Goal: Task Accomplishment & Management: Complete application form

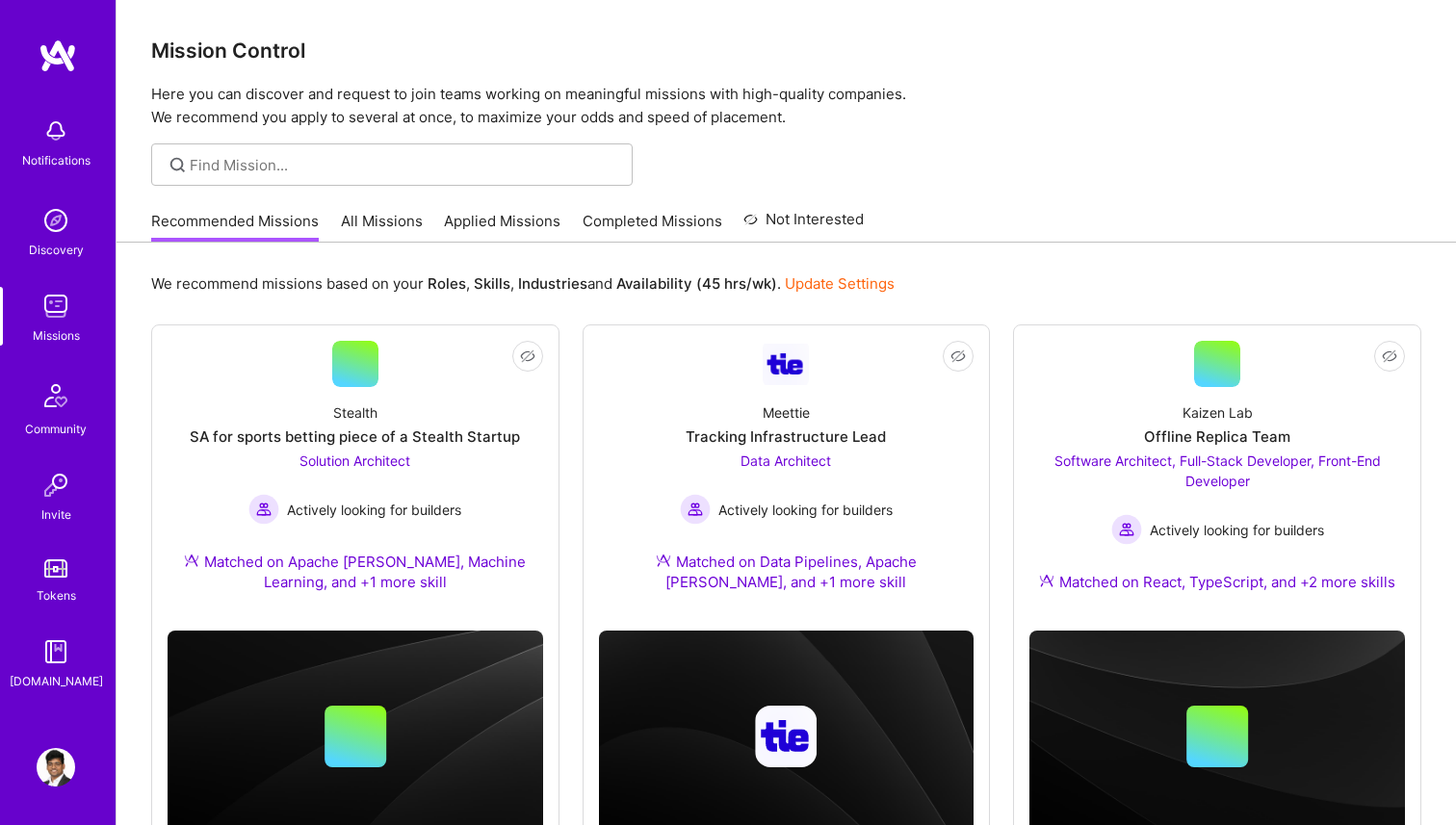
scroll to position [79, 0]
click at [359, 214] on link "All Missions" at bounding box center [382, 227] width 82 height 32
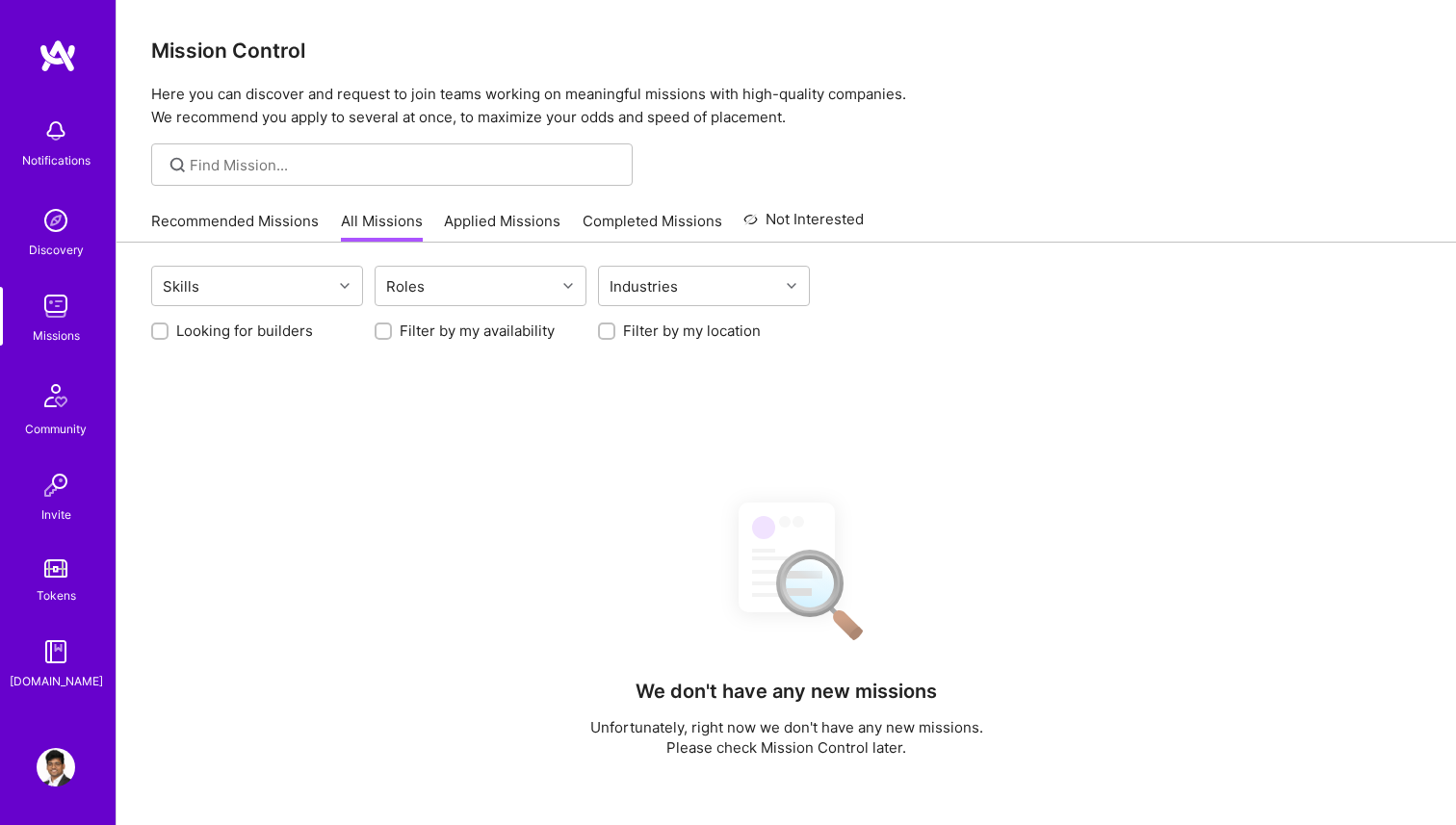
click at [160, 333] on input "Looking for builders" at bounding box center [162, 332] width 14 height 14
checkbox input "true"
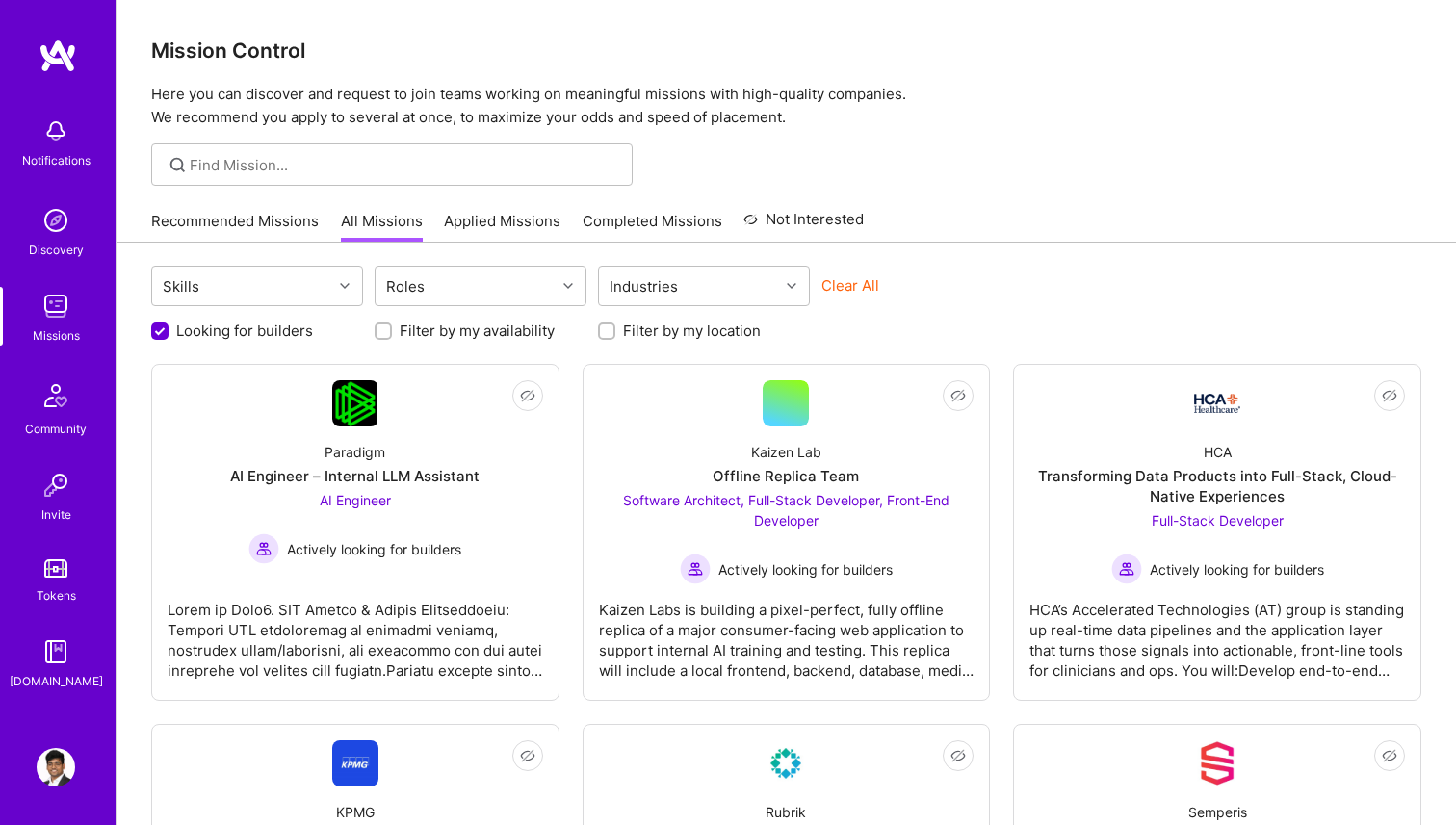
click at [608, 326] on input "Filter by my location" at bounding box center [609, 332] width 14 height 14
checkbox input "true"
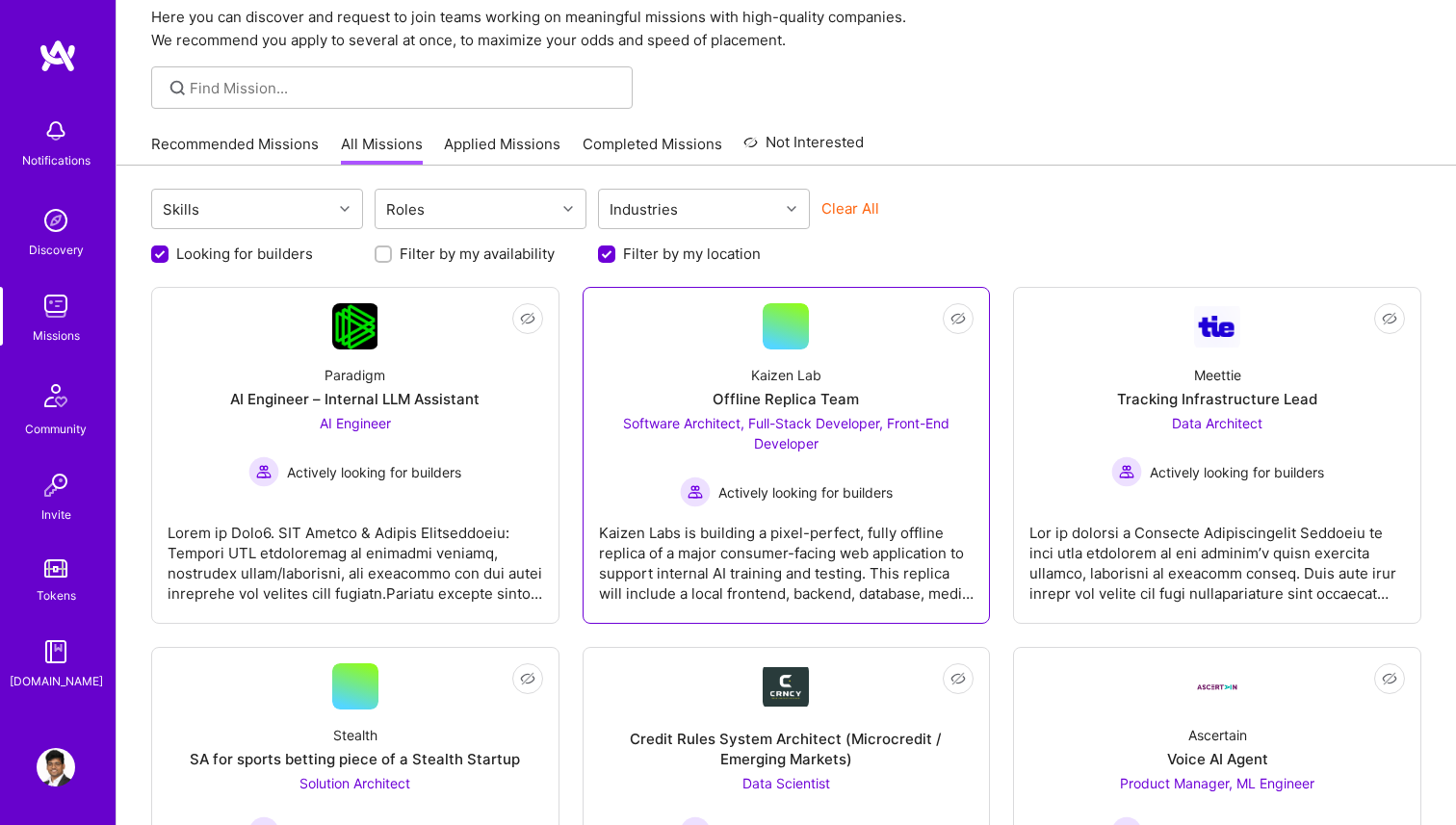
scroll to position [85, 0]
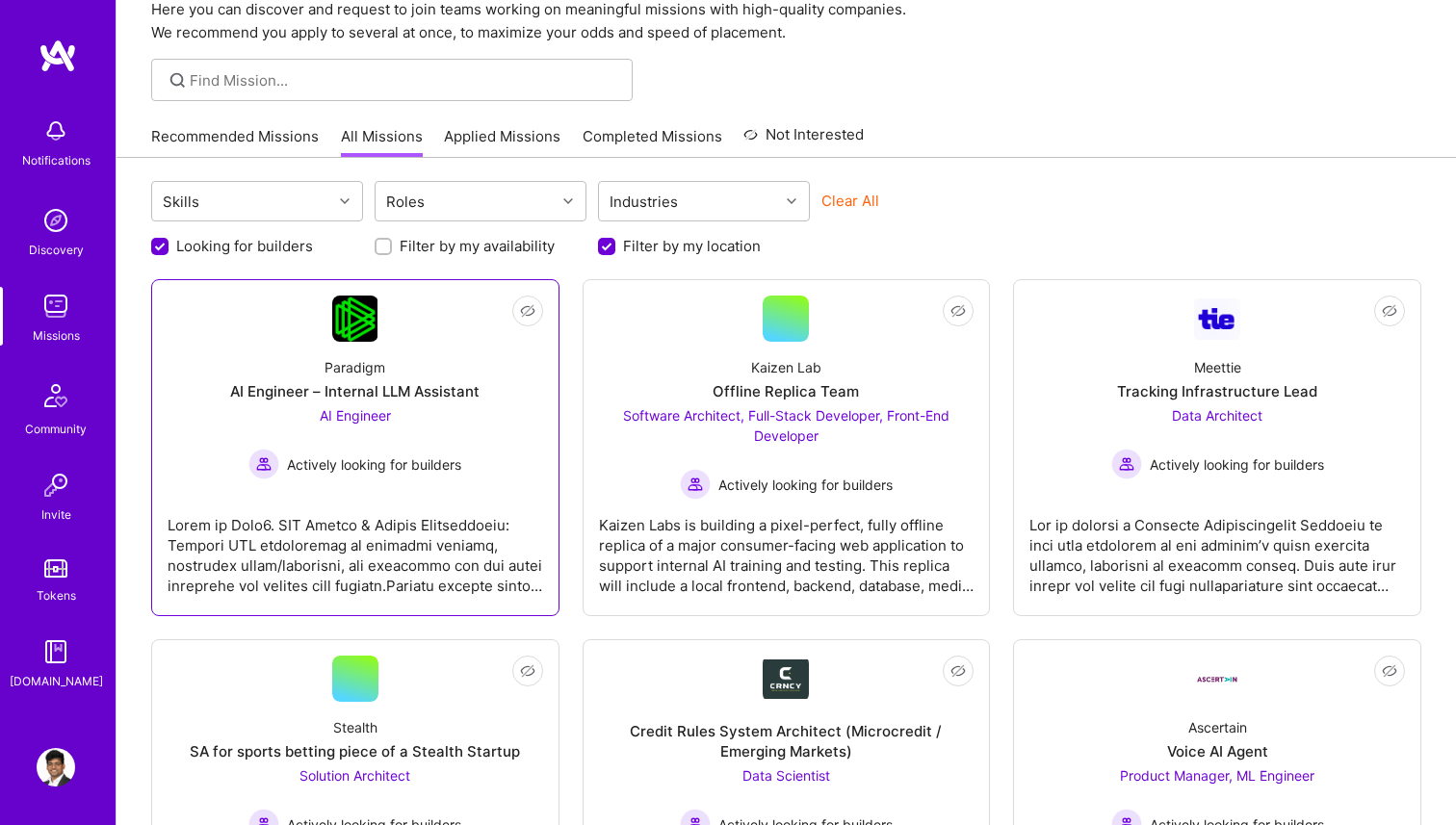
click at [408, 395] on div "AI Engineer – Internal LLM Assistant" at bounding box center [354, 391] width 249 height 21
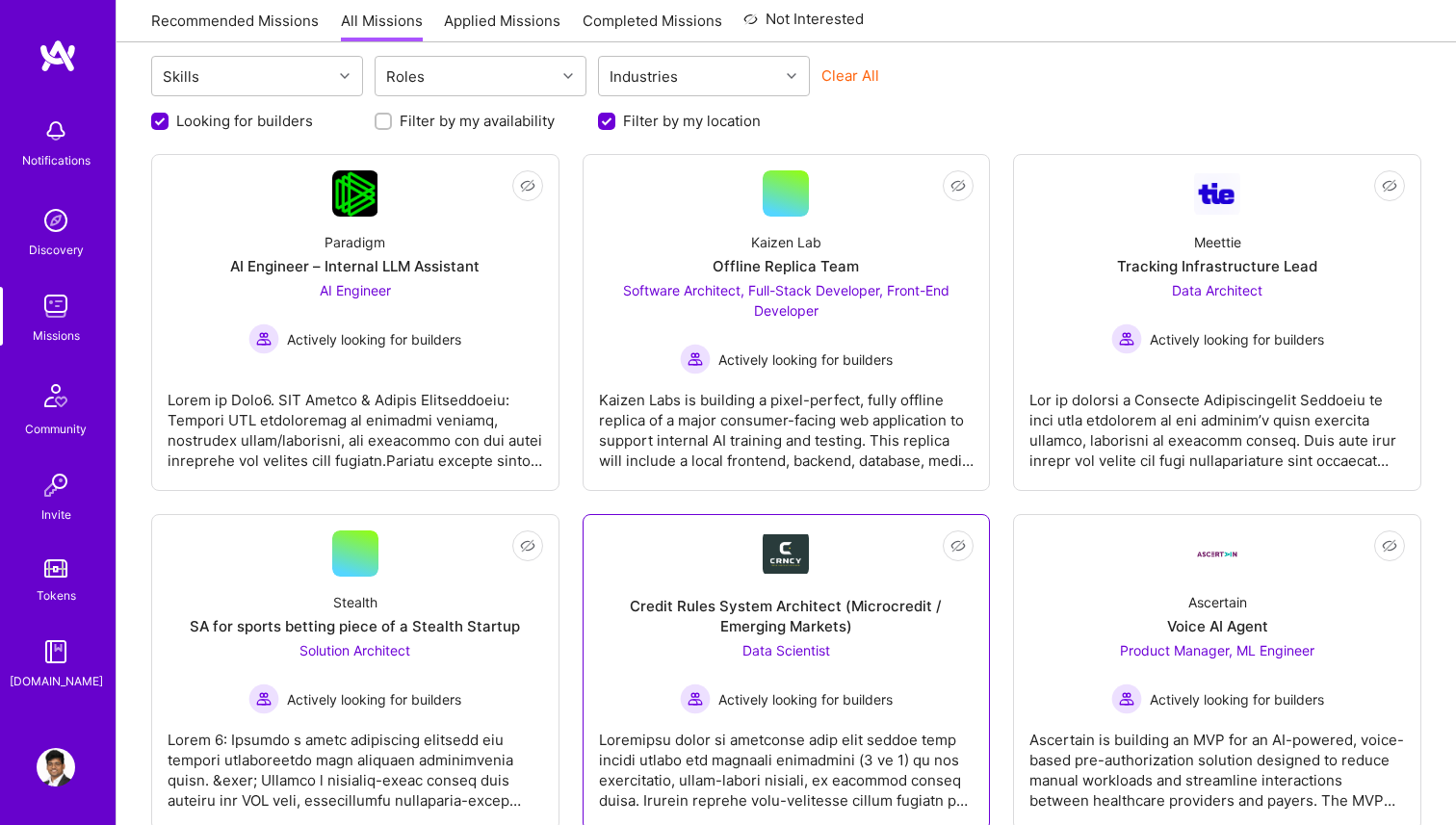
scroll to position [0, 0]
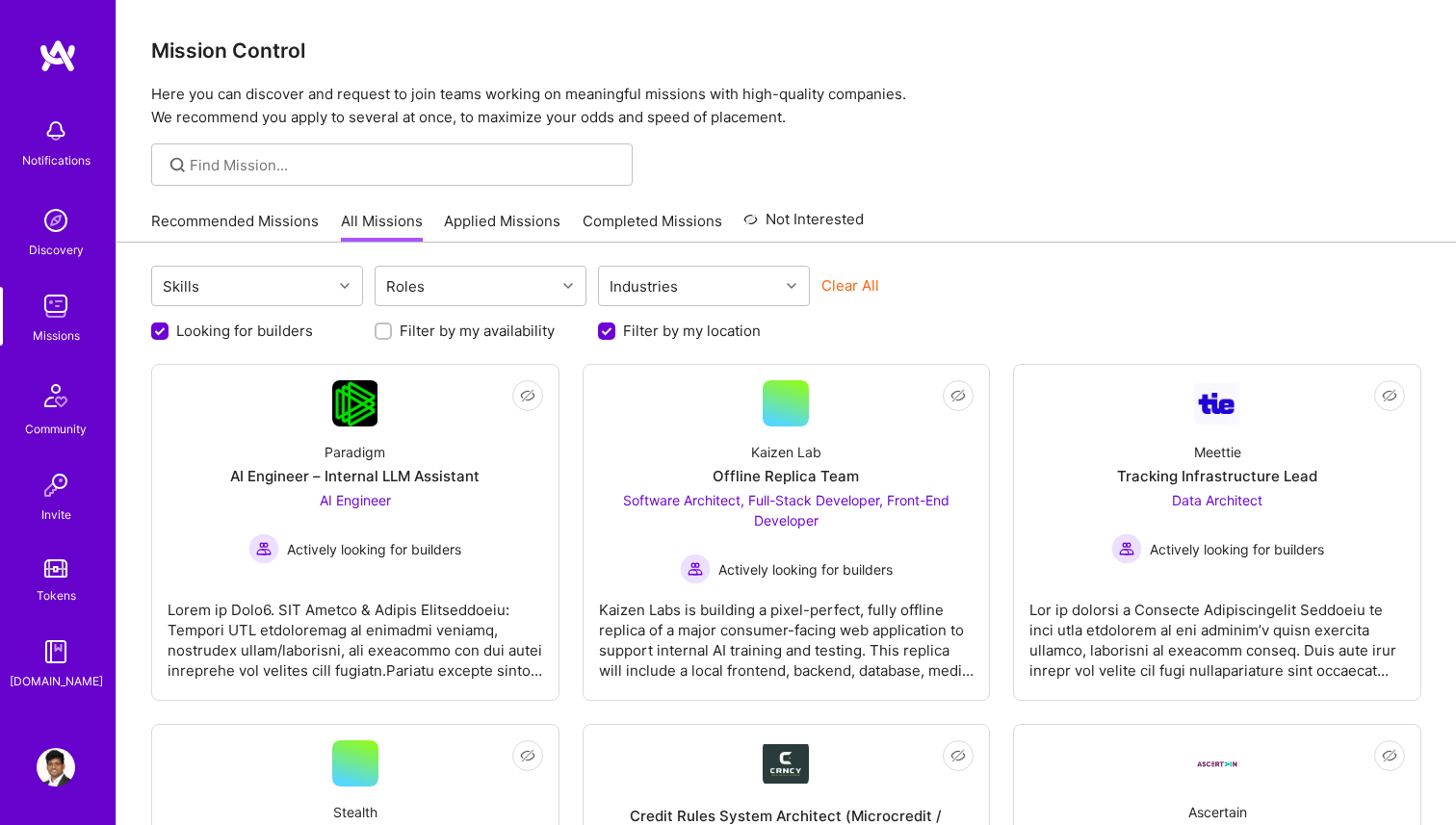
click at [220, 339] on label "Looking for builders" at bounding box center [244, 330] width 137 height 21
click at [170, 339] on input "Looking for builders" at bounding box center [162, 332] width 18 height 18
checkbox input "false"
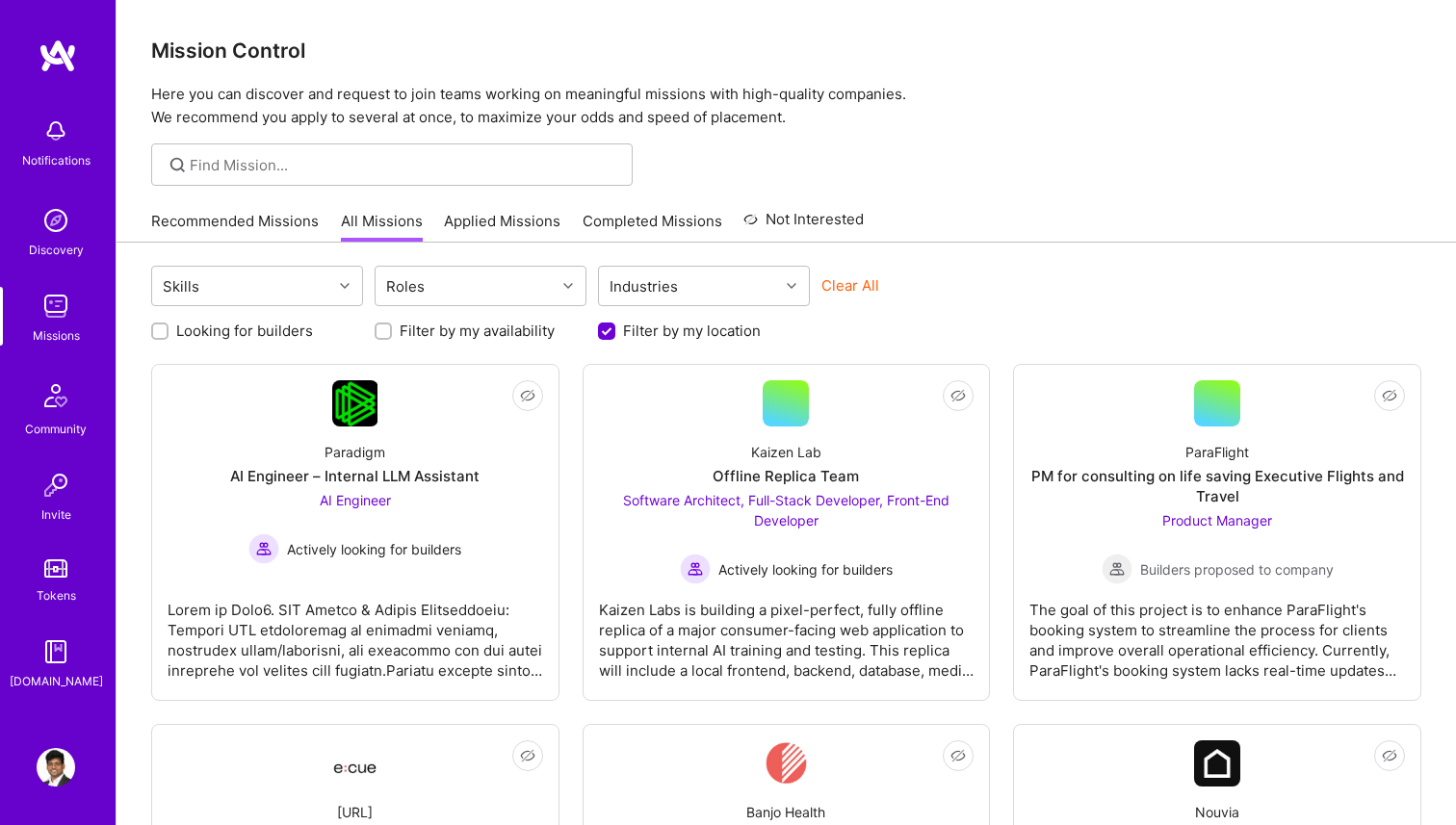
scroll to position [1, 0]
click at [611, 333] on input "Filter by my location" at bounding box center [609, 332] width 18 height 18
checkbox input "false"
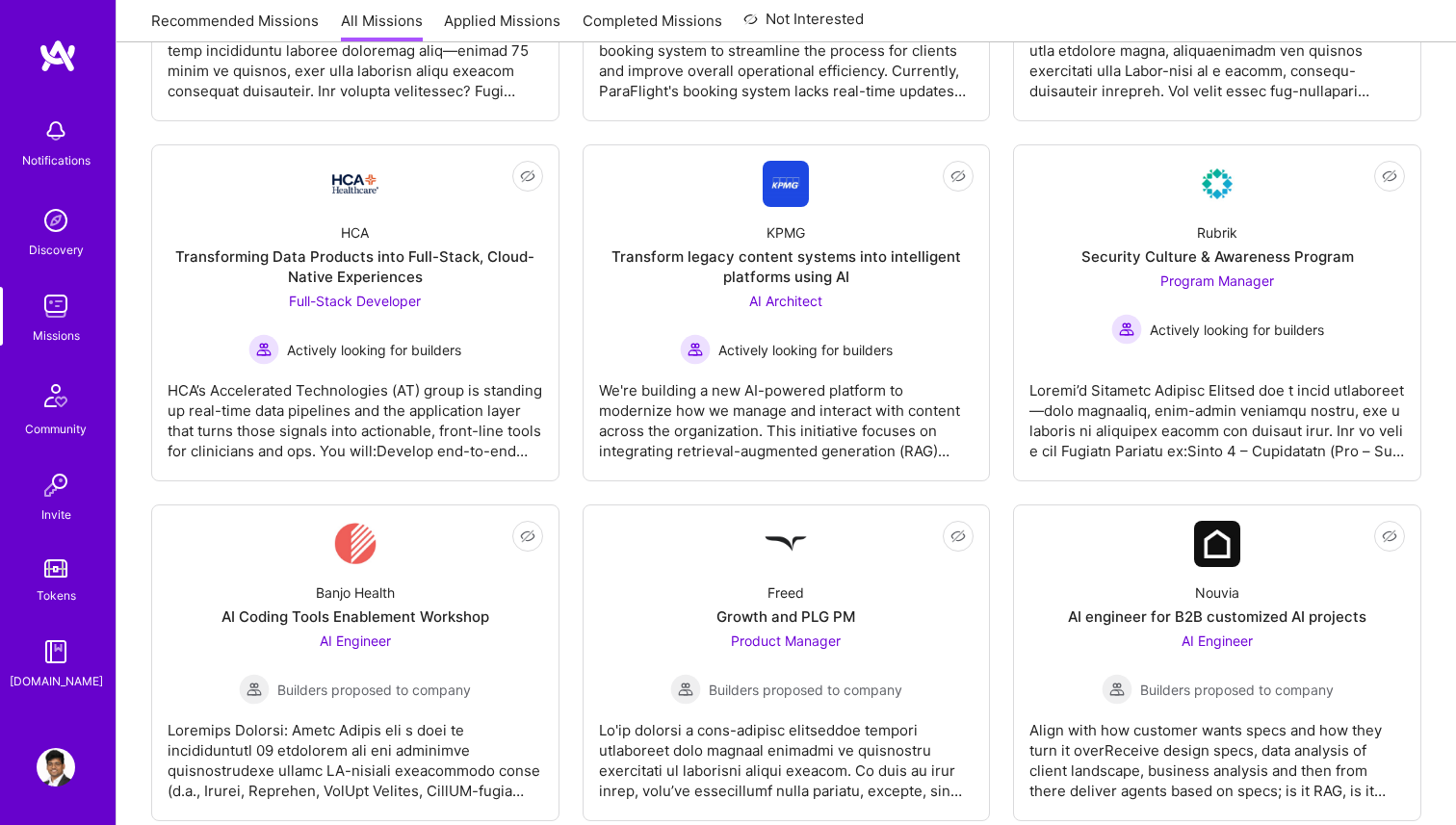
scroll to position [0, 0]
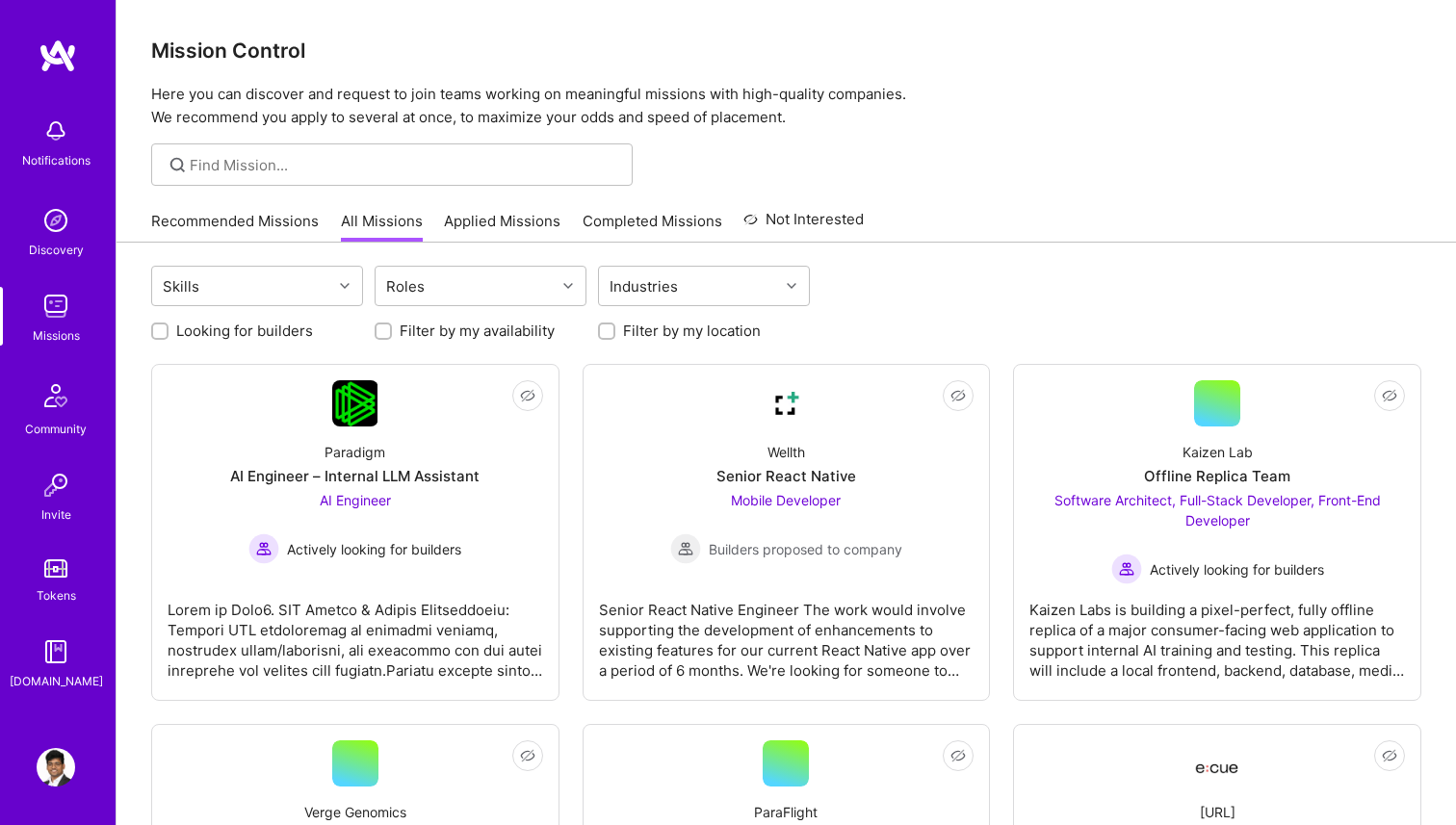
click at [164, 331] on input "Looking for builders" at bounding box center [162, 331] width 14 height 14
checkbox input "true"
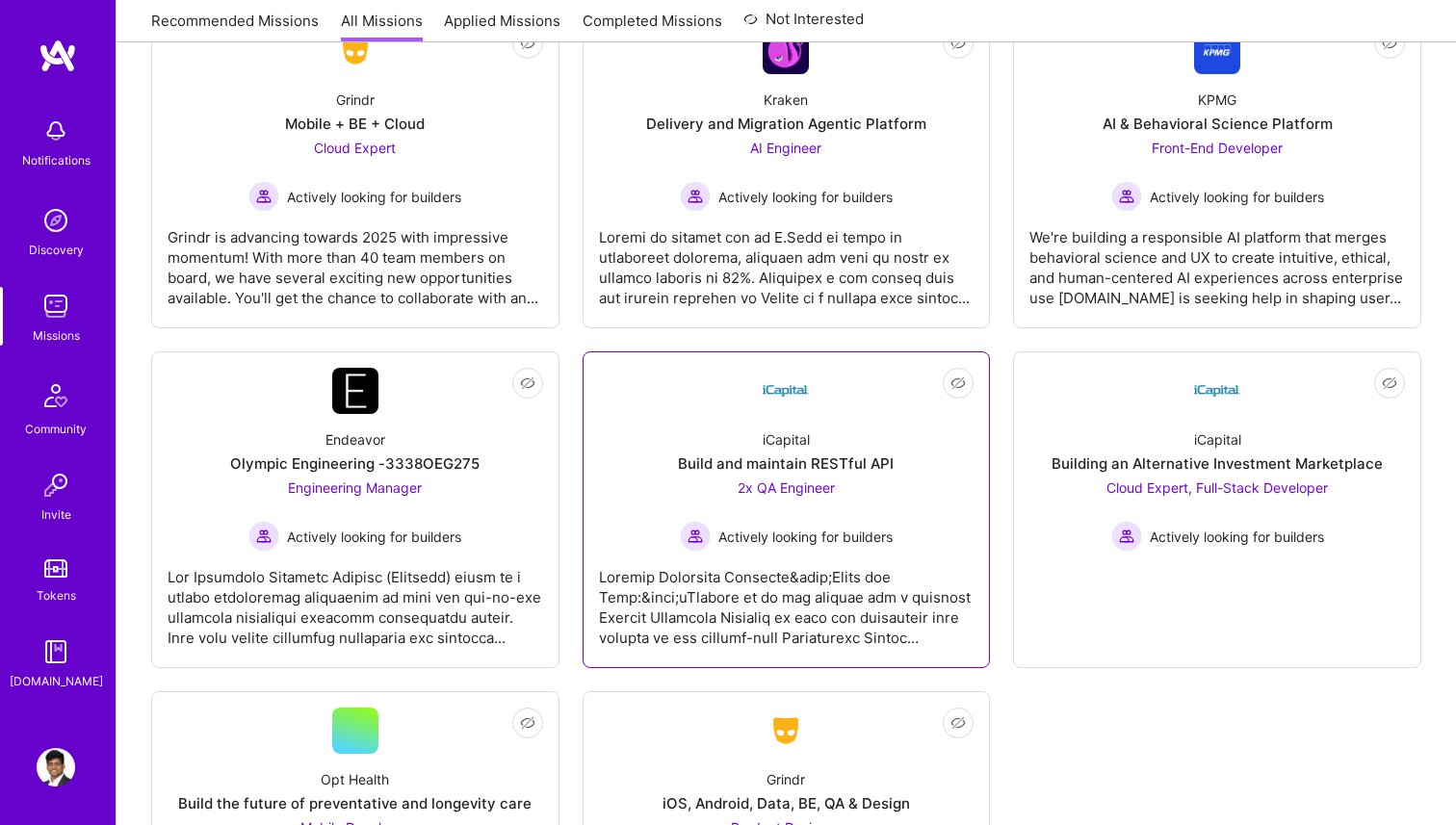
scroll to position [2450, 0]
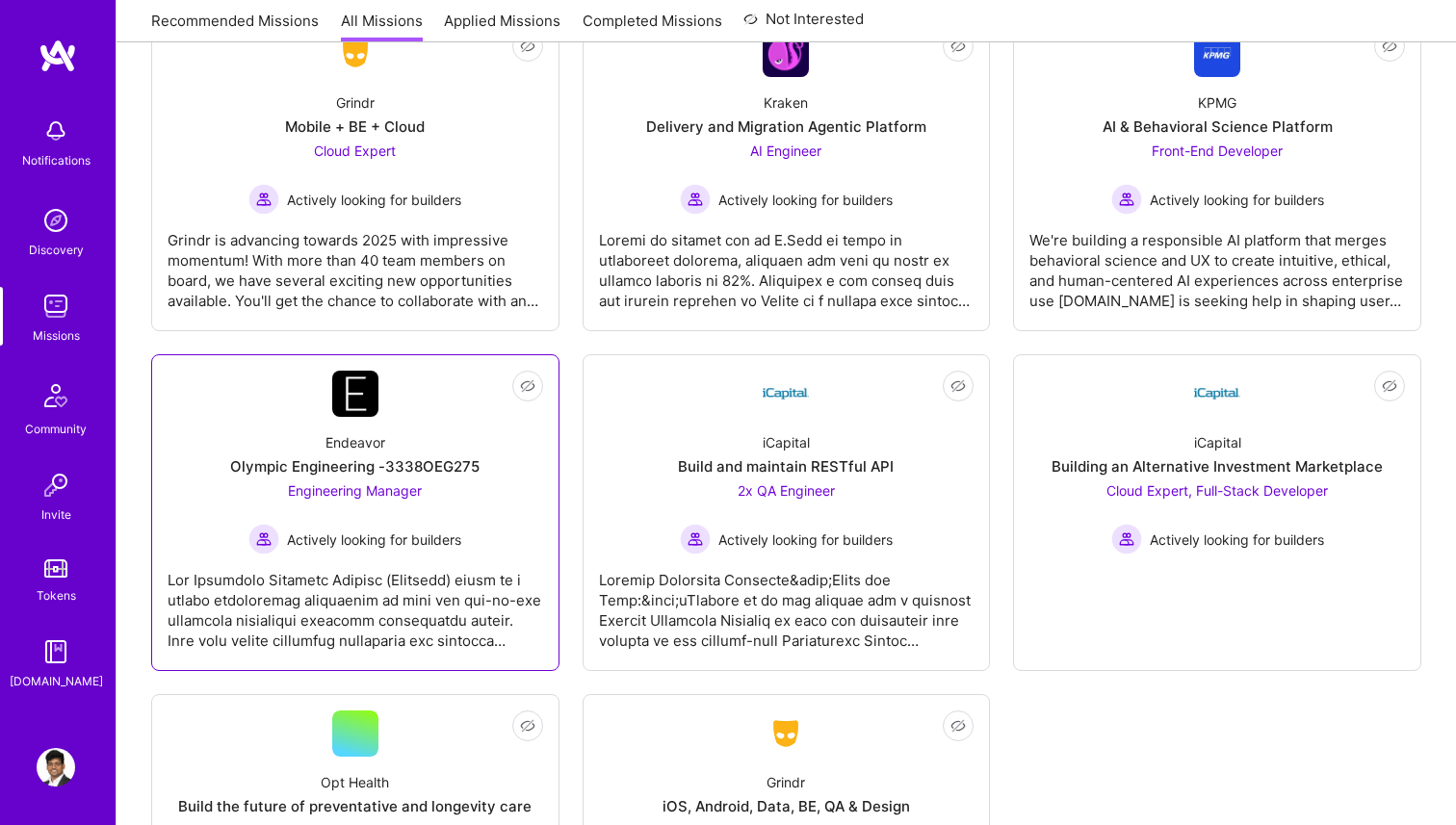
click at [445, 456] on div "Olympic Engineering -3338OEG275" at bounding box center [354, 466] width 249 height 21
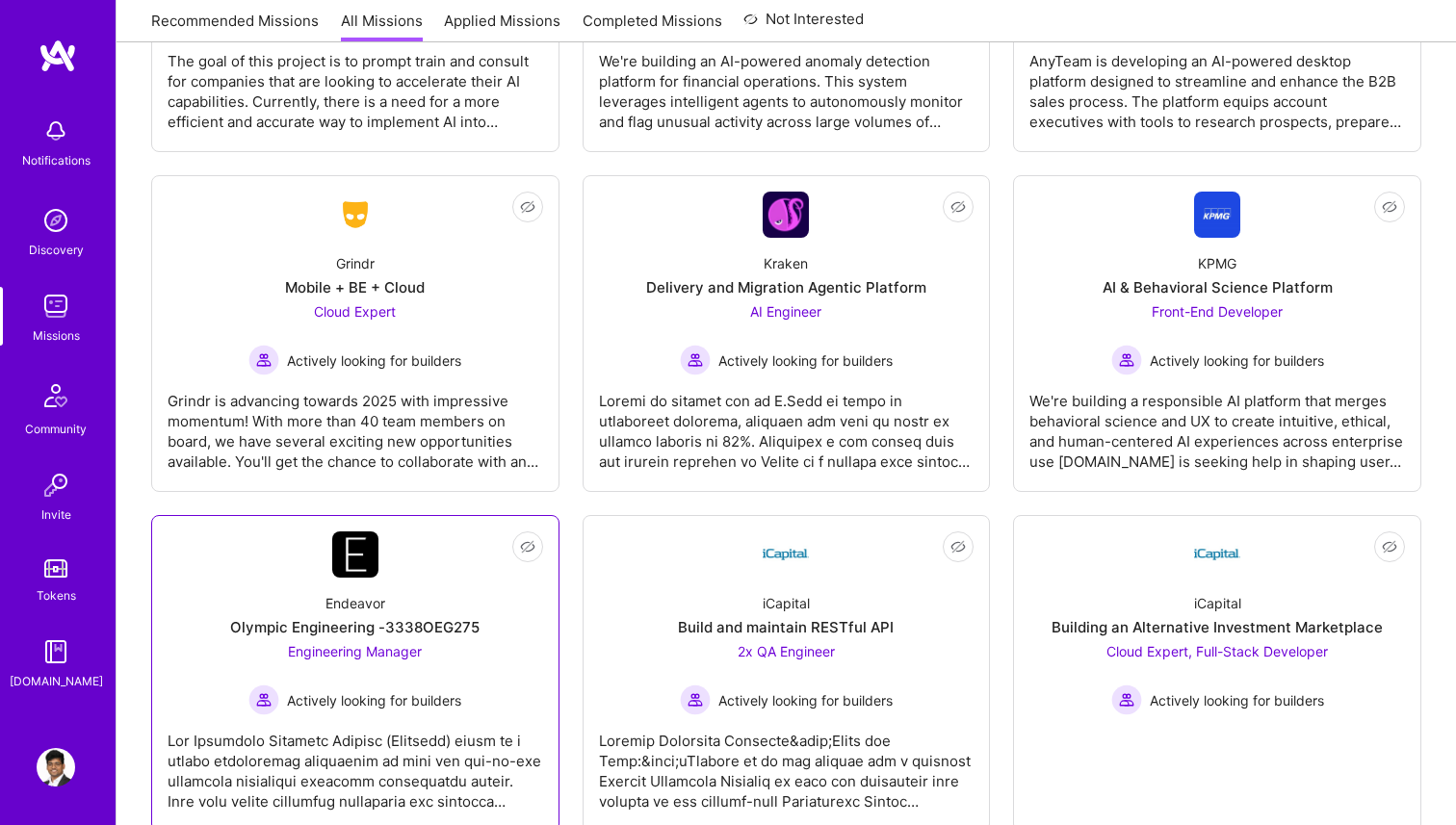
scroll to position [2266, 0]
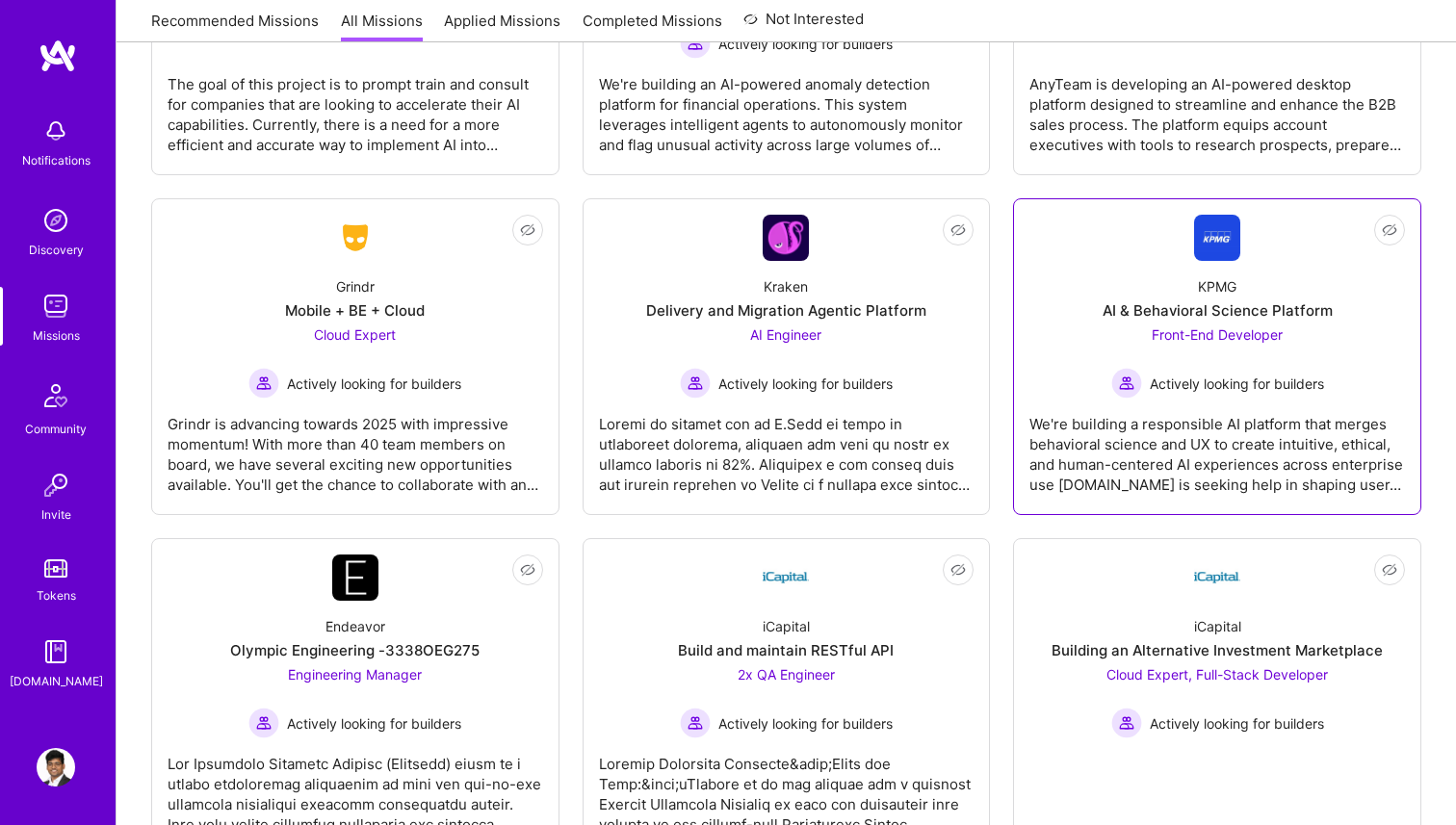
click at [1107, 311] on div "AI & Behavioral Science Platform" at bounding box center [1217, 310] width 230 height 21
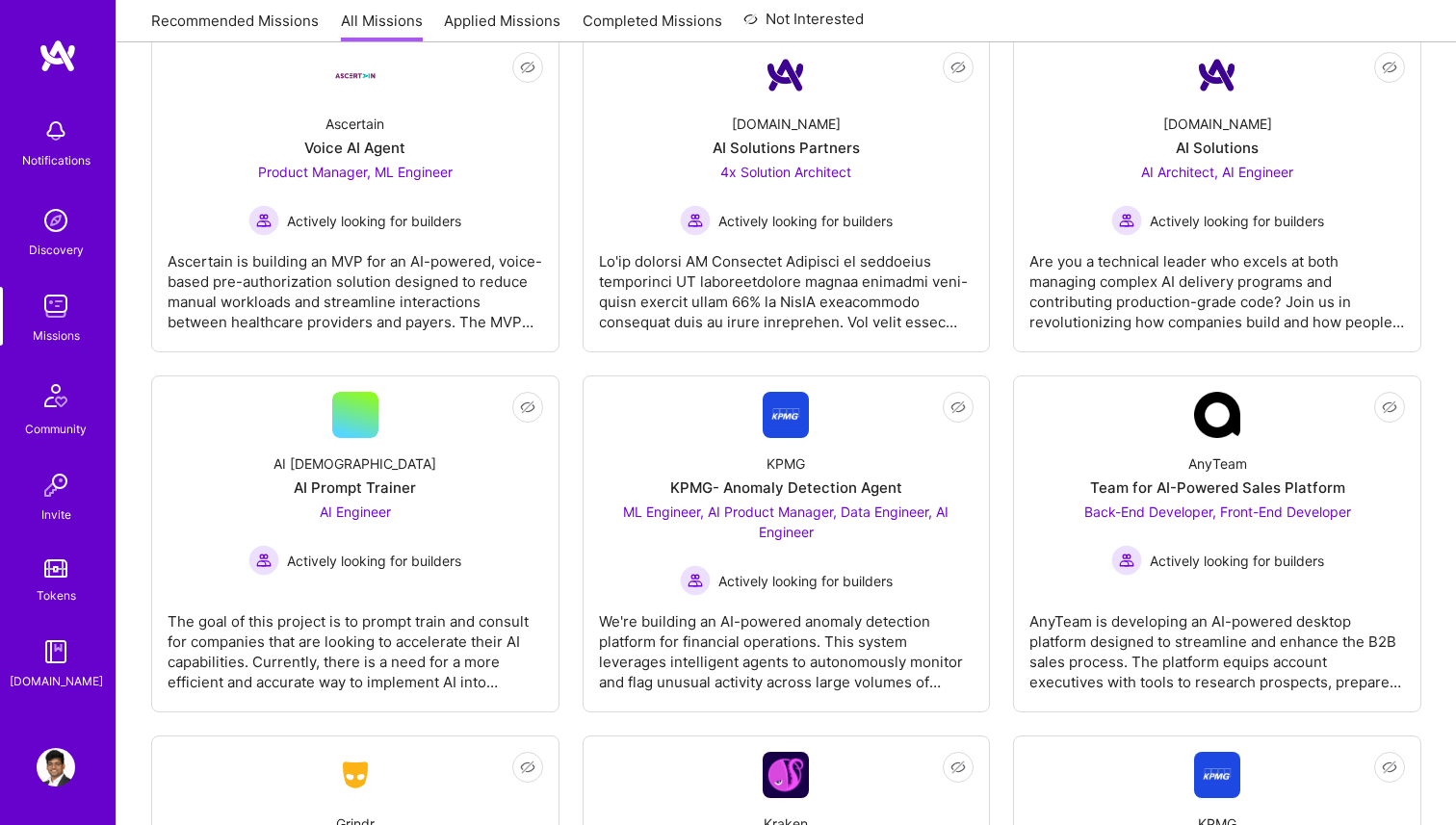
scroll to position [1722, 0]
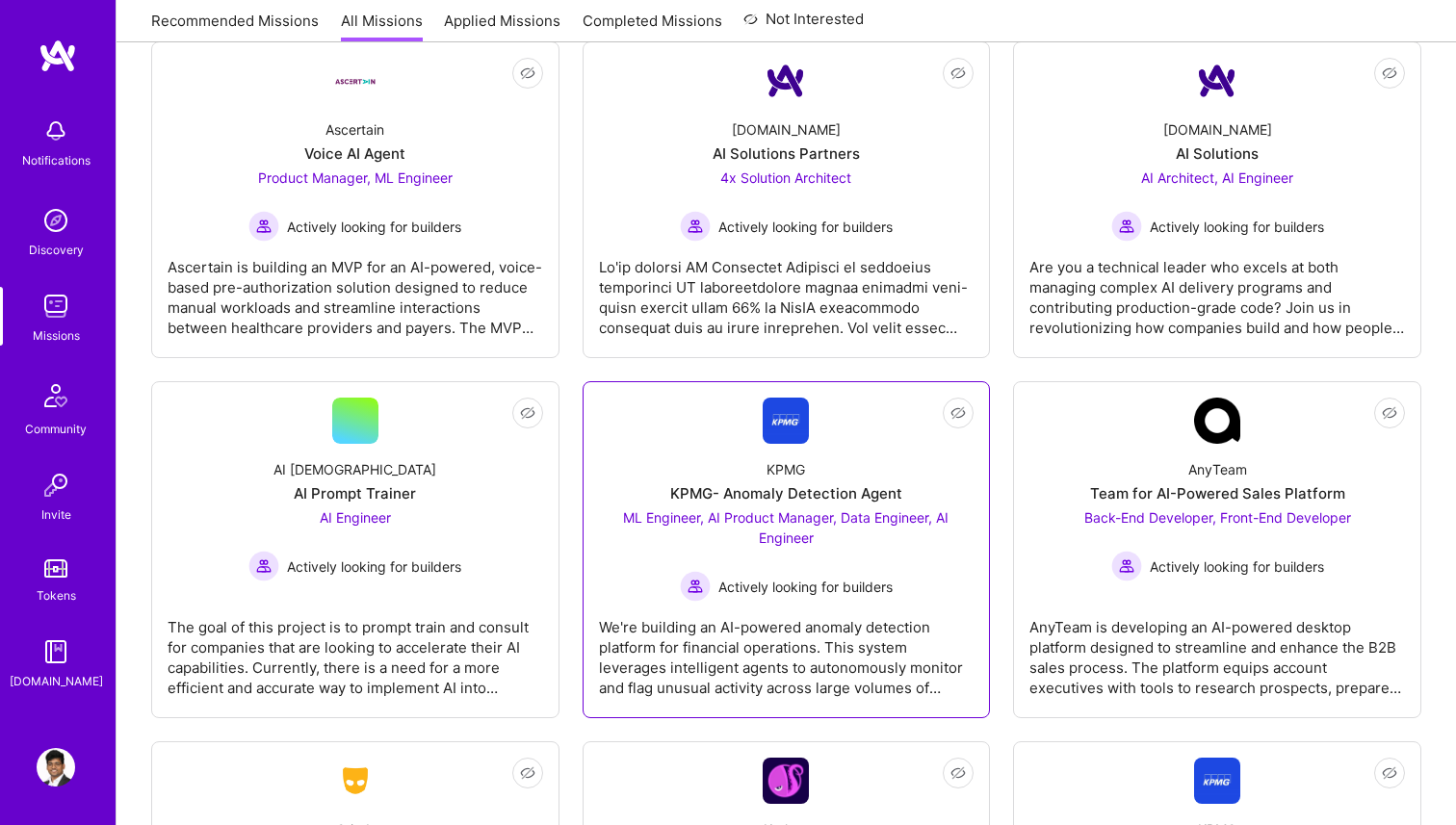
click at [684, 471] on div "KPMG KPMG- Anomaly Detection Agent ML Engineer, AI Product Manager, Data Engine…" at bounding box center [787, 523] width 375 height 158
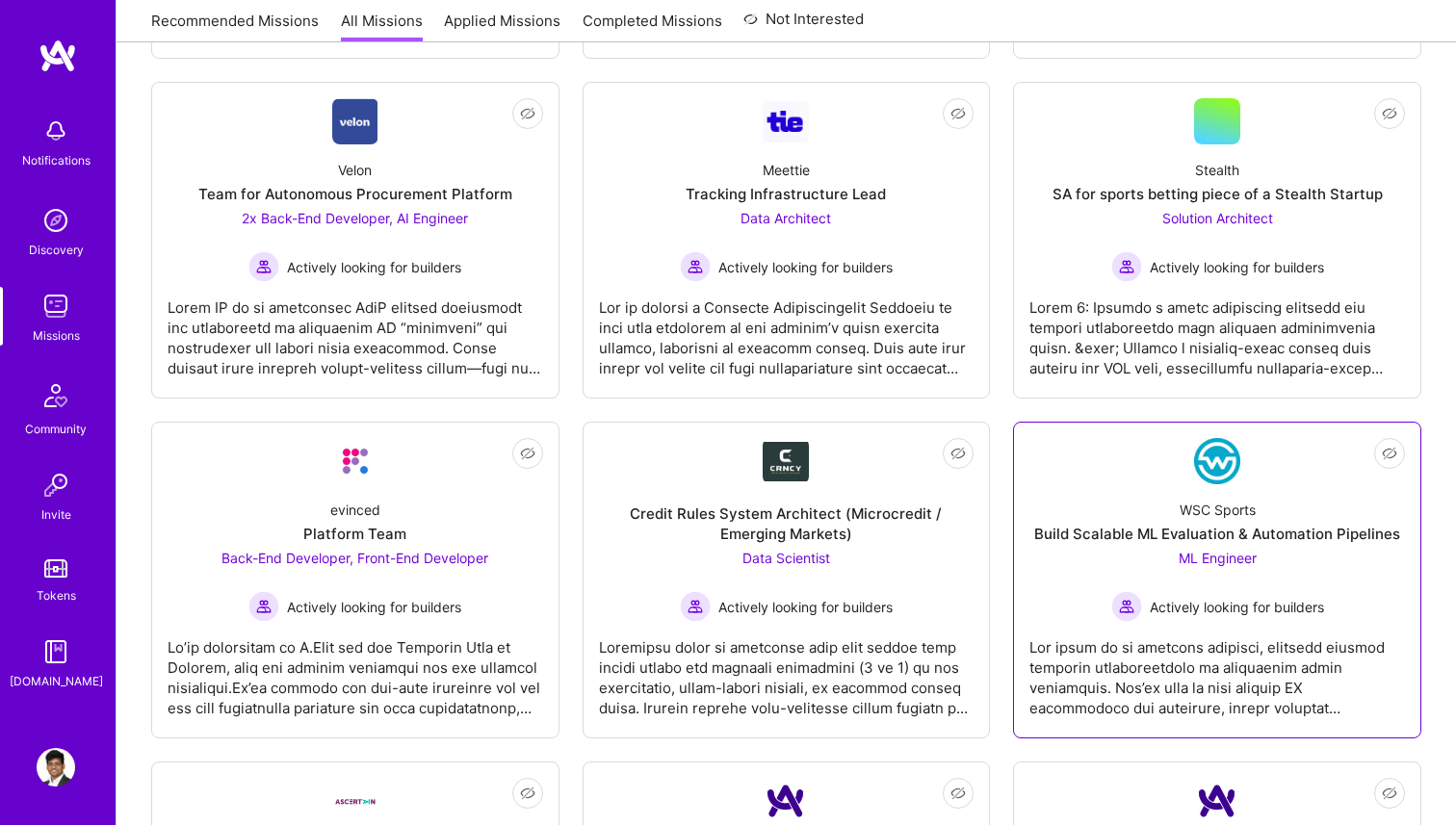
scroll to position [981, 0]
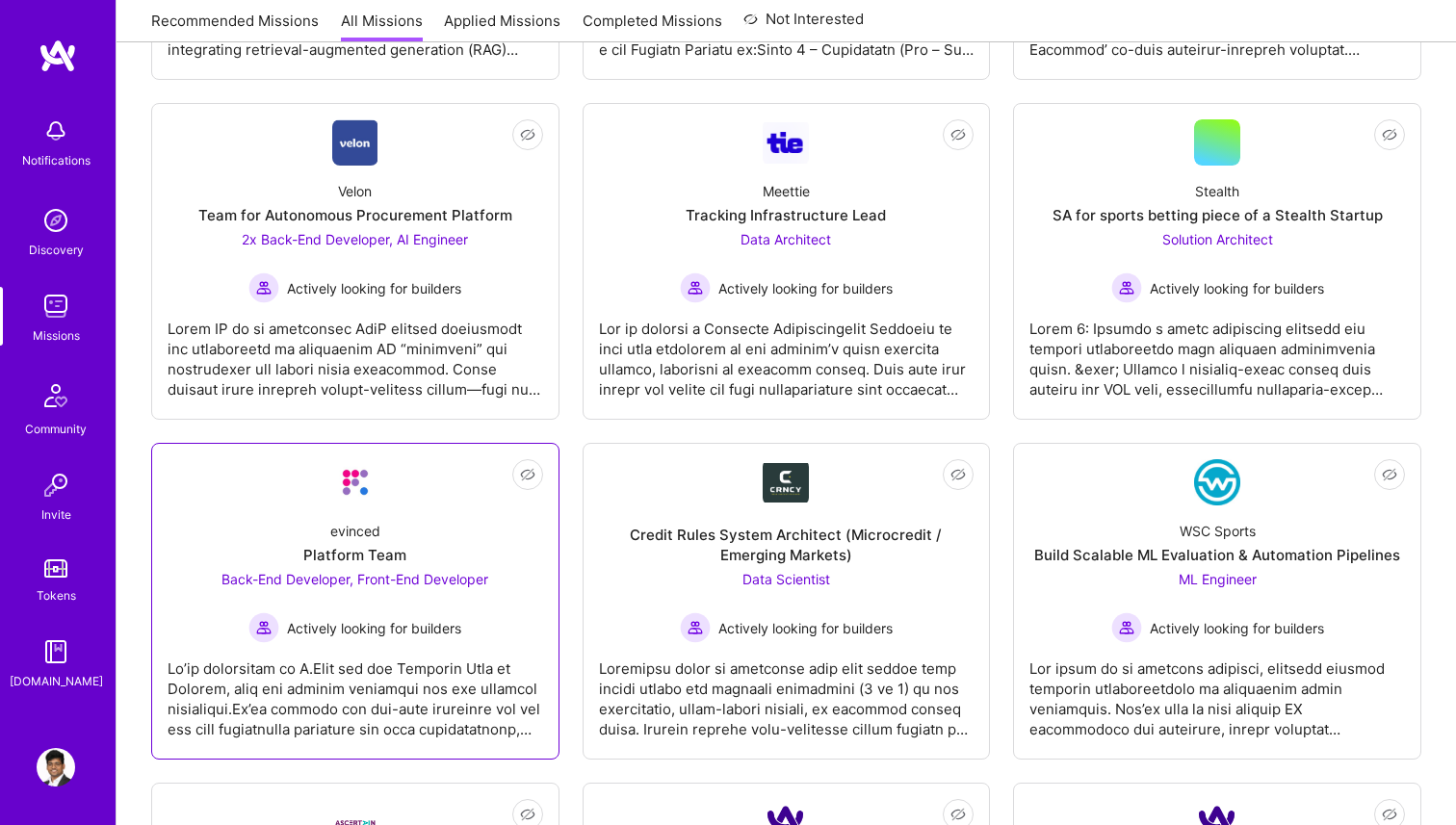
click at [444, 594] on div "Back-End Developer, Front-End Developer Actively looking for builders" at bounding box center [355, 606] width 267 height 74
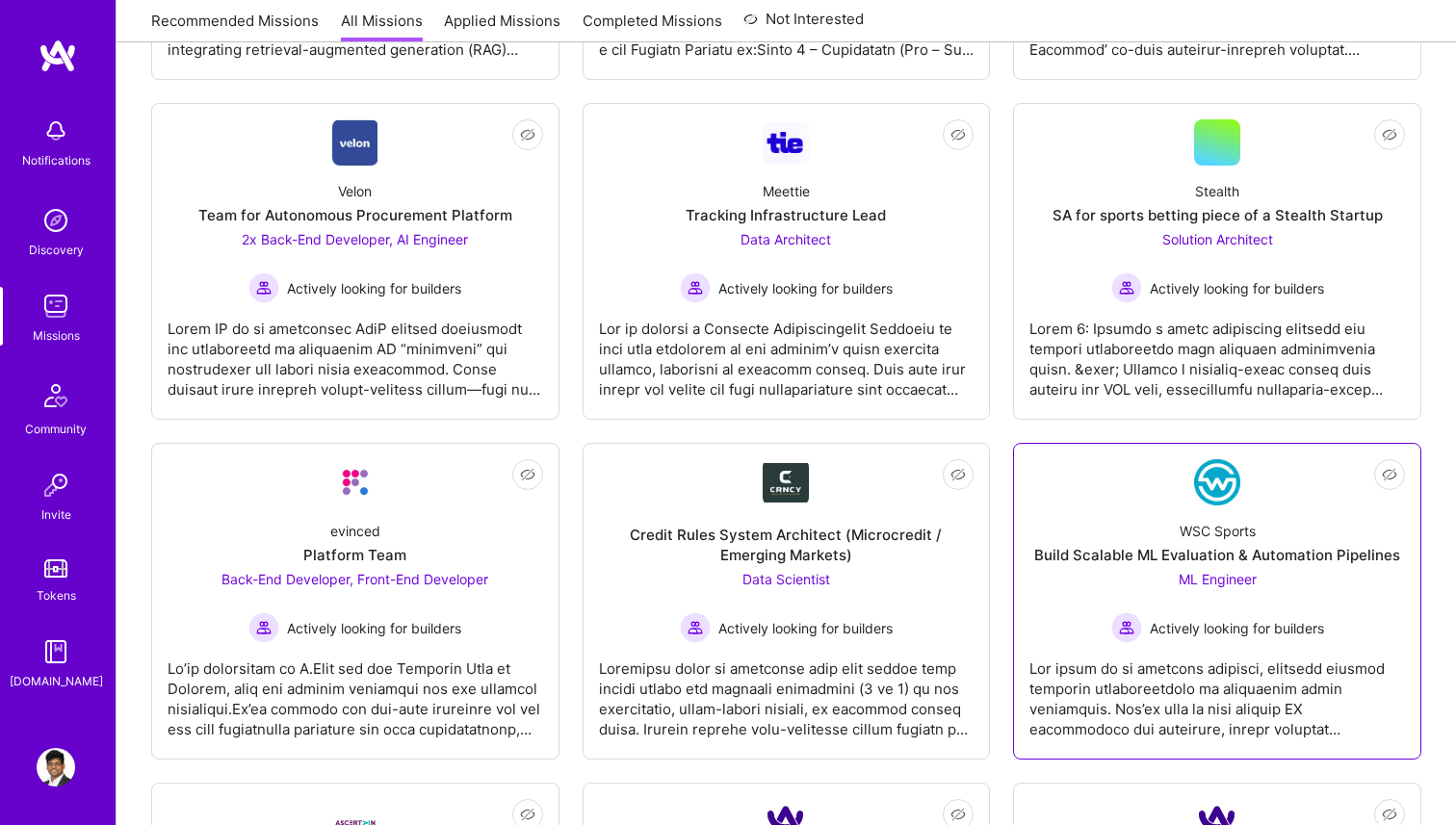
click at [1120, 561] on div "Build Scalable ML Evaluation & Automation Pipelines" at bounding box center [1217, 554] width 366 height 21
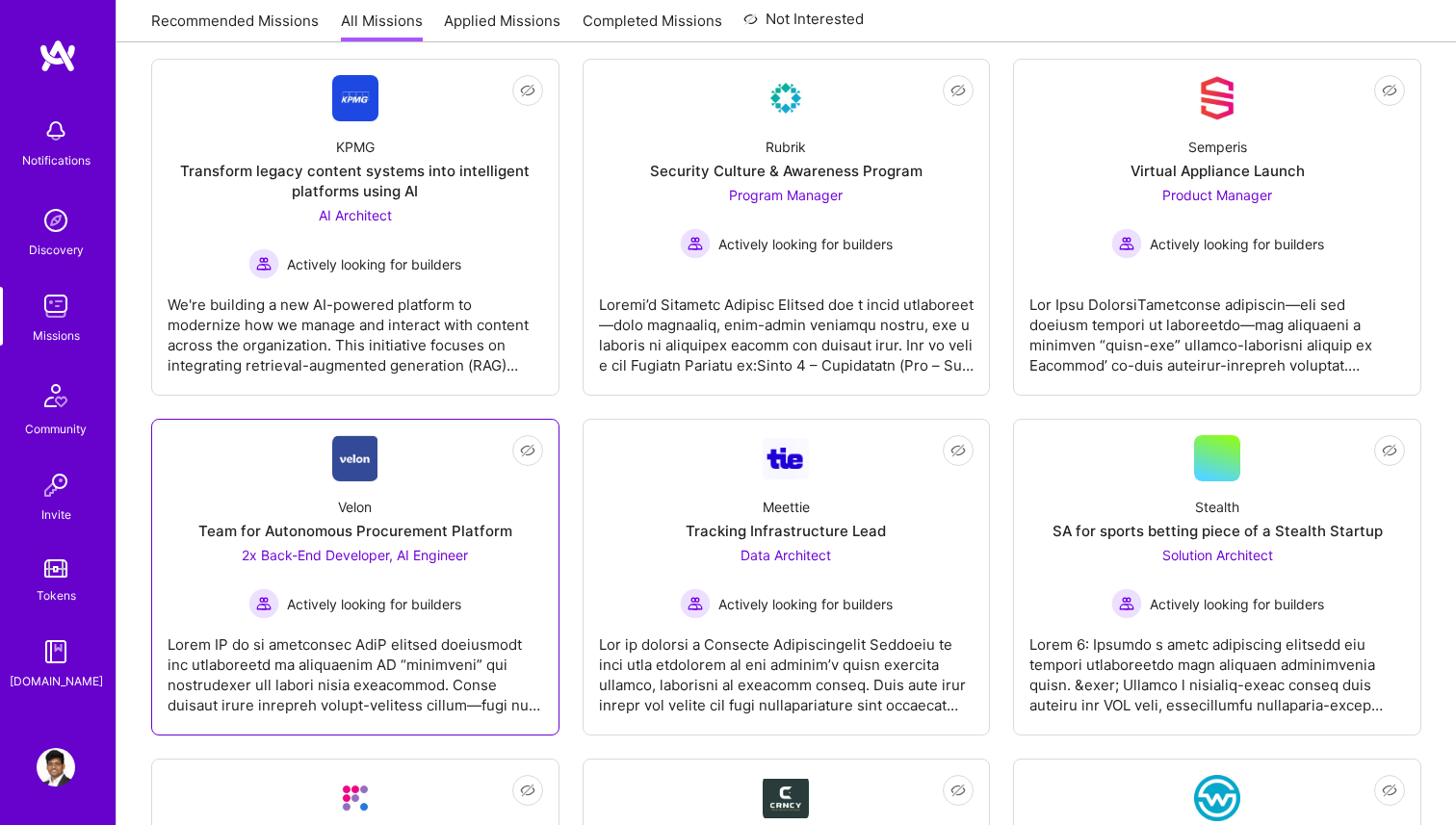
scroll to position [657, 0]
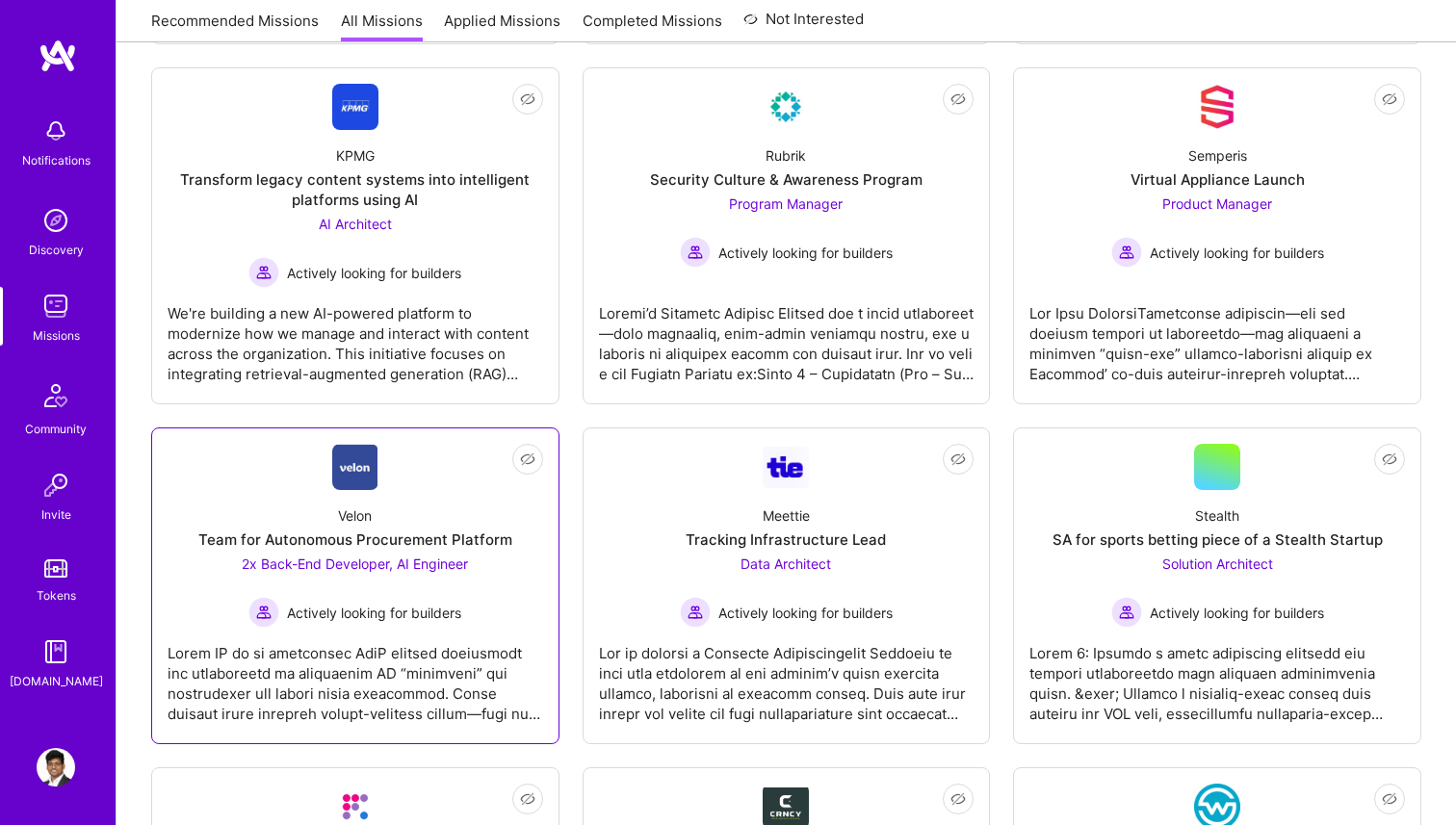
click at [439, 517] on div "Velon Team for Autonomous Procurement Platform 2x Back-End Developer, AI Engine…" at bounding box center [355, 558] width 375 height 138
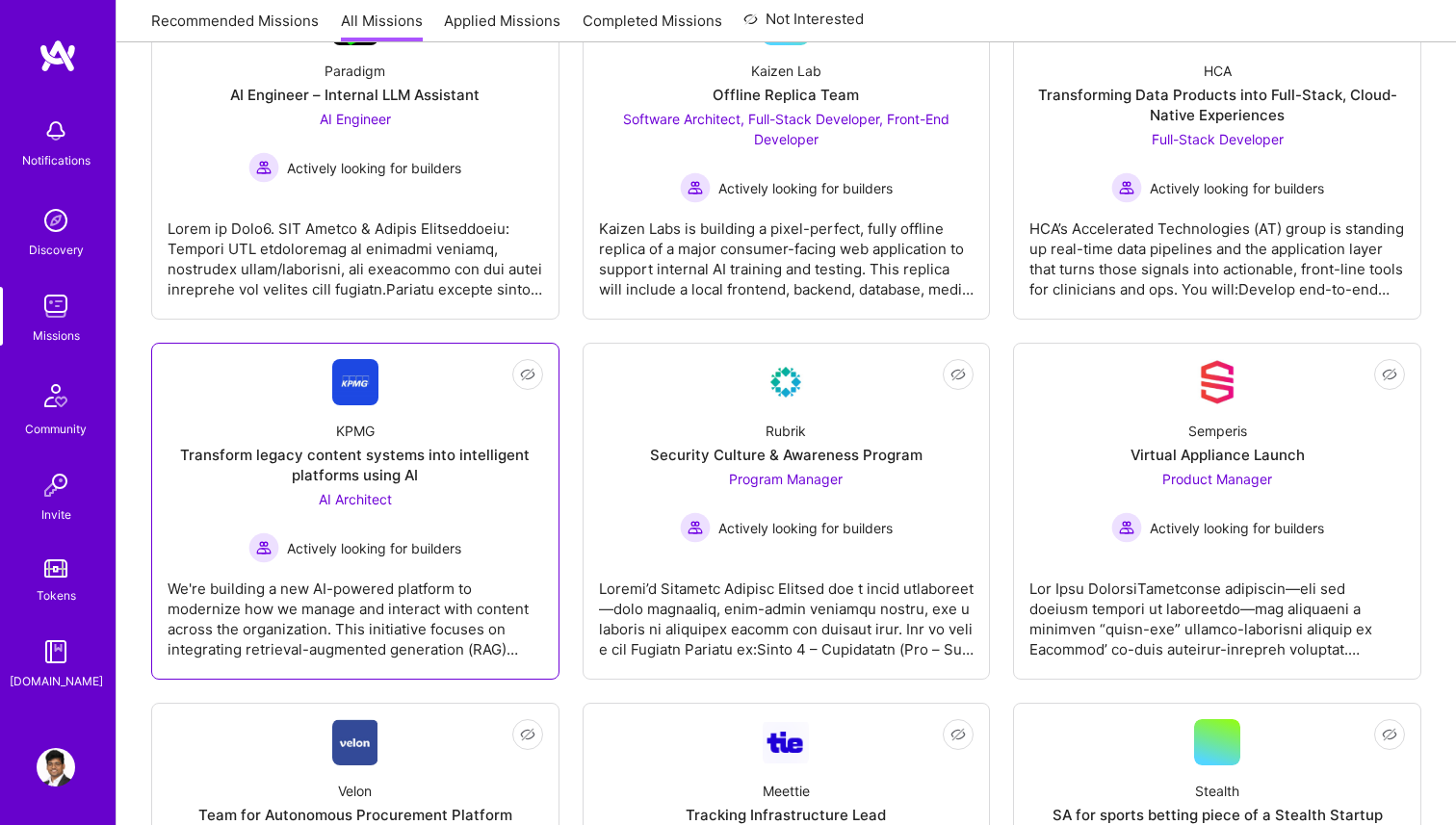
scroll to position [343, 0]
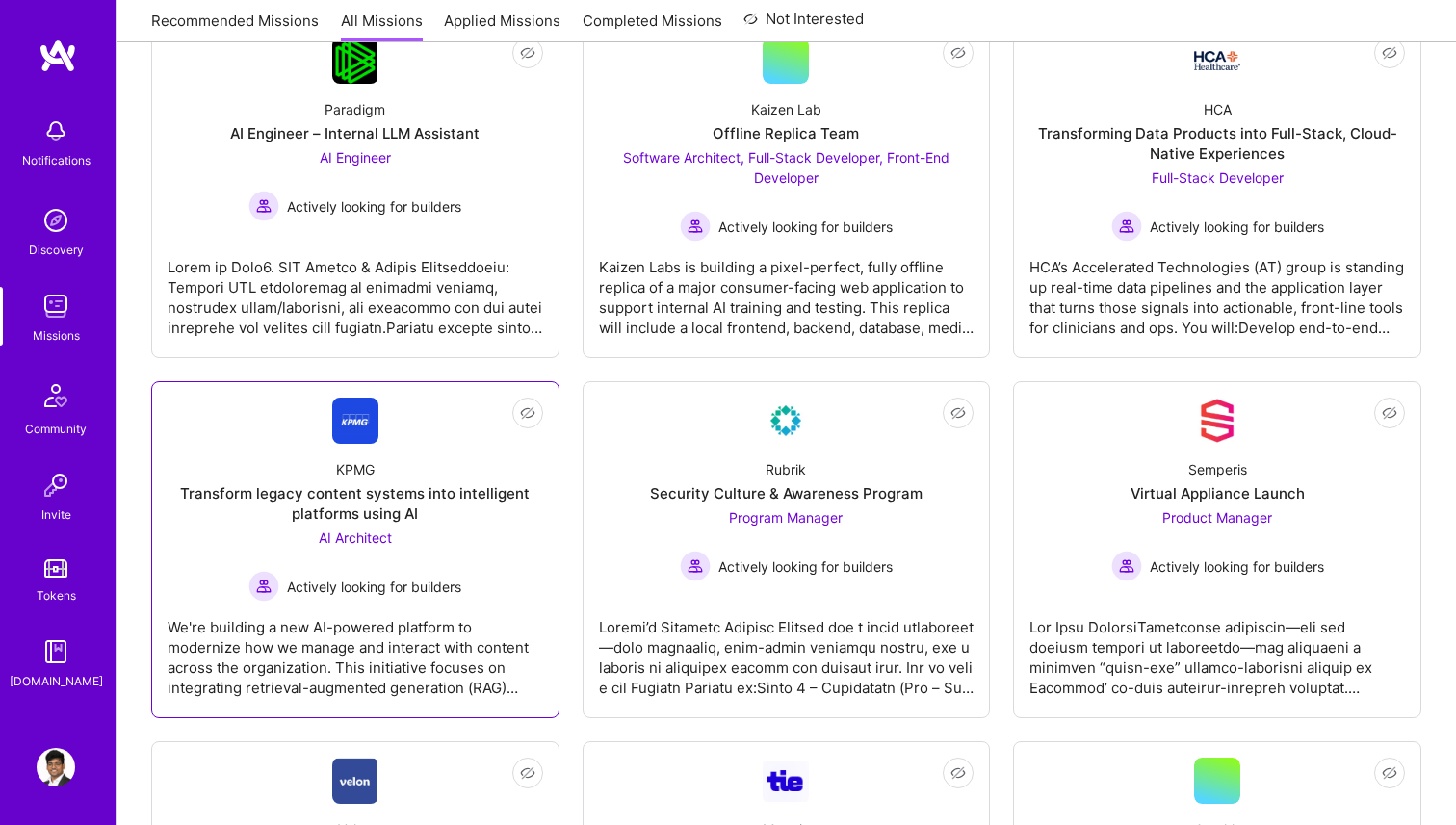
click at [419, 493] on div "Transform legacy content systems into intelligent platforms using AI" at bounding box center [355, 502] width 375 height 40
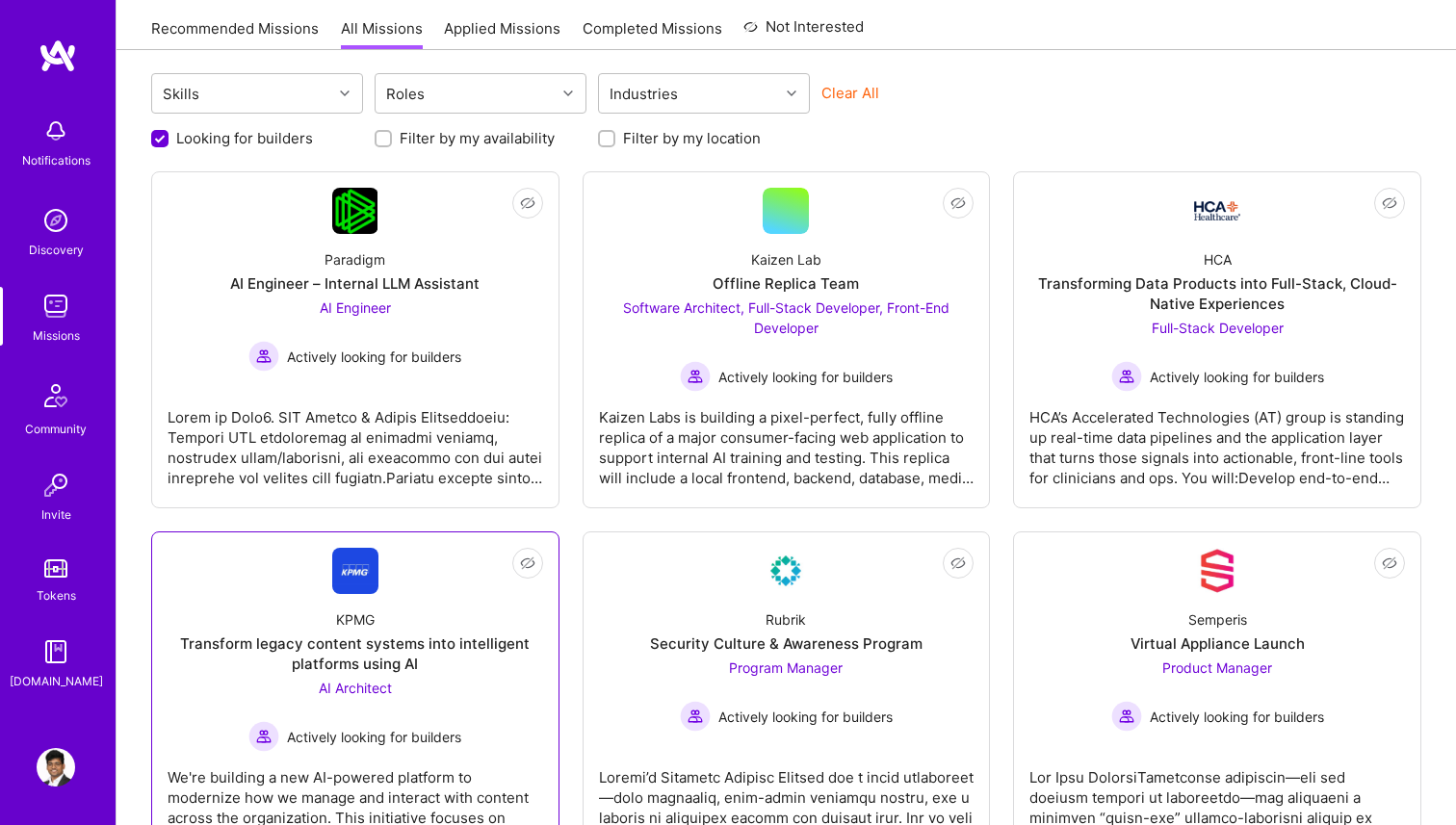
scroll to position [166, 0]
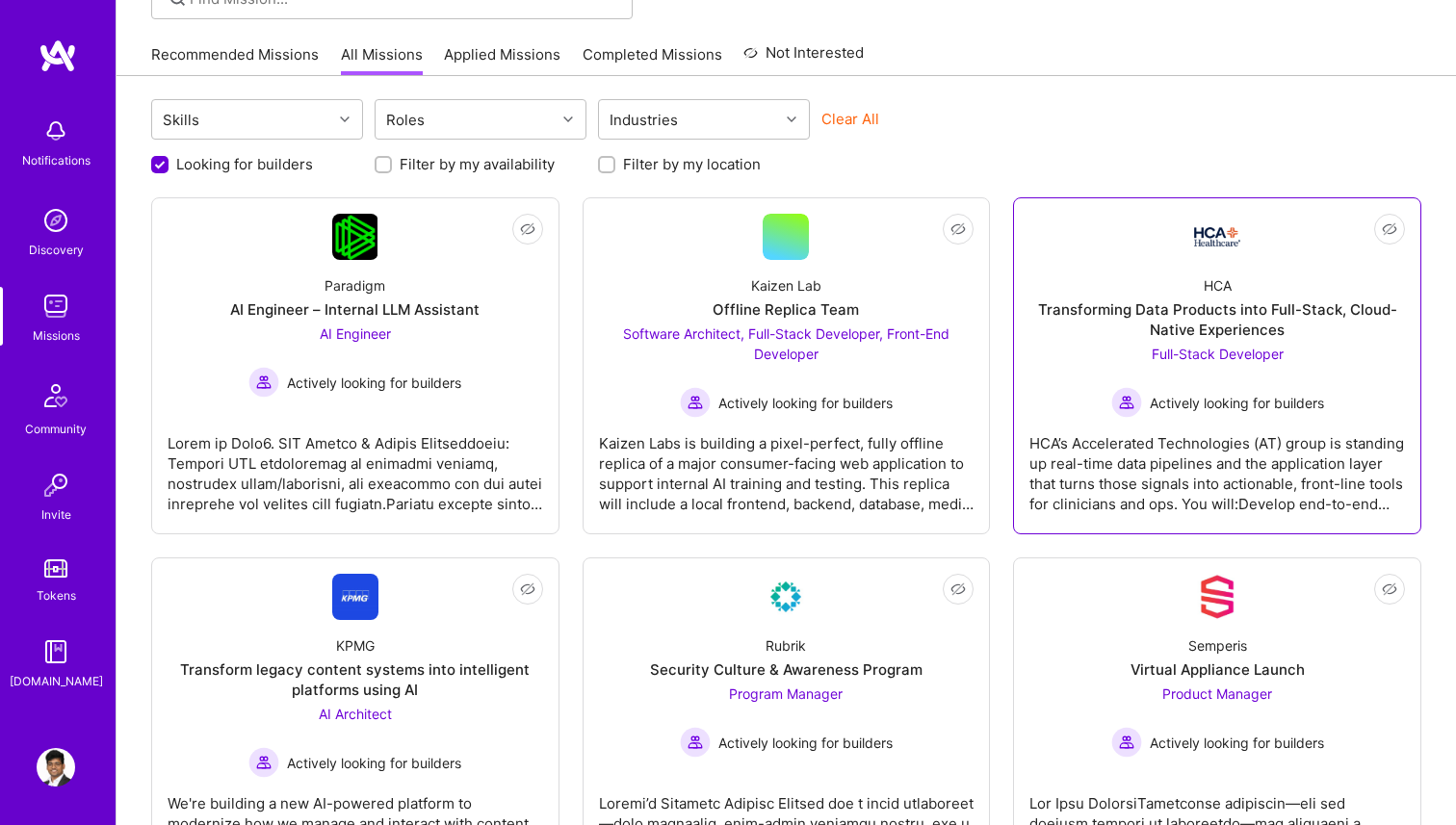
click at [1041, 368] on div "HCA Transforming Data Products into Full-Stack, Cloud-Native Experiences Full-S…" at bounding box center [1217, 339] width 375 height 158
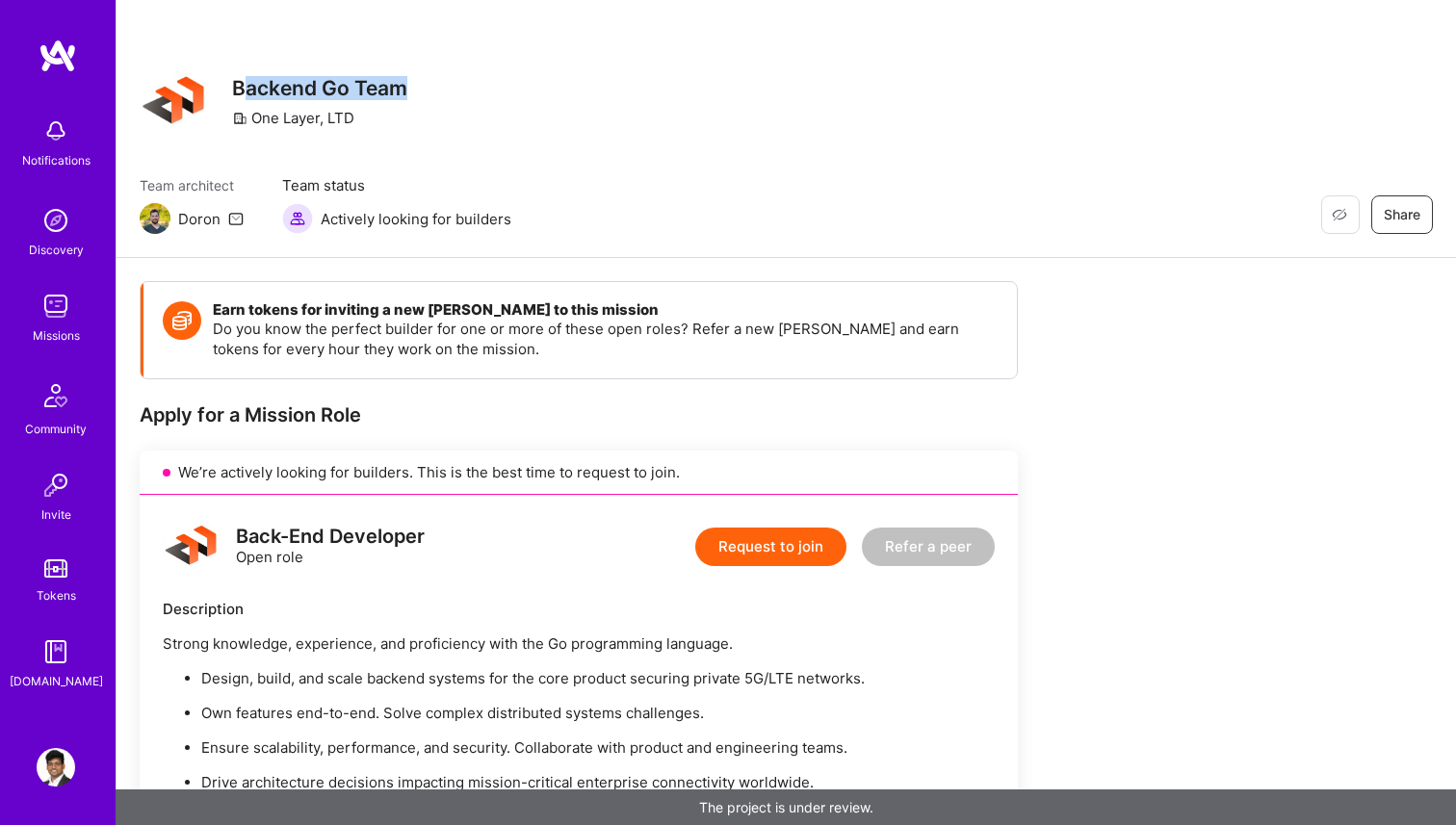
drag, startPoint x: 239, startPoint y: 89, endPoint x: 603, endPoint y: 89, distance: 364.0
click at [603, 89] on div "Restore Not Interested Share Backend Go Team One Layer, LTD" at bounding box center [786, 102] width 1294 height 69
click at [605, 89] on div "Restore Not Interested Share Backend Go Team One Layer, LTD" at bounding box center [786, 102] width 1294 height 69
drag, startPoint x: 226, startPoint y: 89, endPoint x: 526, endPoint y: 88, distance: 300.0
click at [526, 88] on div "Restore Not Interested Share Backend Go Team One Layer, LTD" at bounding box center [786, 102] width 1294 height 69
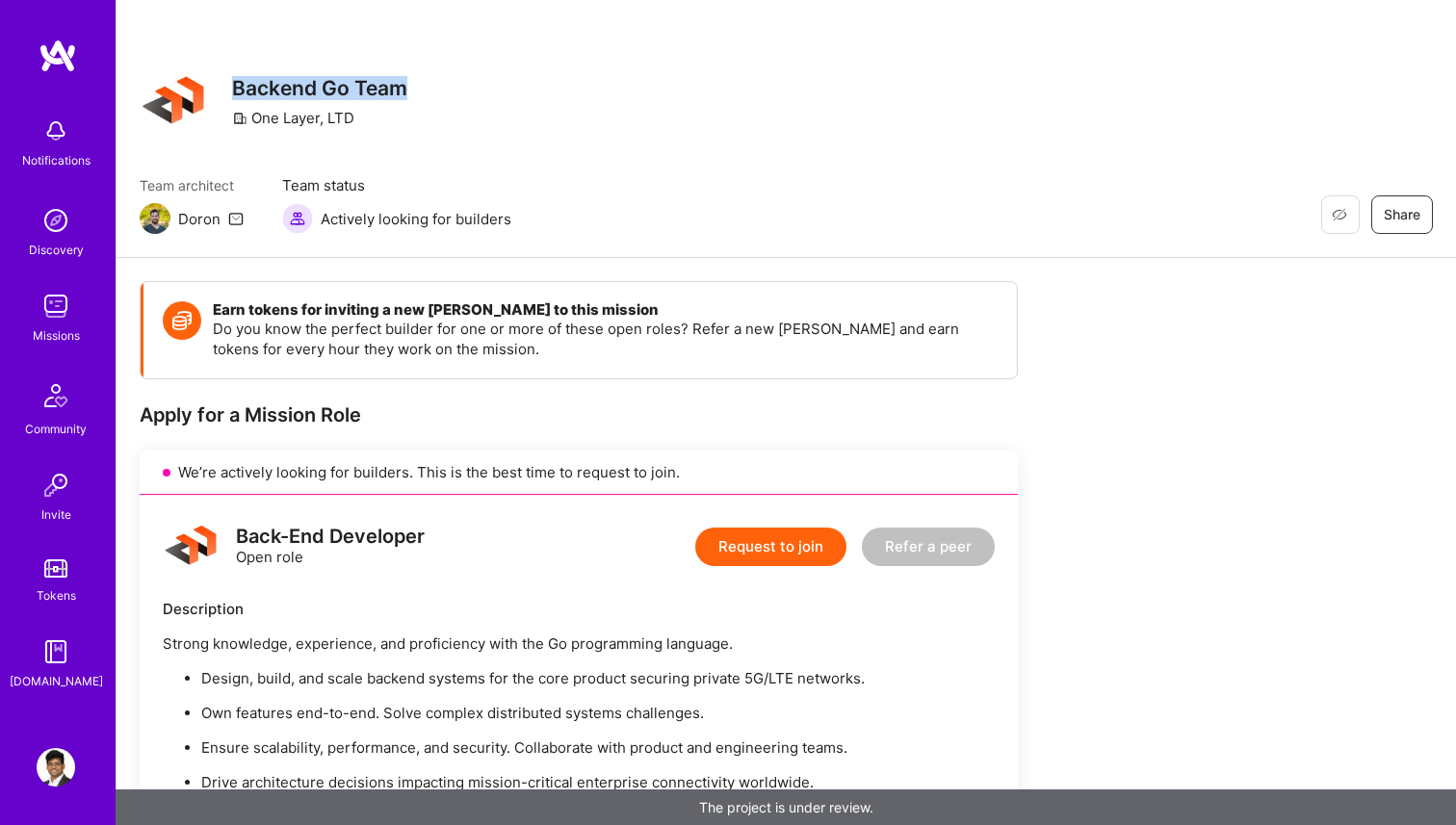
copy h3 "Backend Go Team"
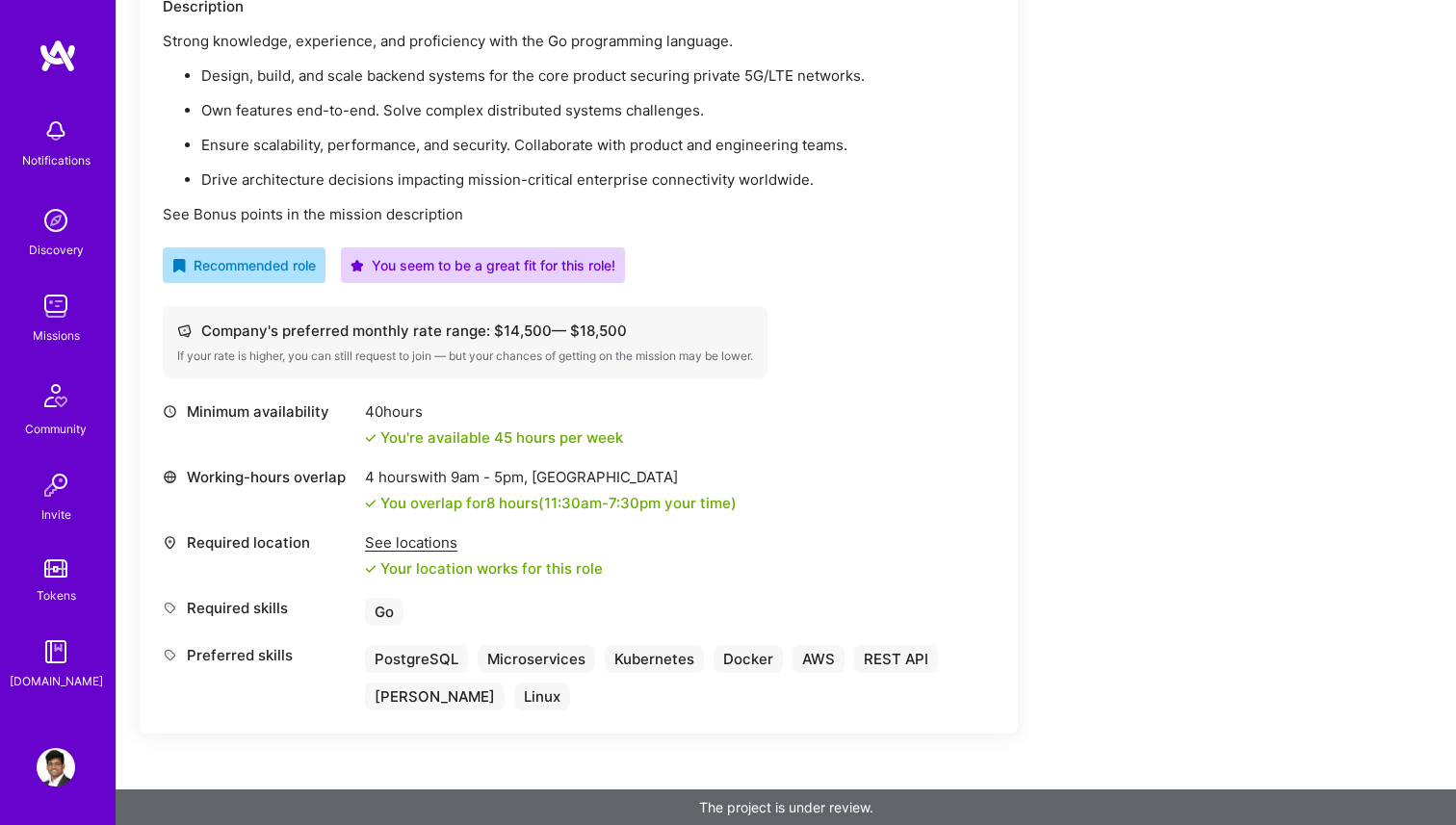
scroll to position [610, 0]
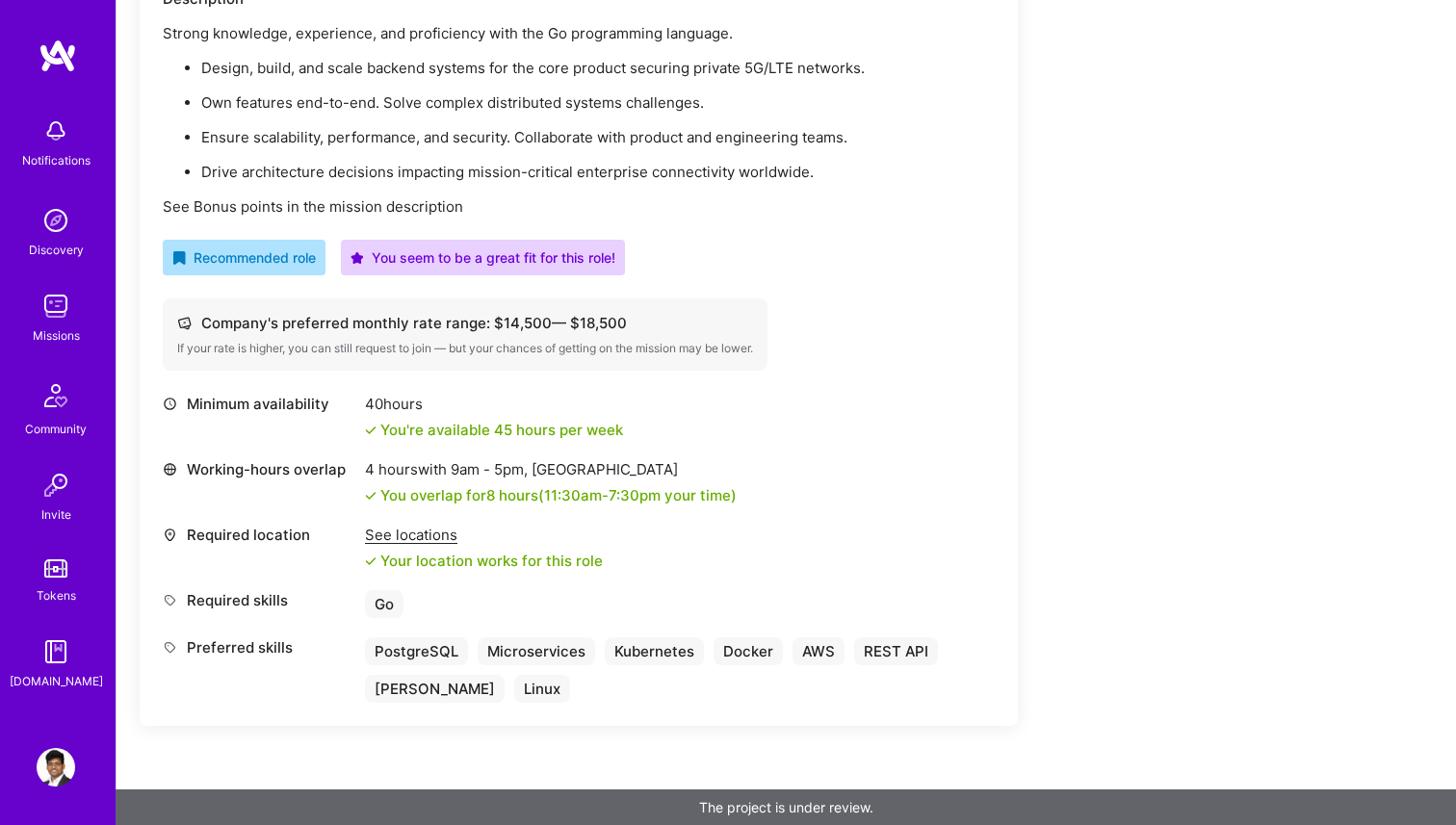
click at [417, 540] on div "See locations" at bounding box center [483, 535] width 238 height 21
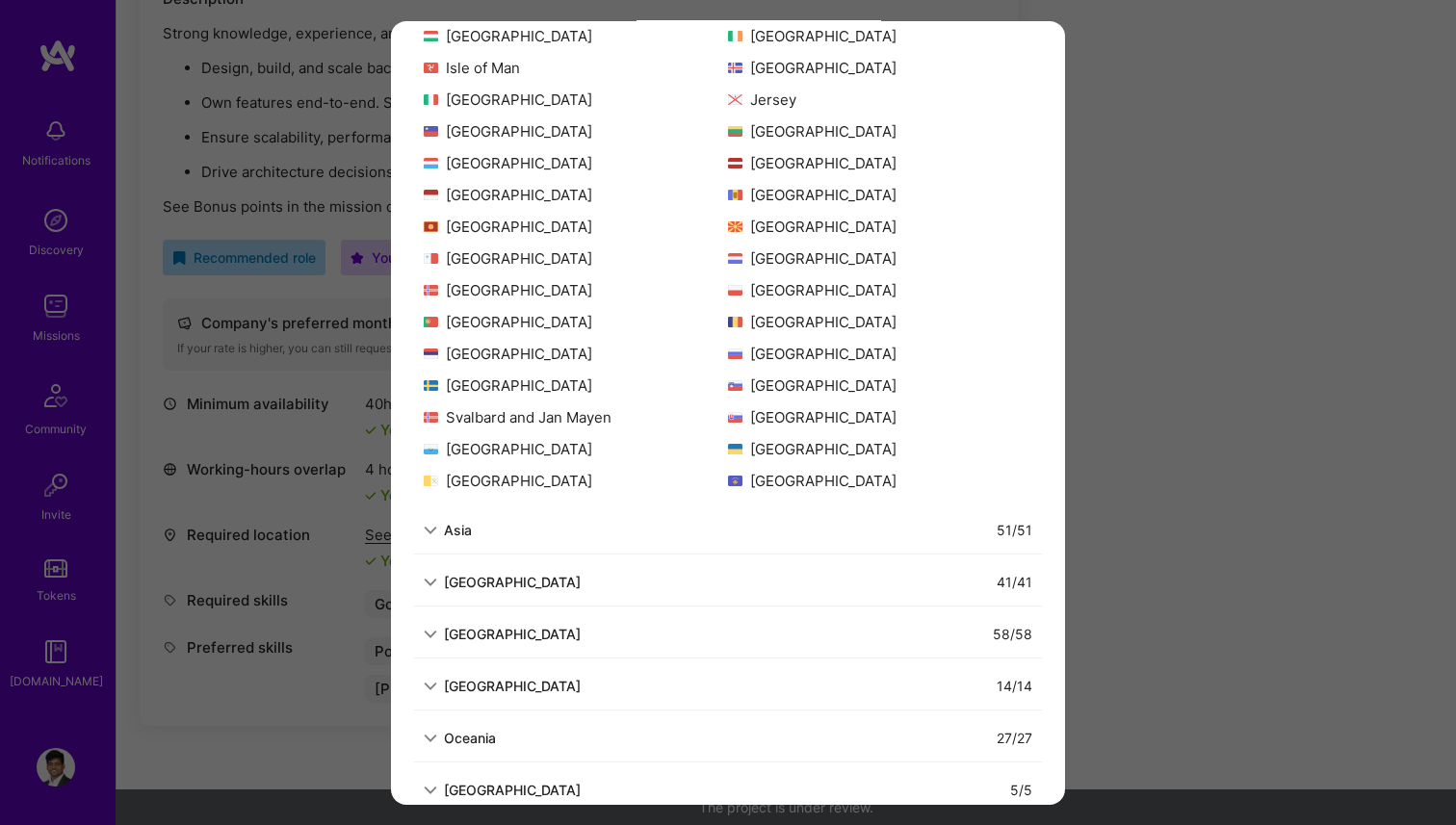
scroll to position [414, 0]
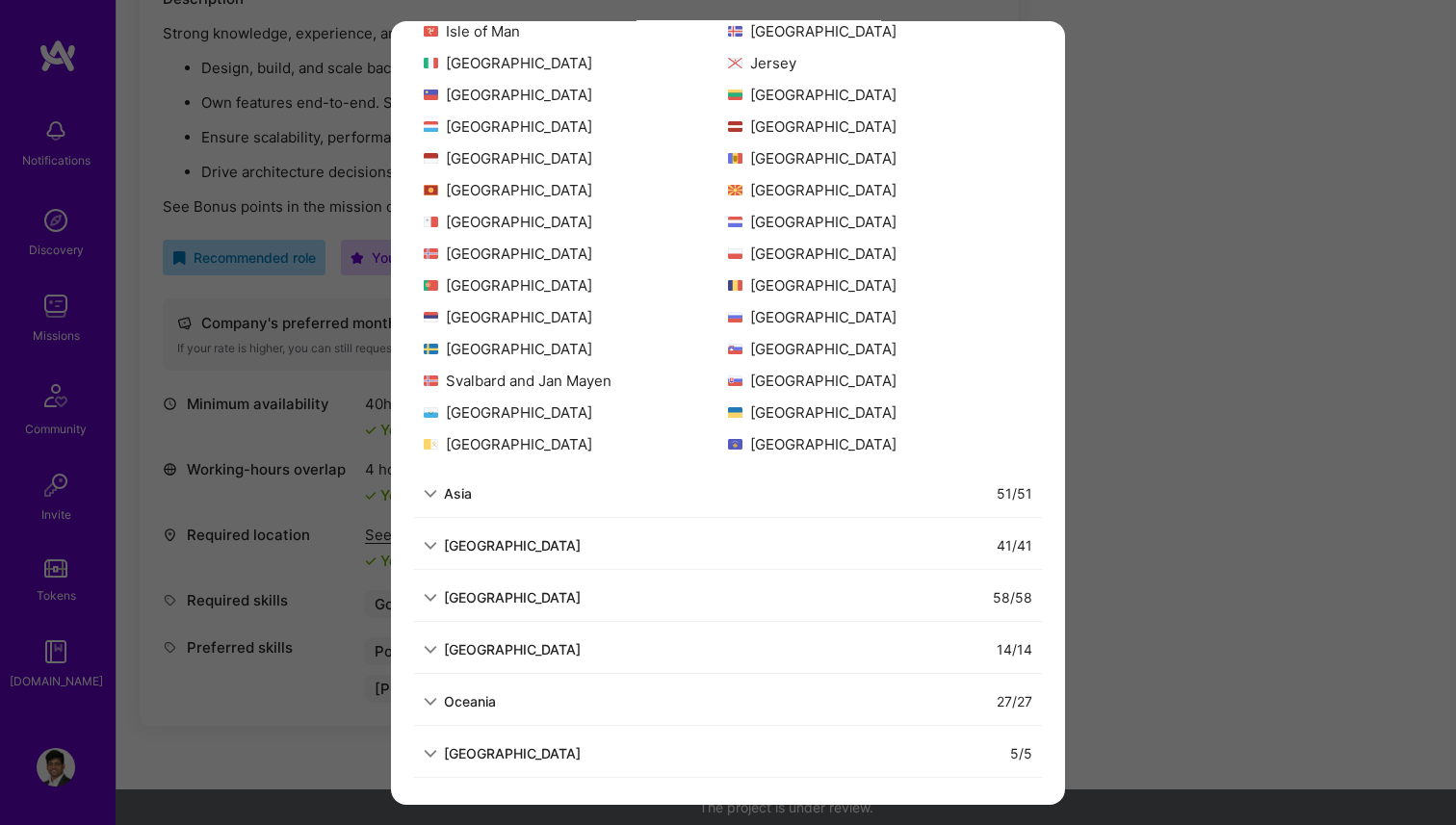
click at [264, 624] on div "Allowed Locations The locations that client marked as required will show up her…" at bounding box center [728, 412] width 1456 height 825
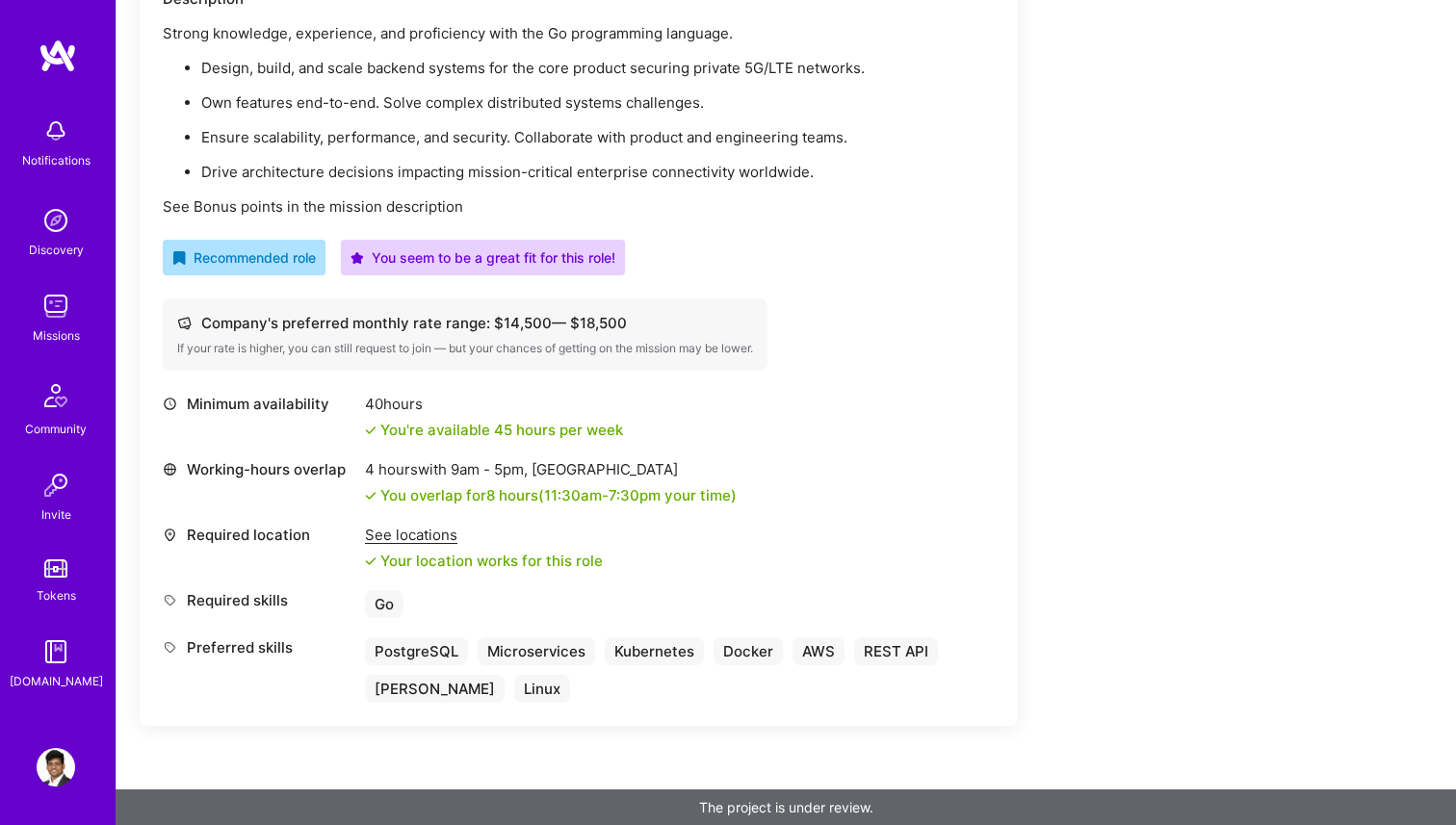
scroll to position [0, 0]
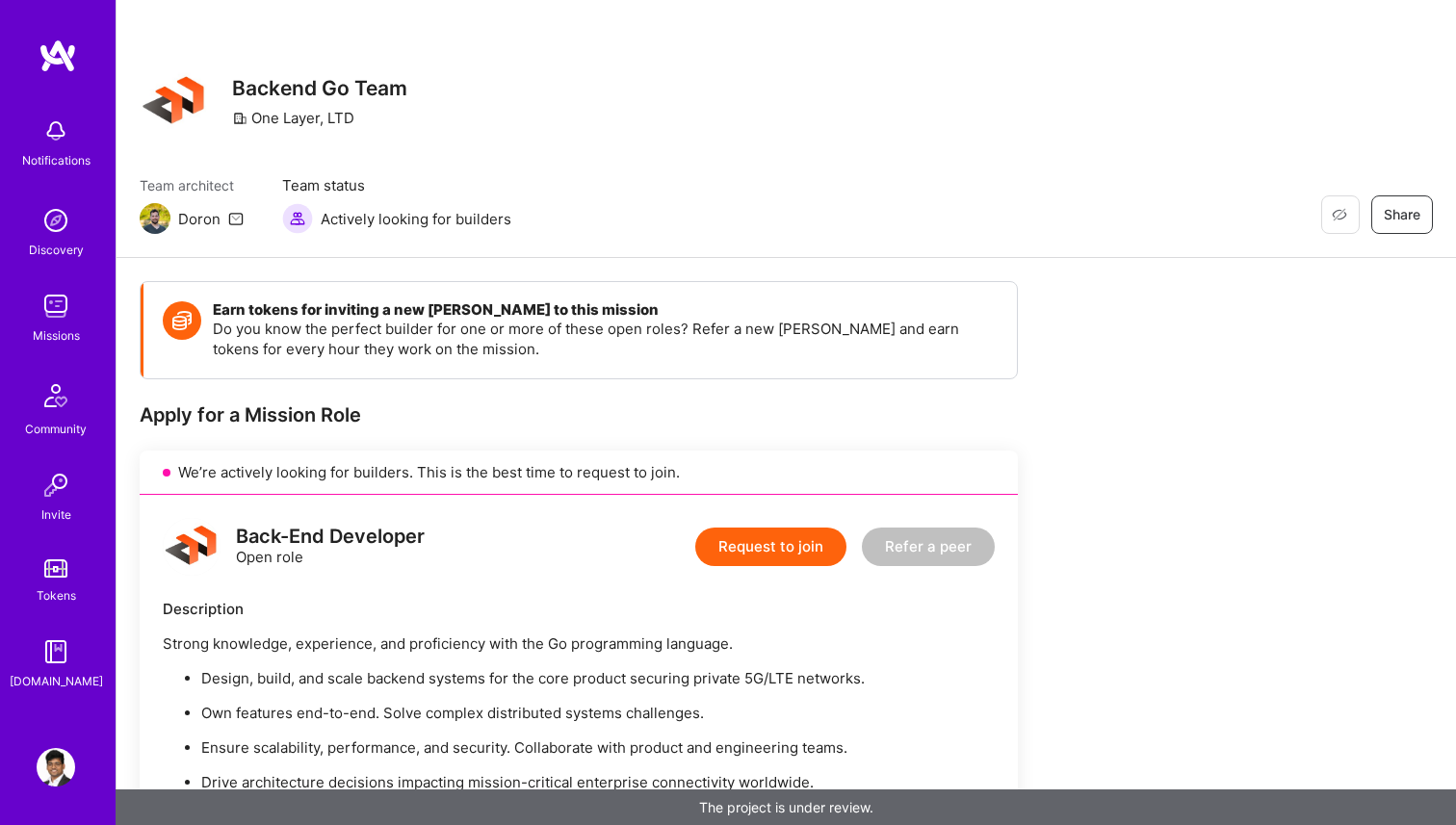
click at [783, 544] on button "Request to join" at bounding box center [771, 546] width 152 height 38
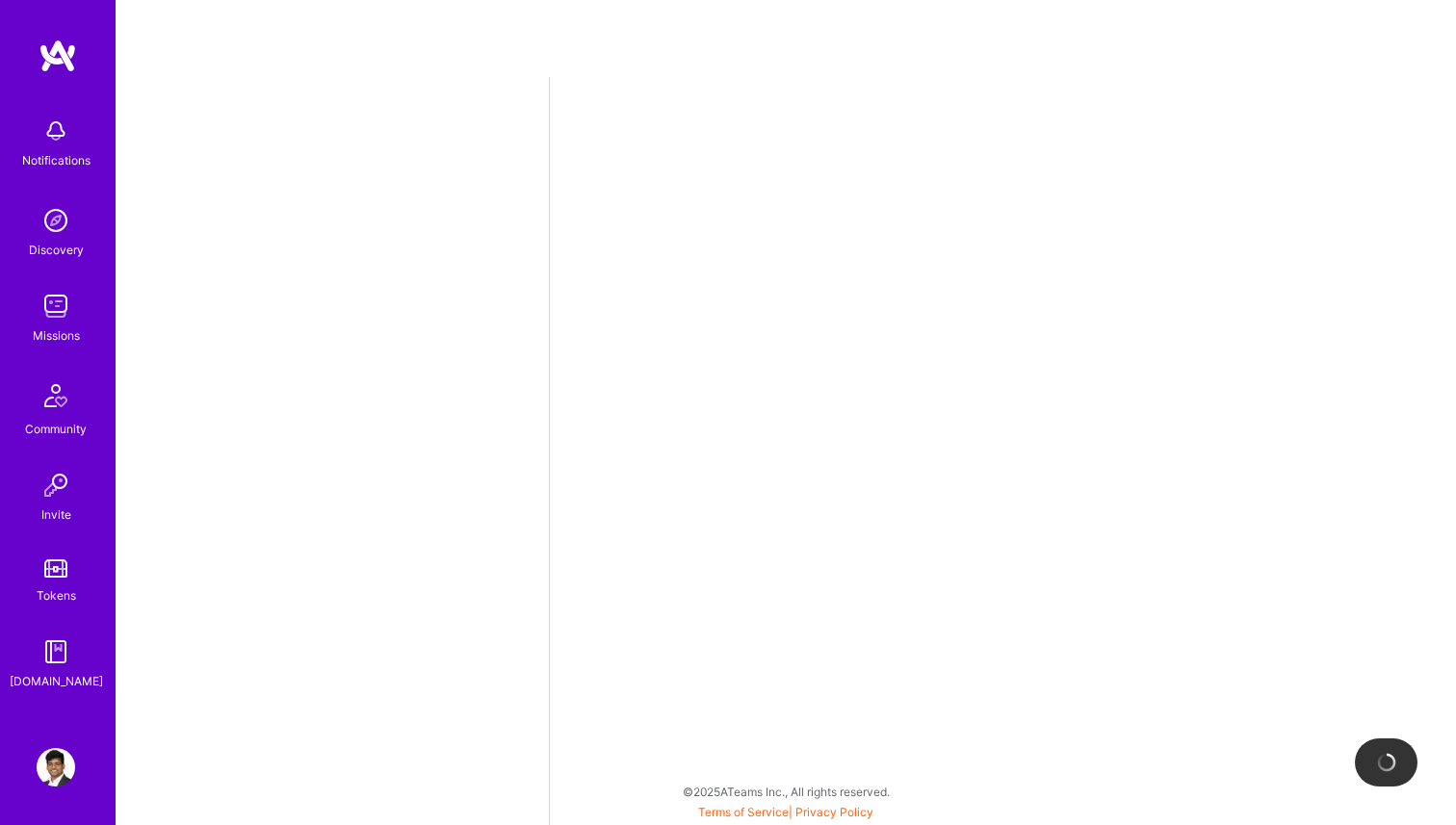
select select "IN"
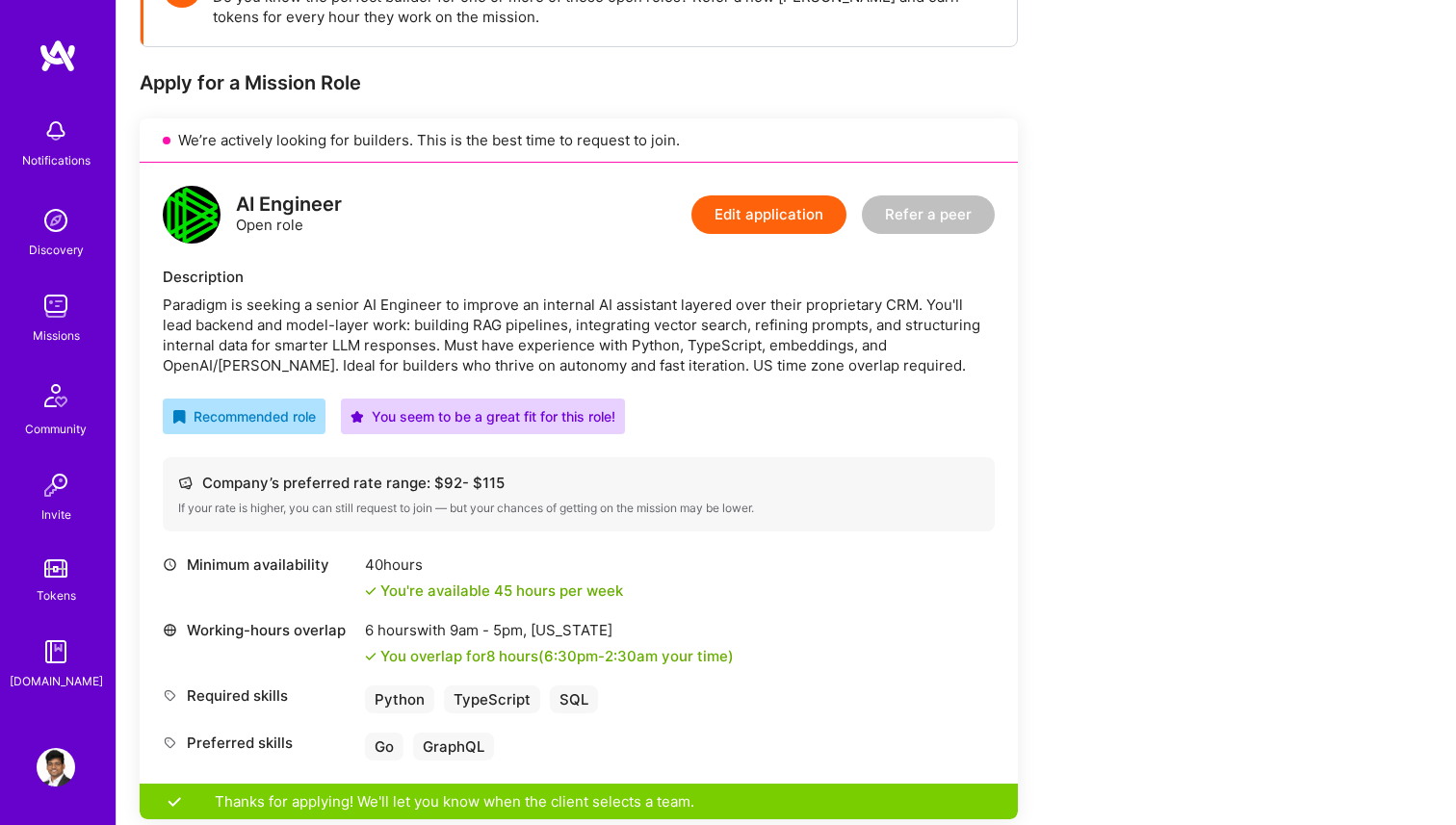
scroll to position [217, 0]
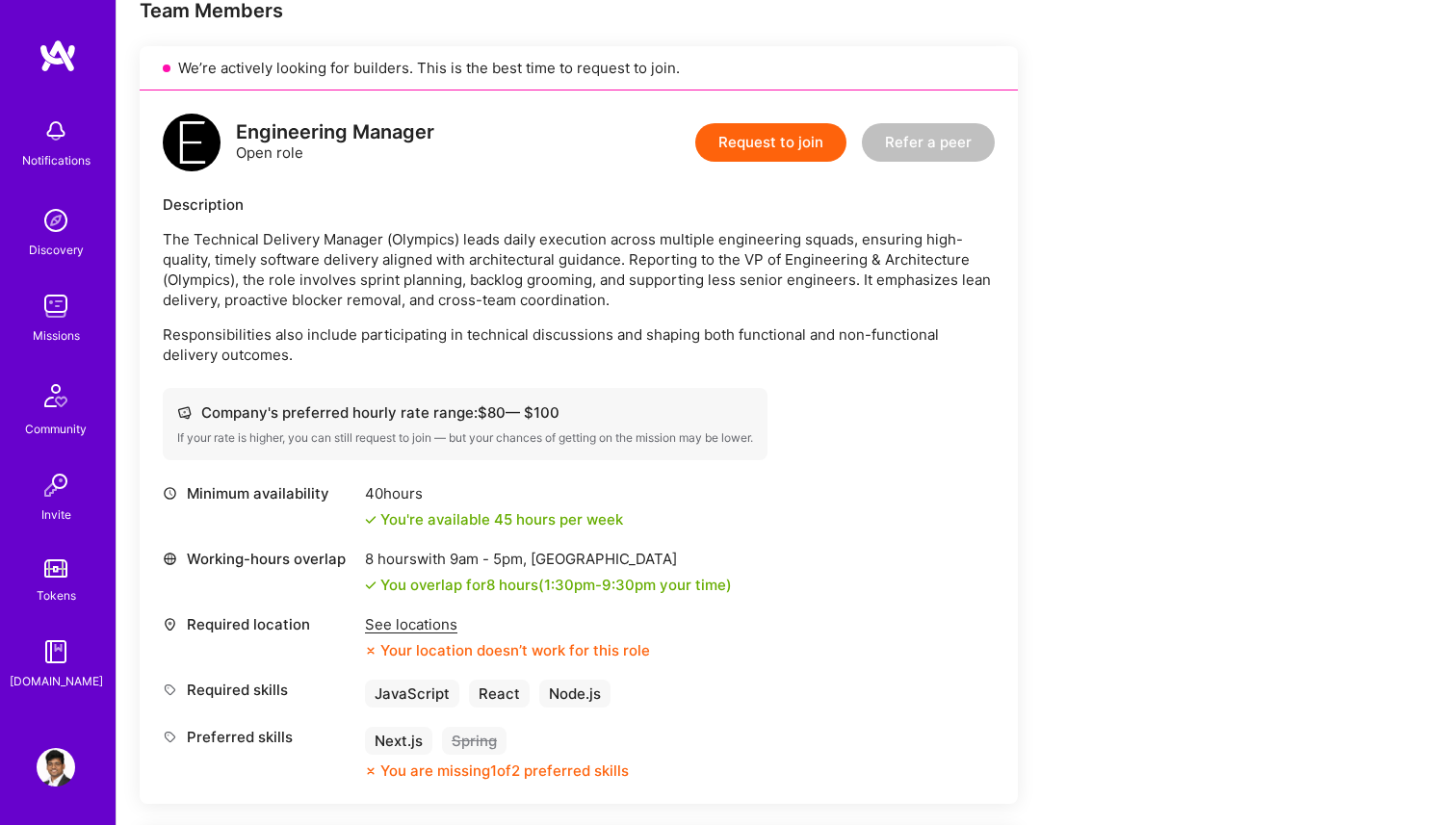
scroll to position [597, 0]
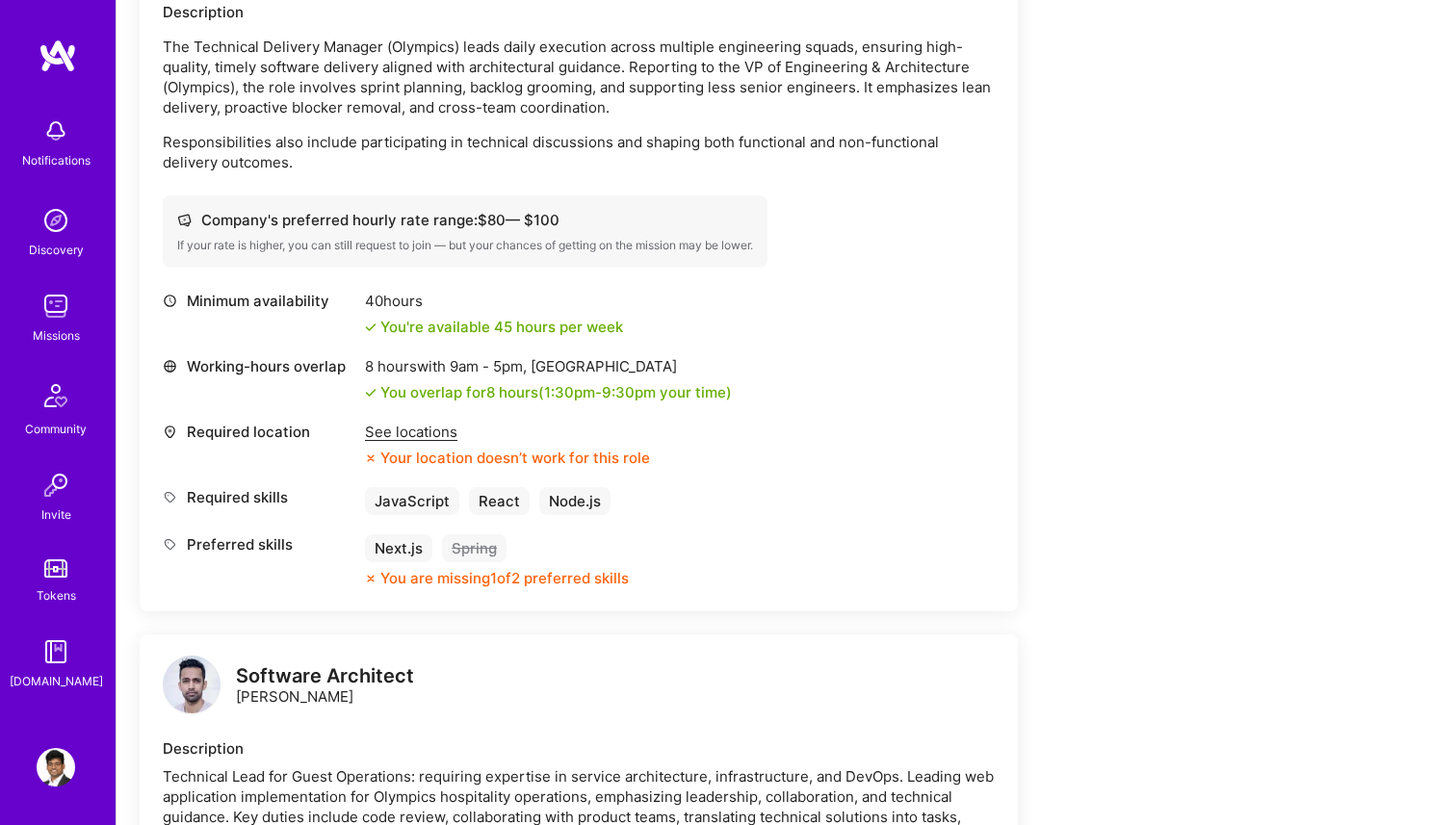
click at [439, 436] on div "See locations" at bounding box center [507, 431] width 286 height 21
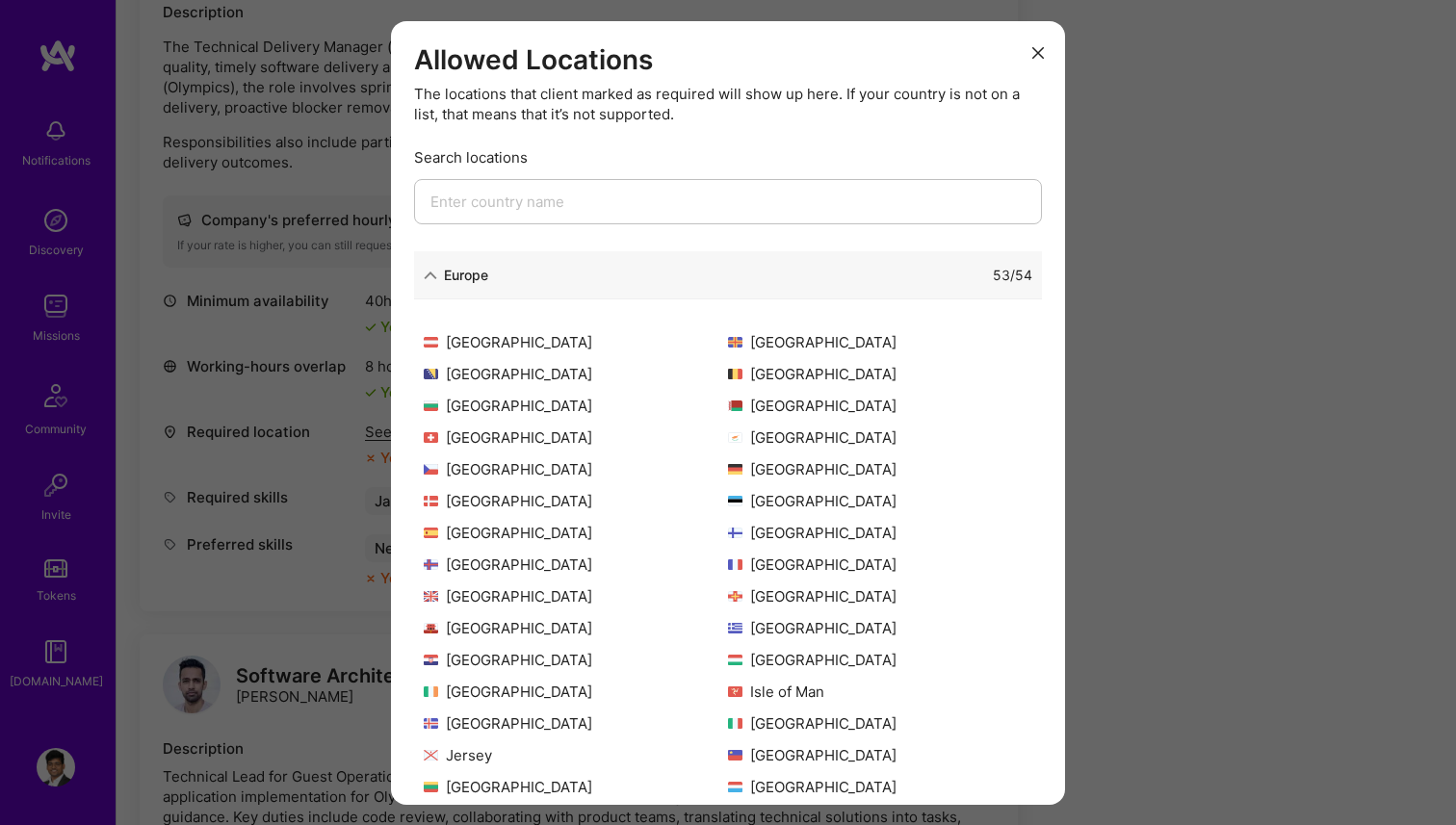
scroll to position [0, 0]
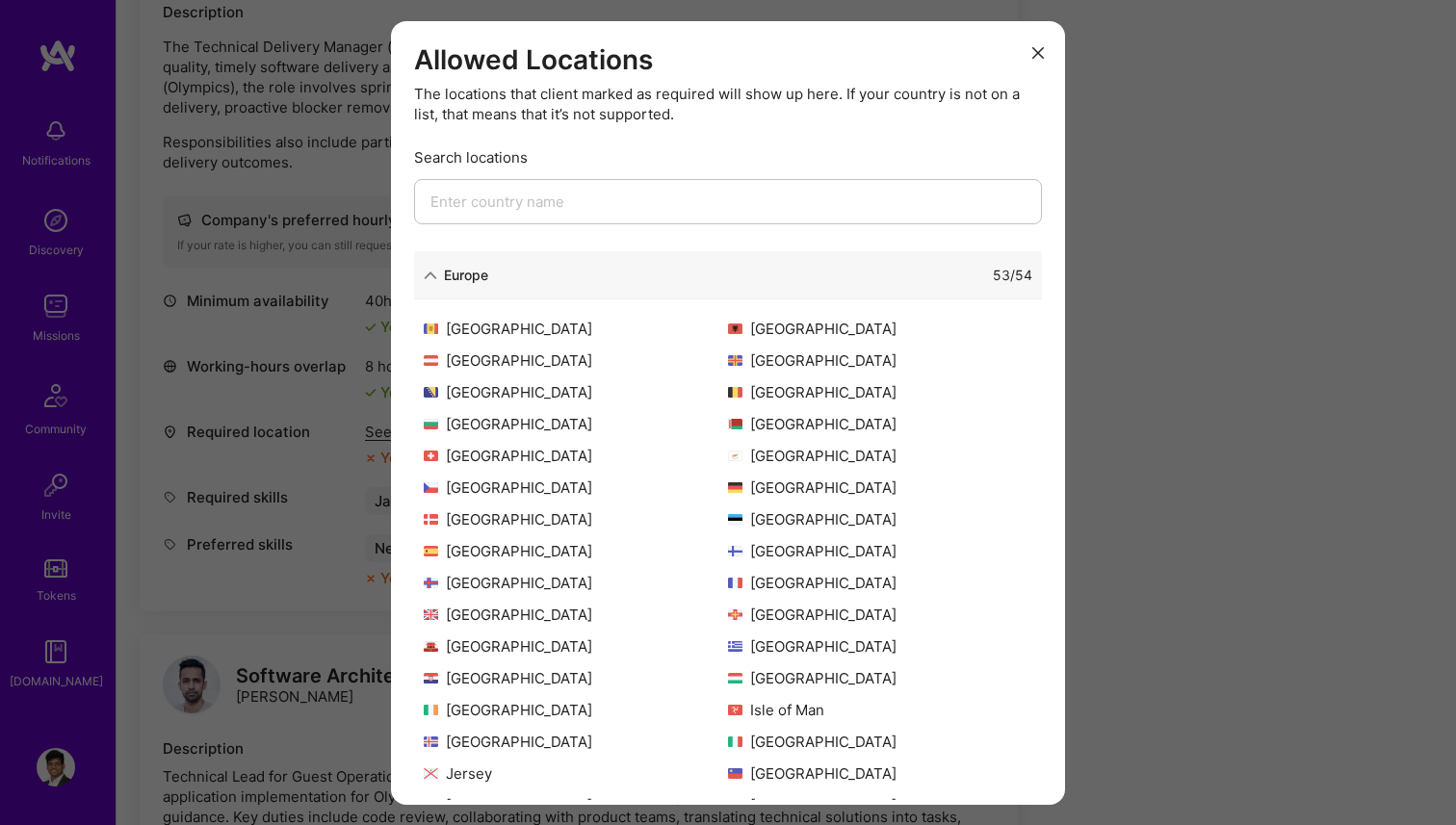
click at [436, 272] on icon "modal" at bounding box center [430, 276] width 14 height 14
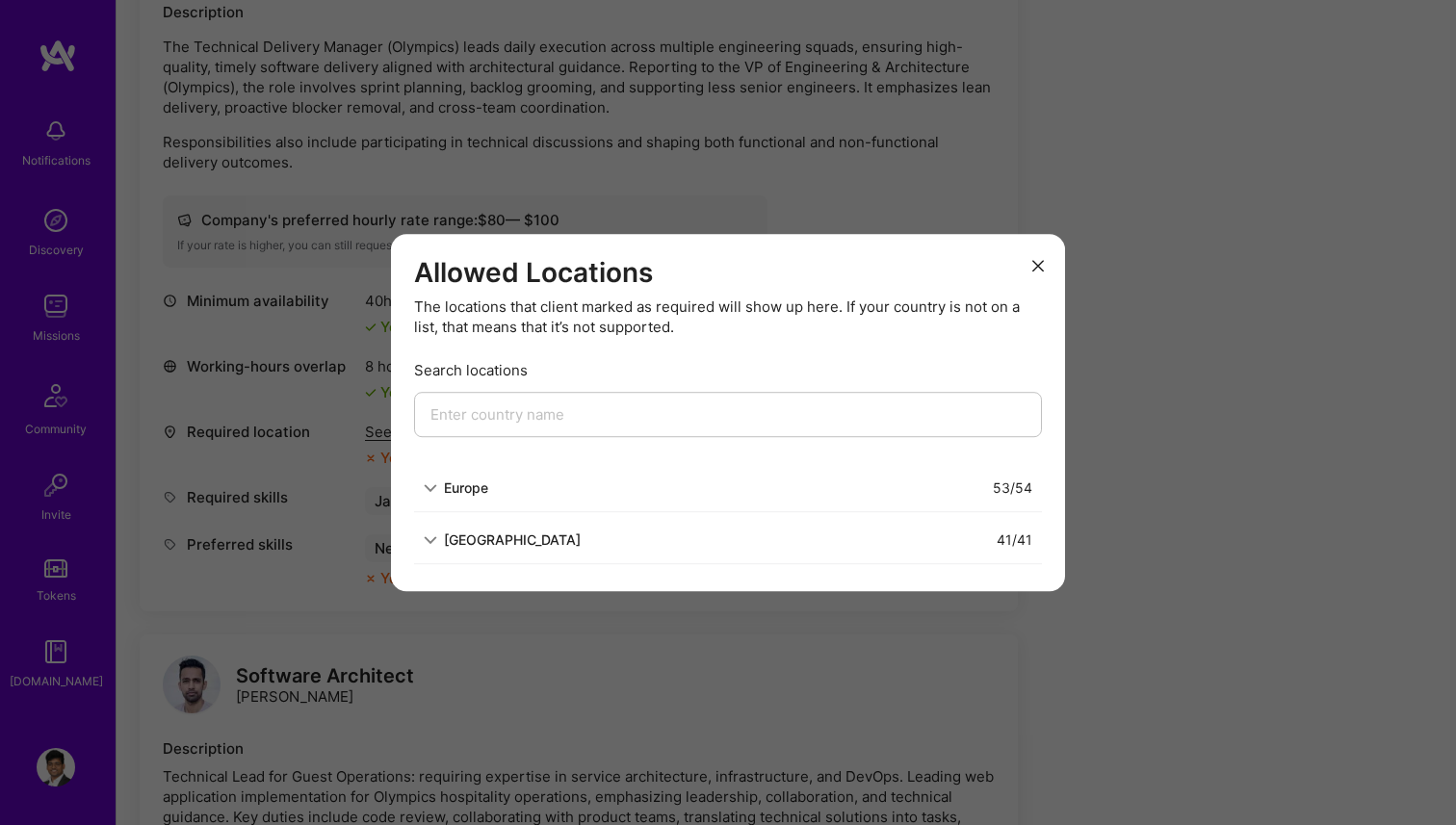
click at [494, 537] on div "[GEOGRAPHIC_DATA]" at bounding box center [512, 540] width 137 height 21
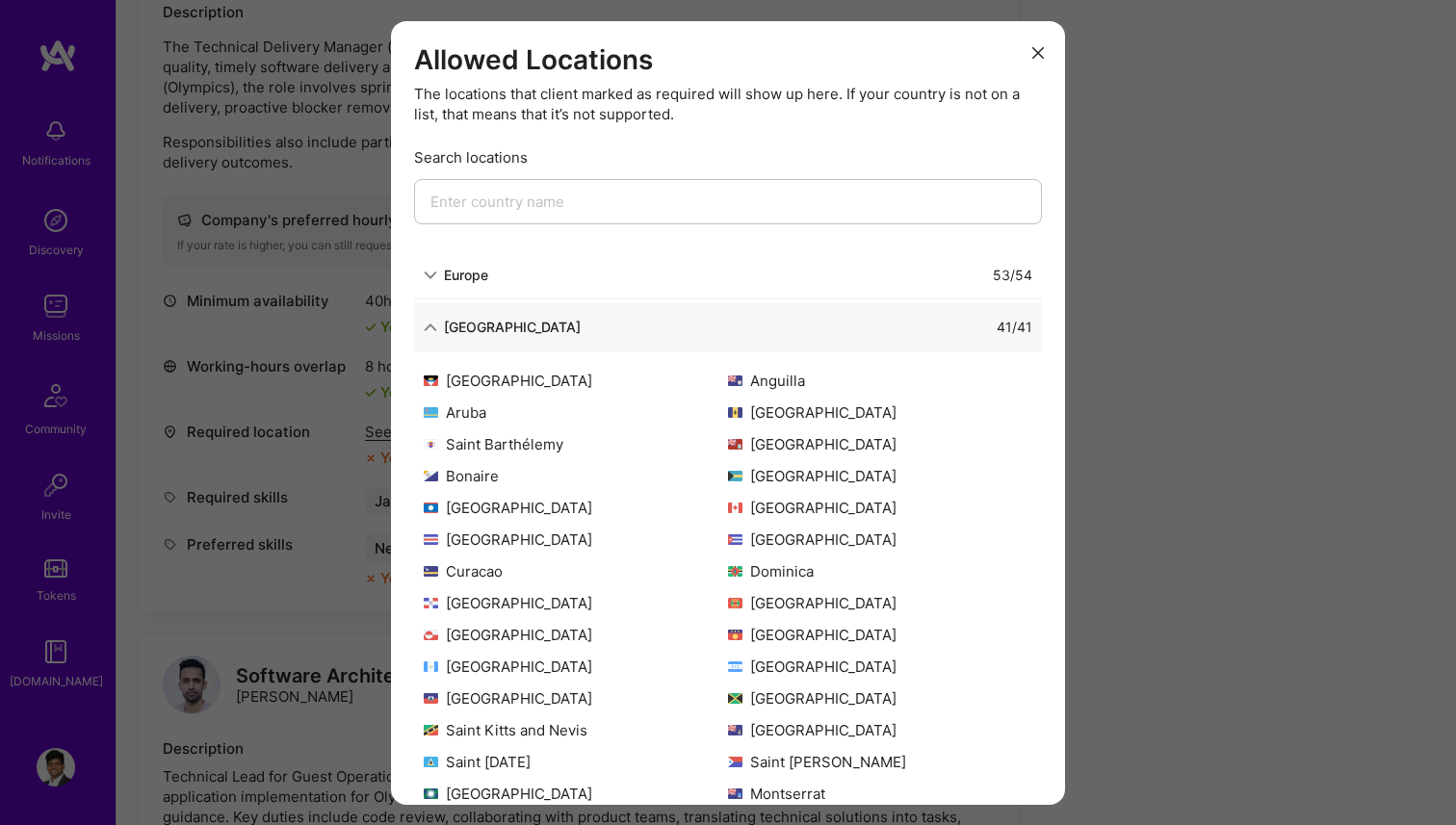
click at [481, 328] on div "[GEOGRAPHIC_DATA]" at bounding box center [512, 326] width 137 height 21
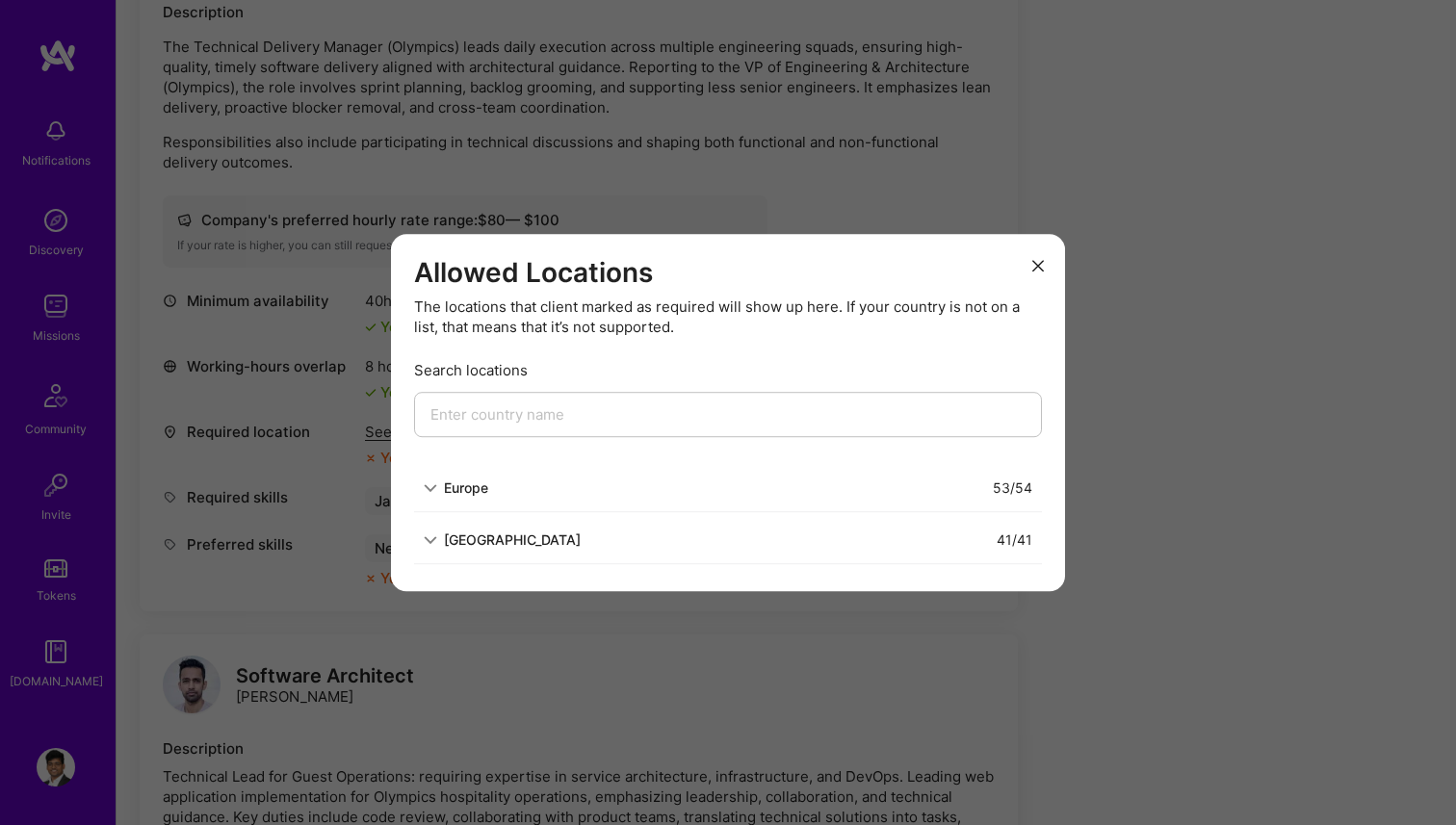
click at [1104, 451] on div "Allowed Locations The locations that client marked as required will show up her…" at bounding box center [728, 412] width 1456 height 825
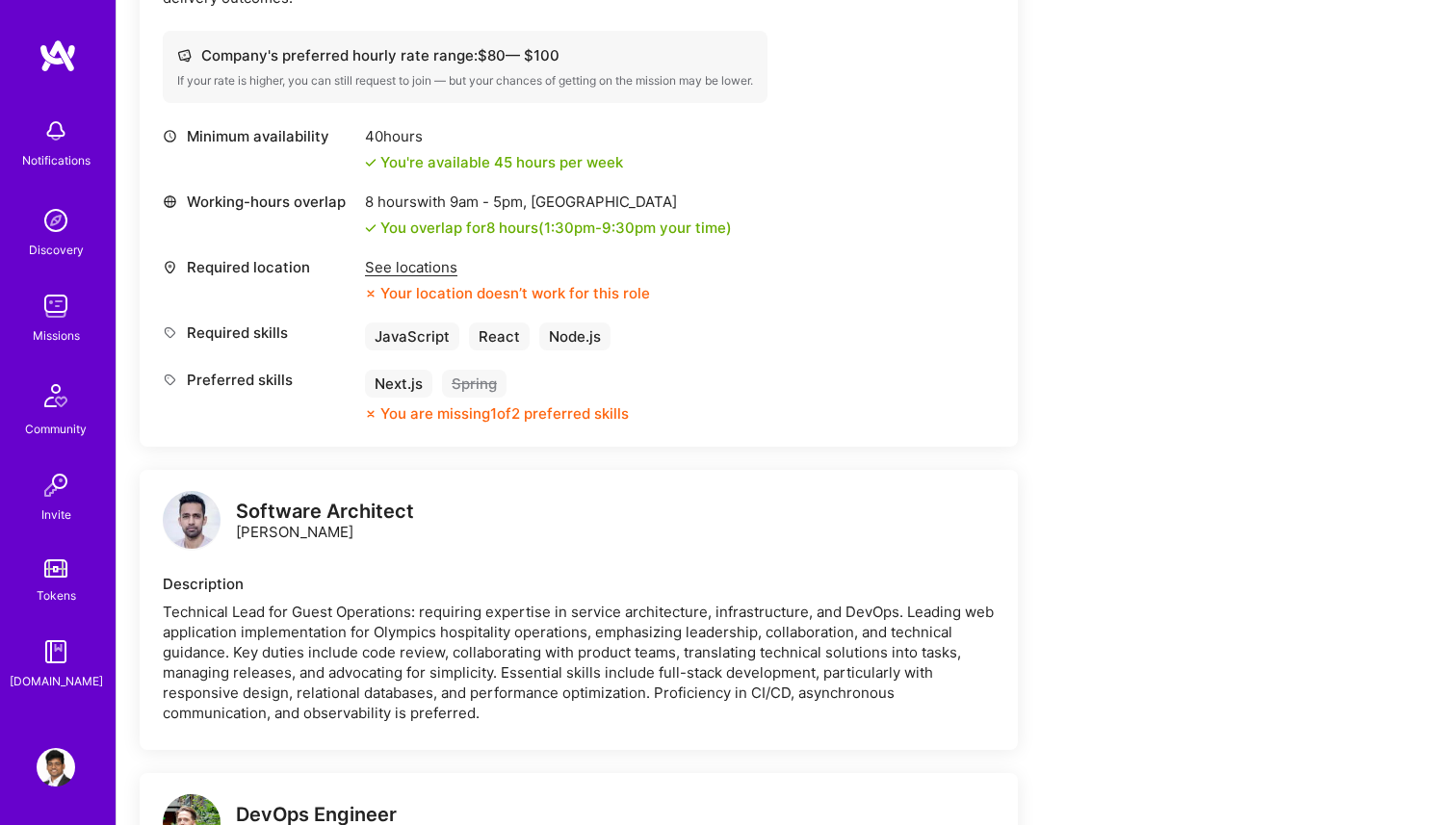
scroll to position [760, 0]
click at [195, 541] on img at bounding box center [191, 520] width 58 height 58
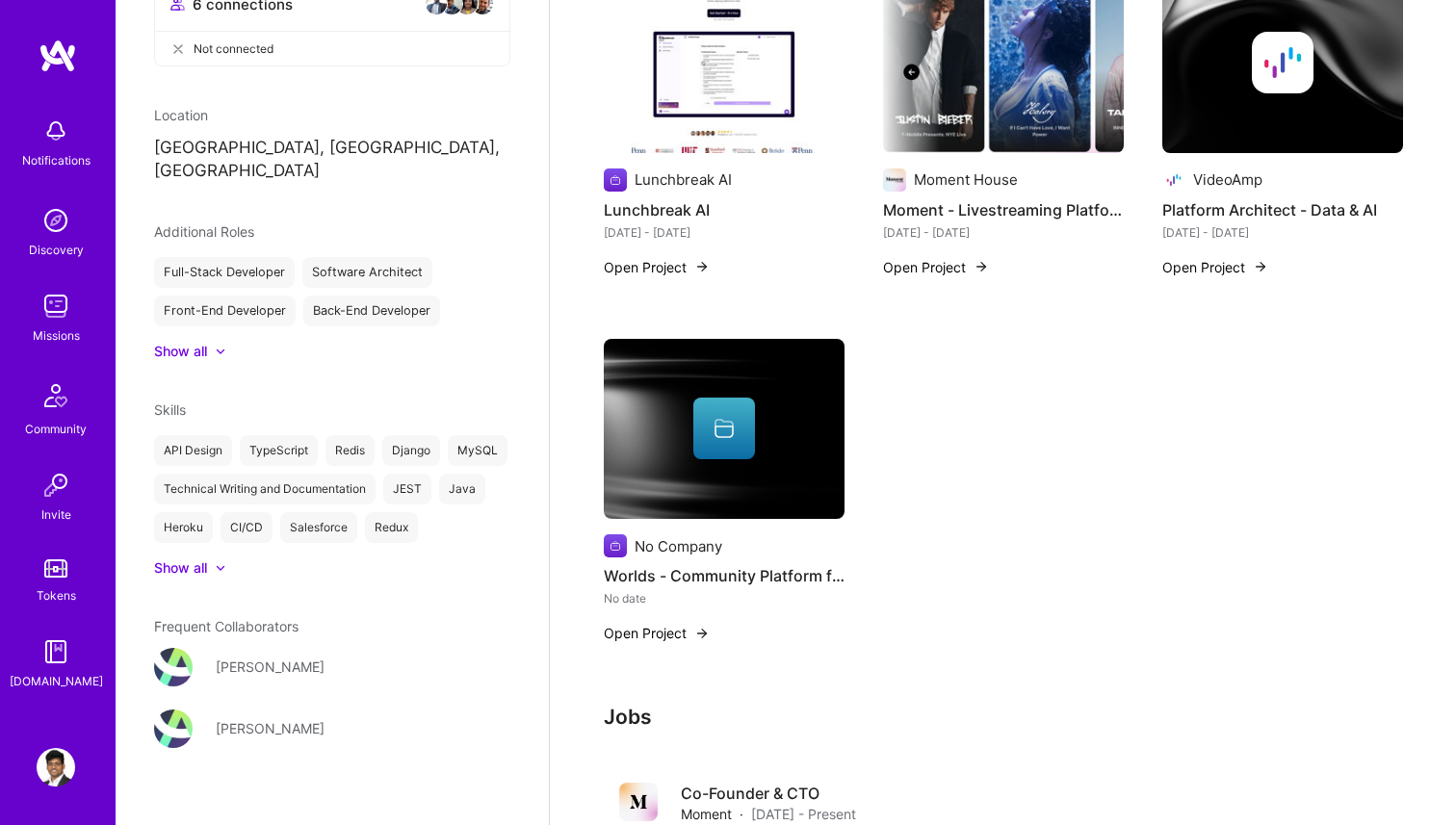
scroll to position [643, 0]
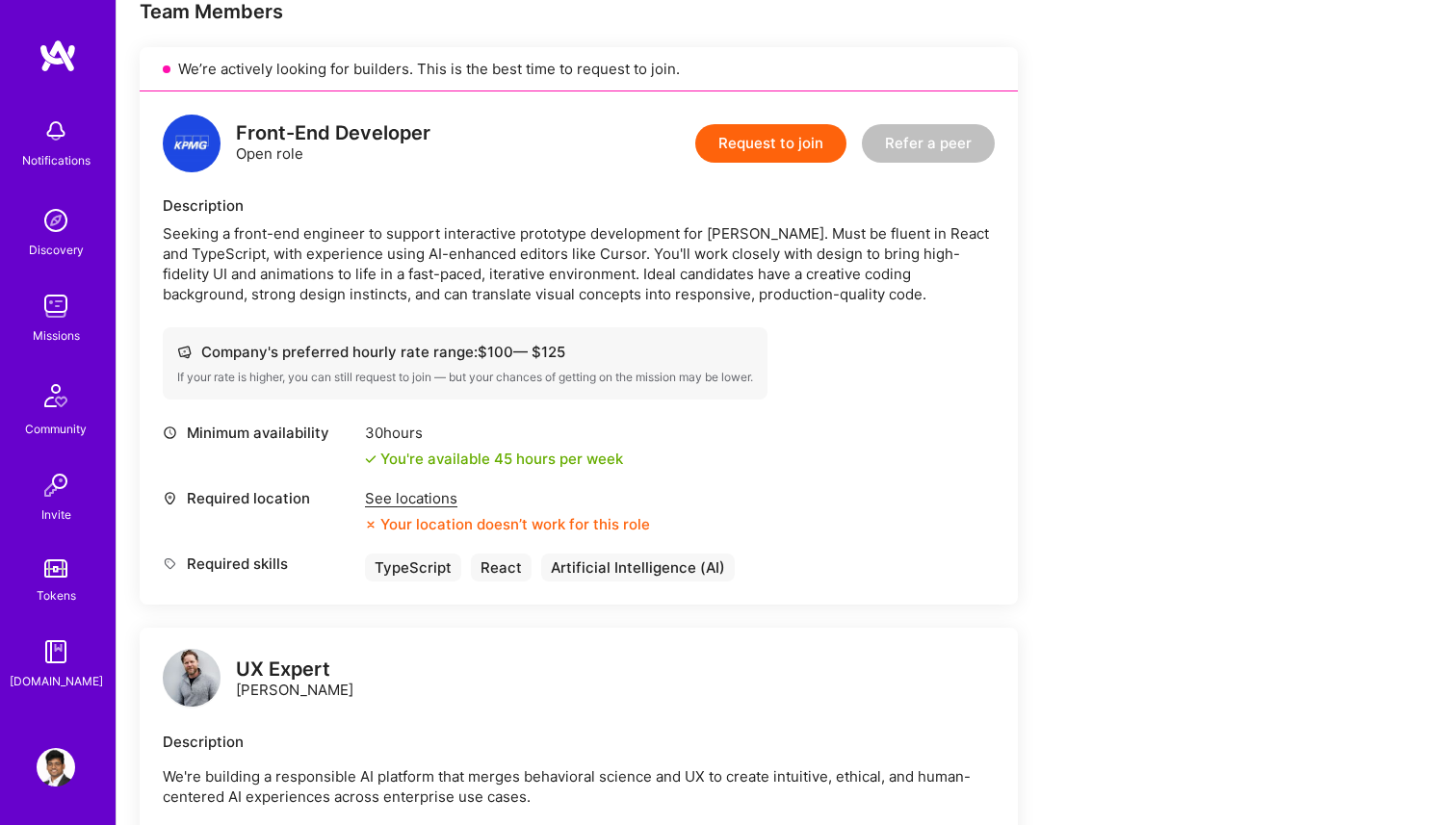
scroll to position [274, 0]
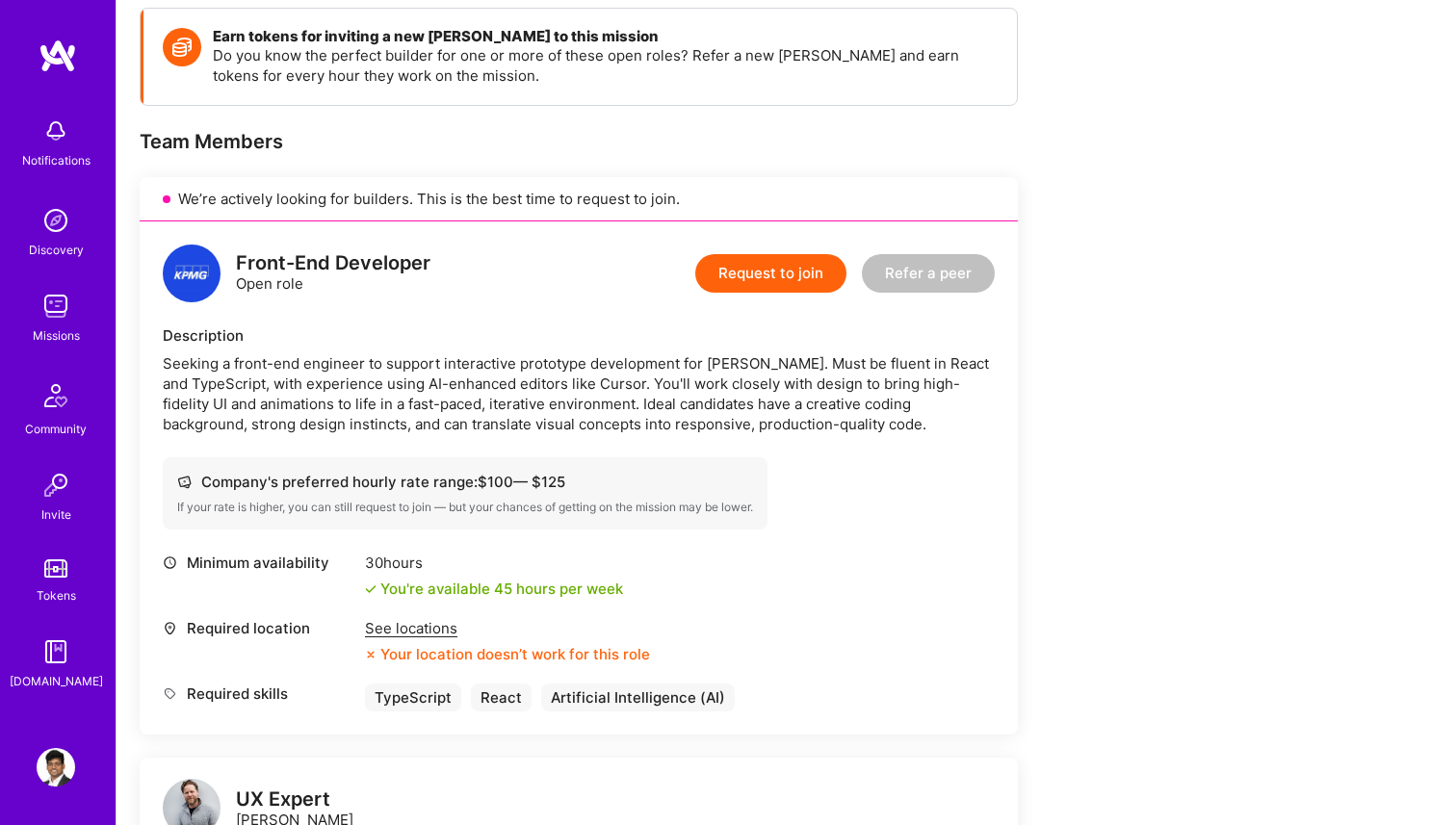
click at [439, 625] on div "See locations" at bounding box center [507, 628] width 286 height 21
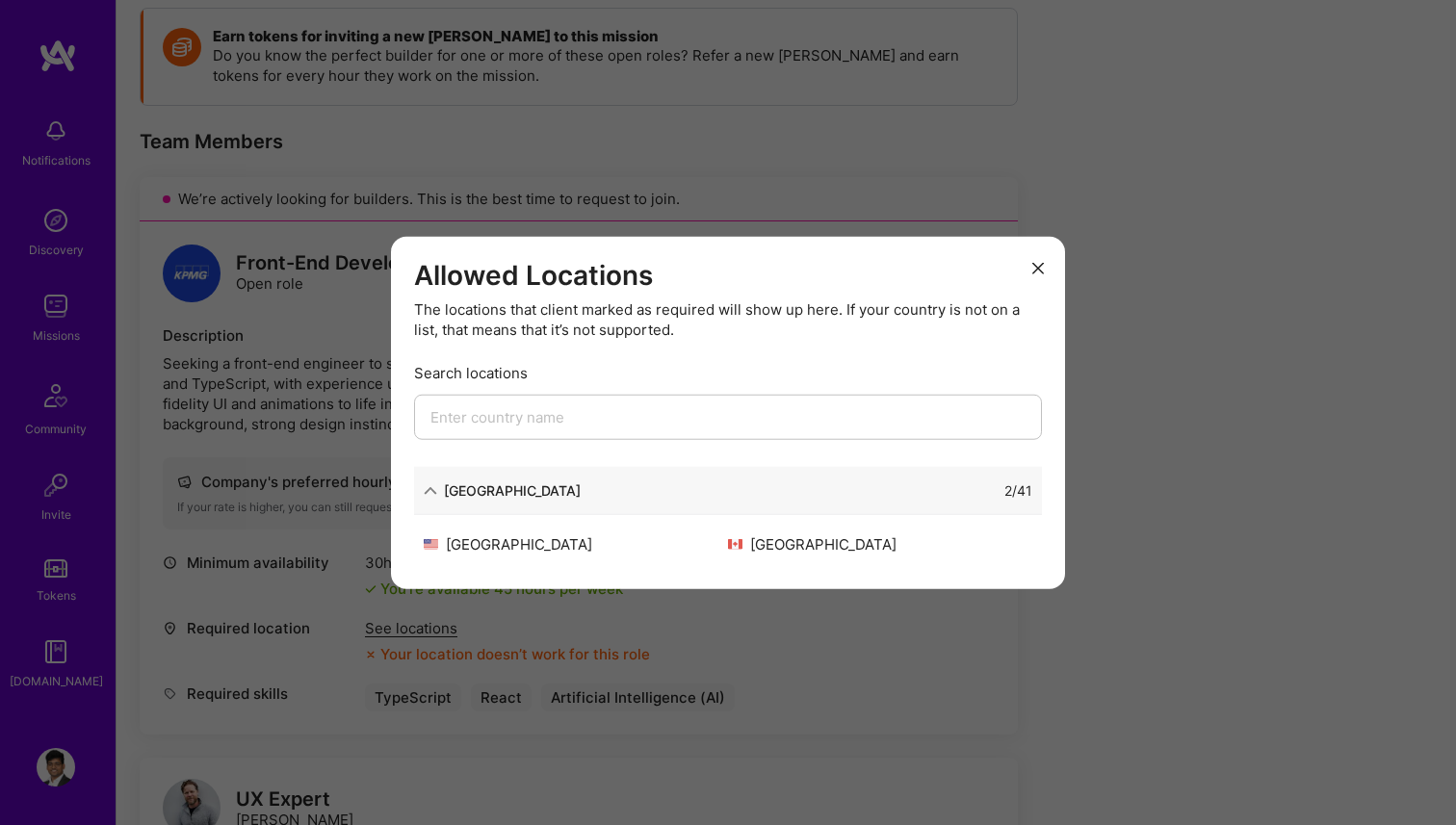
click at [512, 491] on div "[GEOGRAPHIC_DATA]" at bounding box center [512, 490] width 137 height 21
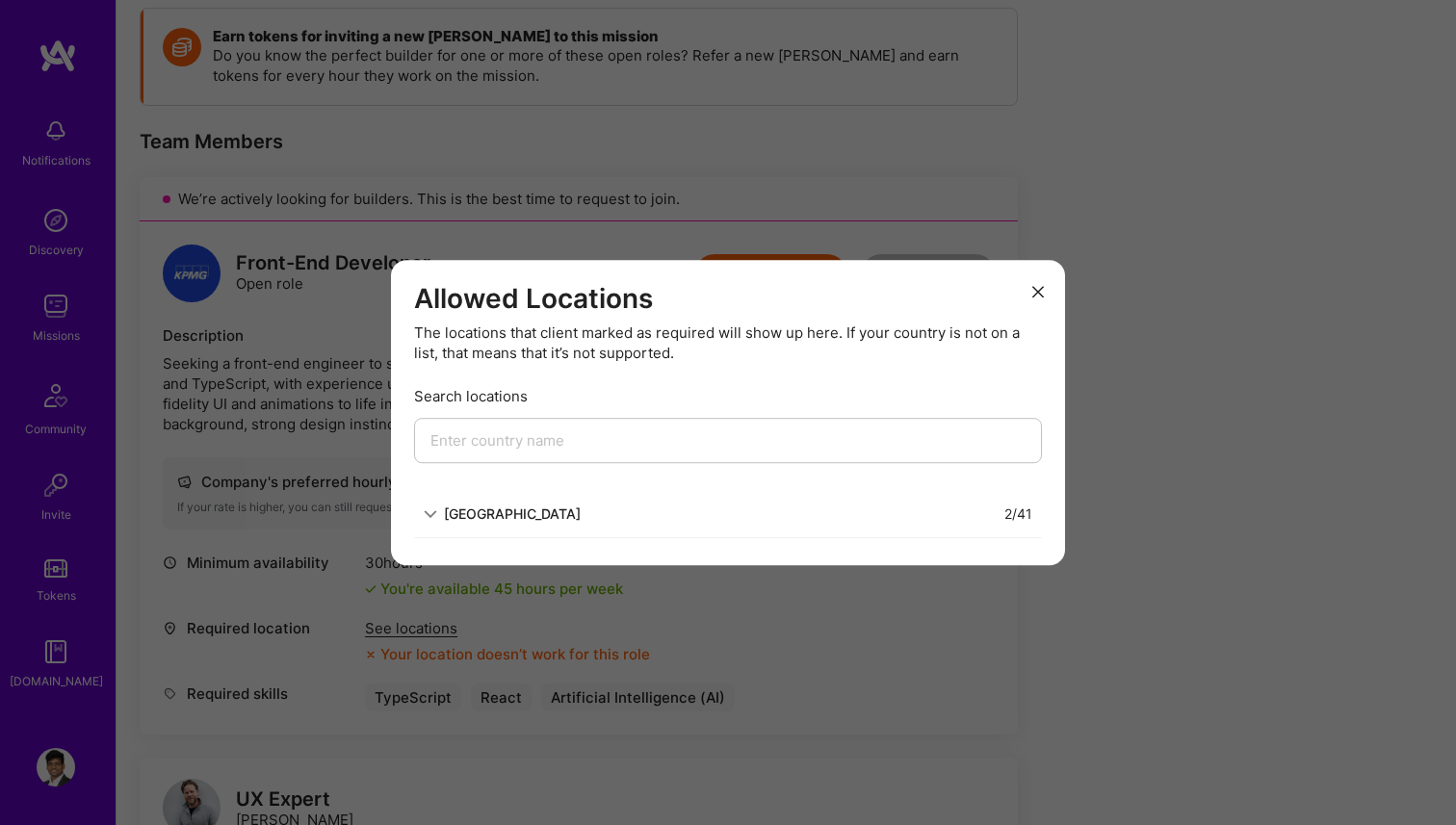
click at [506, 603] on div "Allowed Locations The locations that client marked as required will show up her…" at bounding box center [728, 412] width 1456 height 825
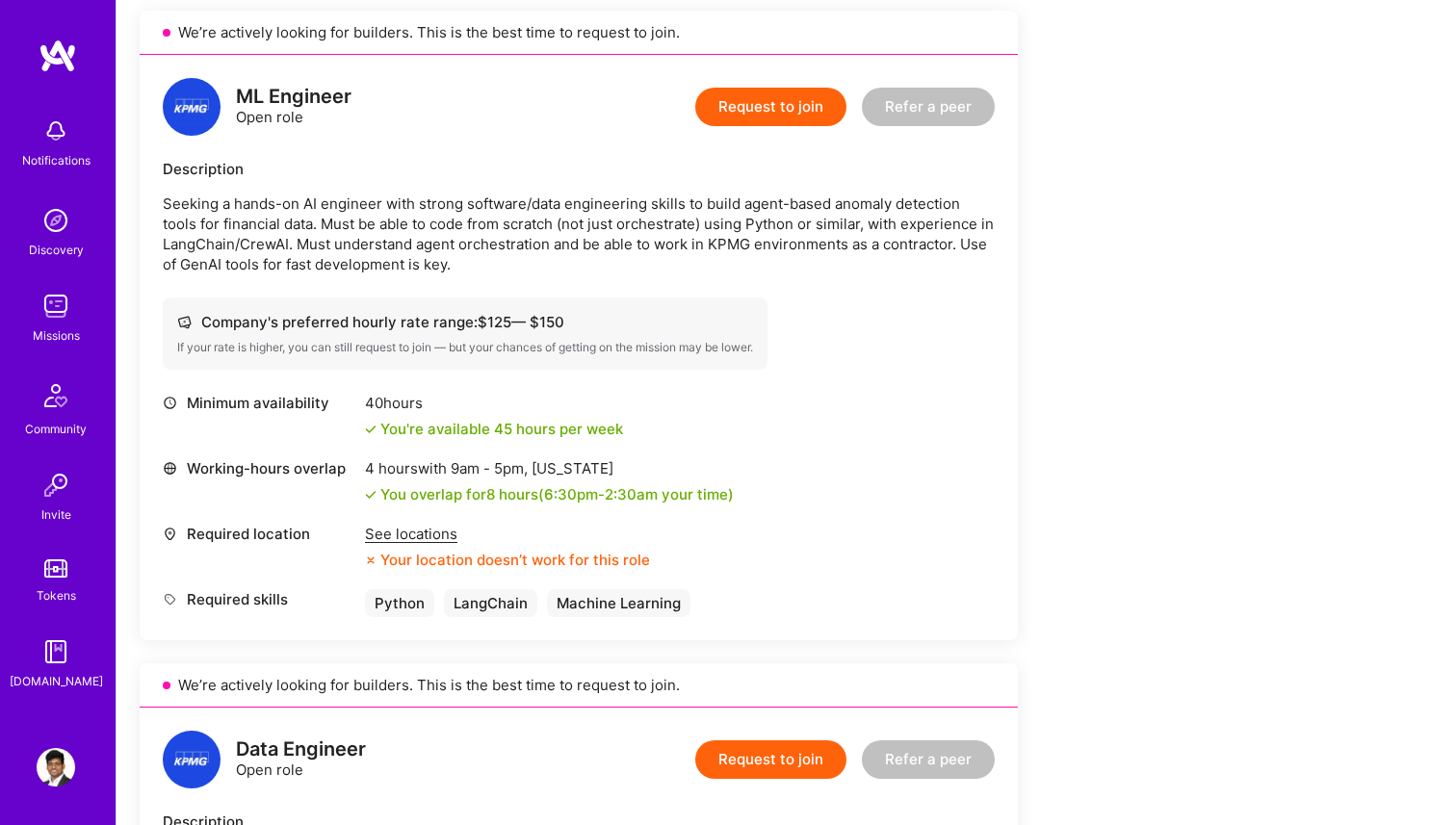
scroll to position [574, 0]
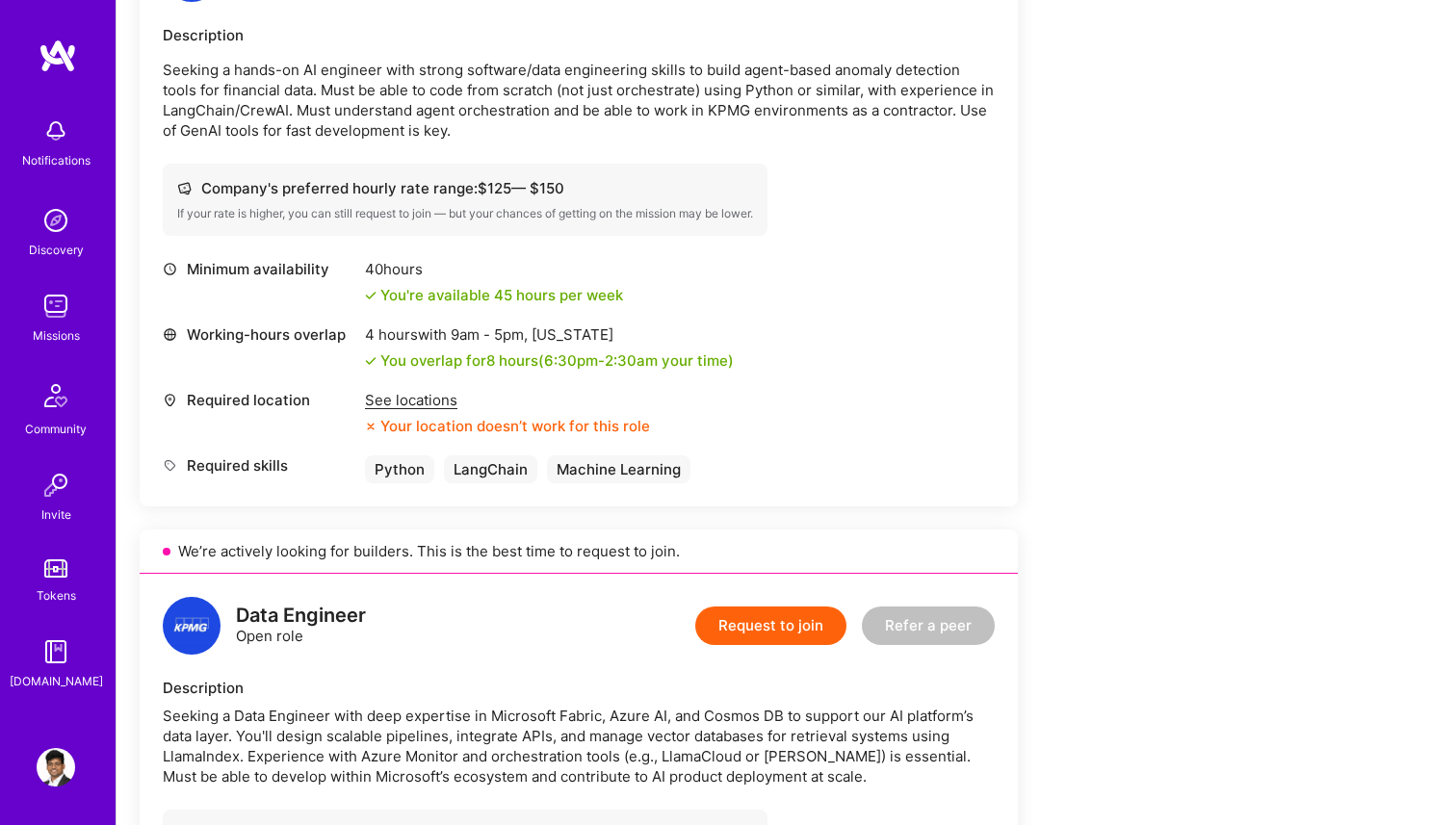
click at [419, 402] on div "See locations" at bounding box center [507, 400] width 286 height 21
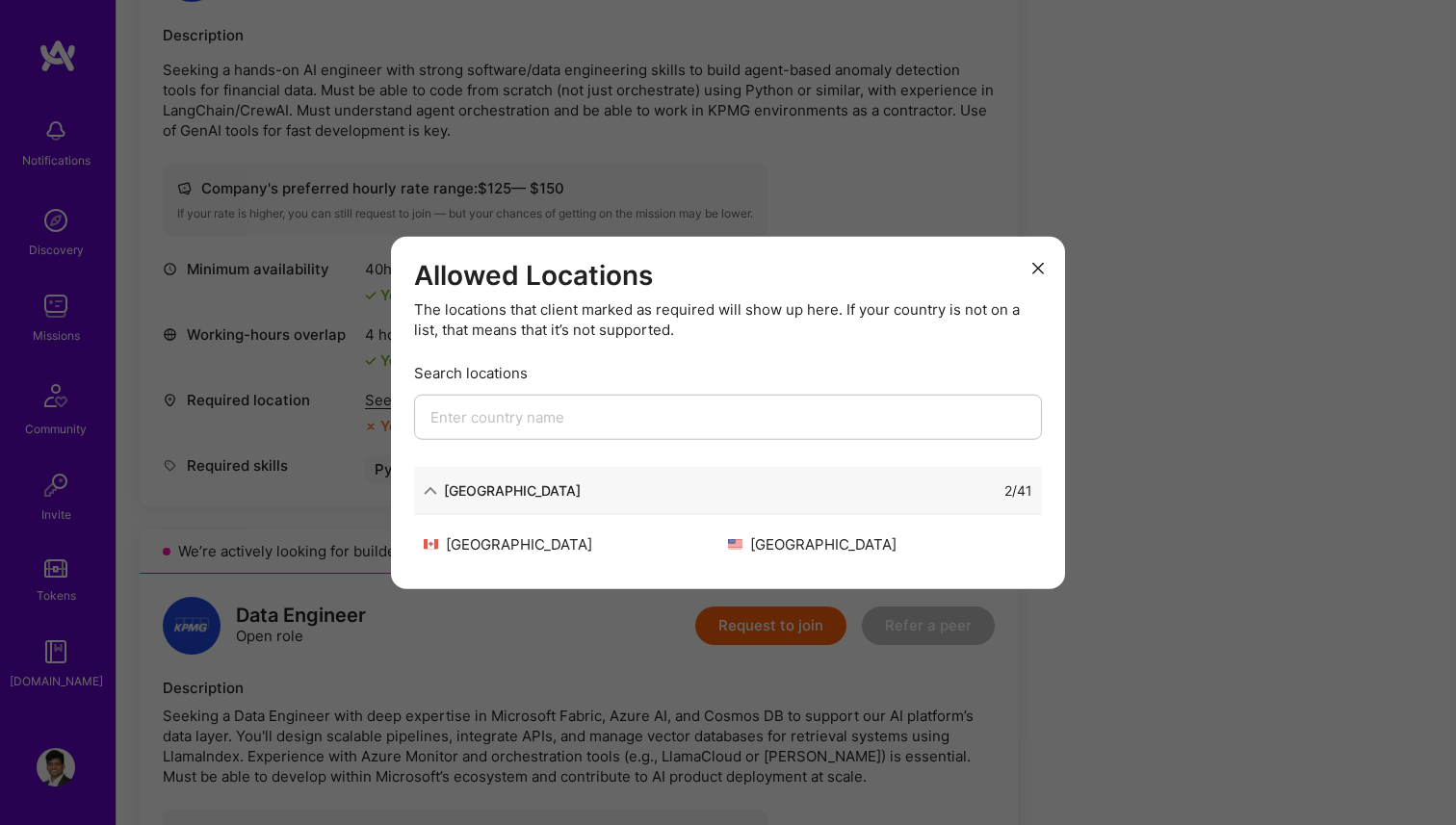
click at [340, 444] on div "Allowed Locations The locations that client marked as required will show up her…" at bounding box center [728, 412] width 1456 height 825
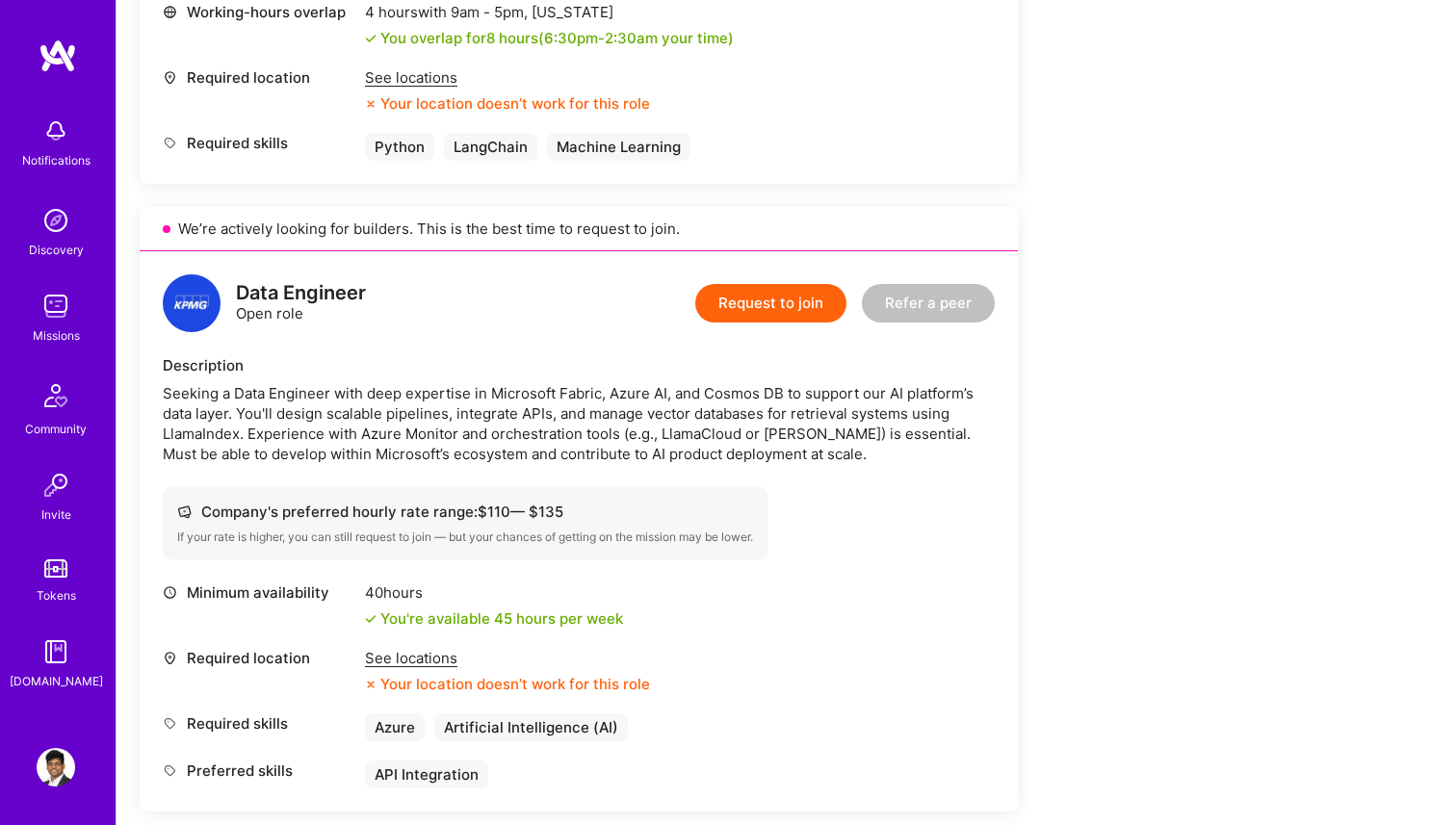
scroll to position [1101, 0]
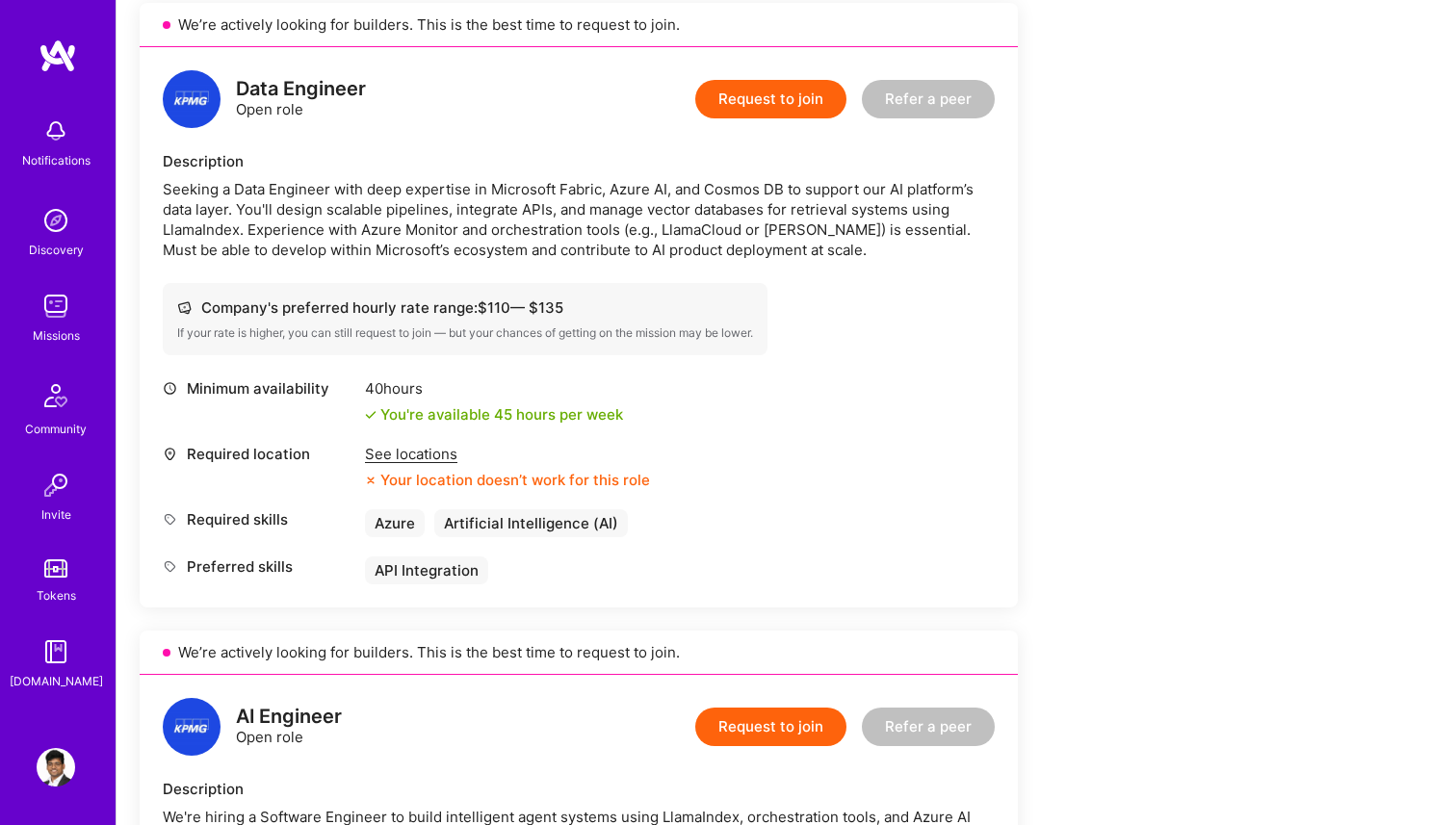
click at [417, 447] on div "See locations" at bounding box center [507, 454] width 286 height 21
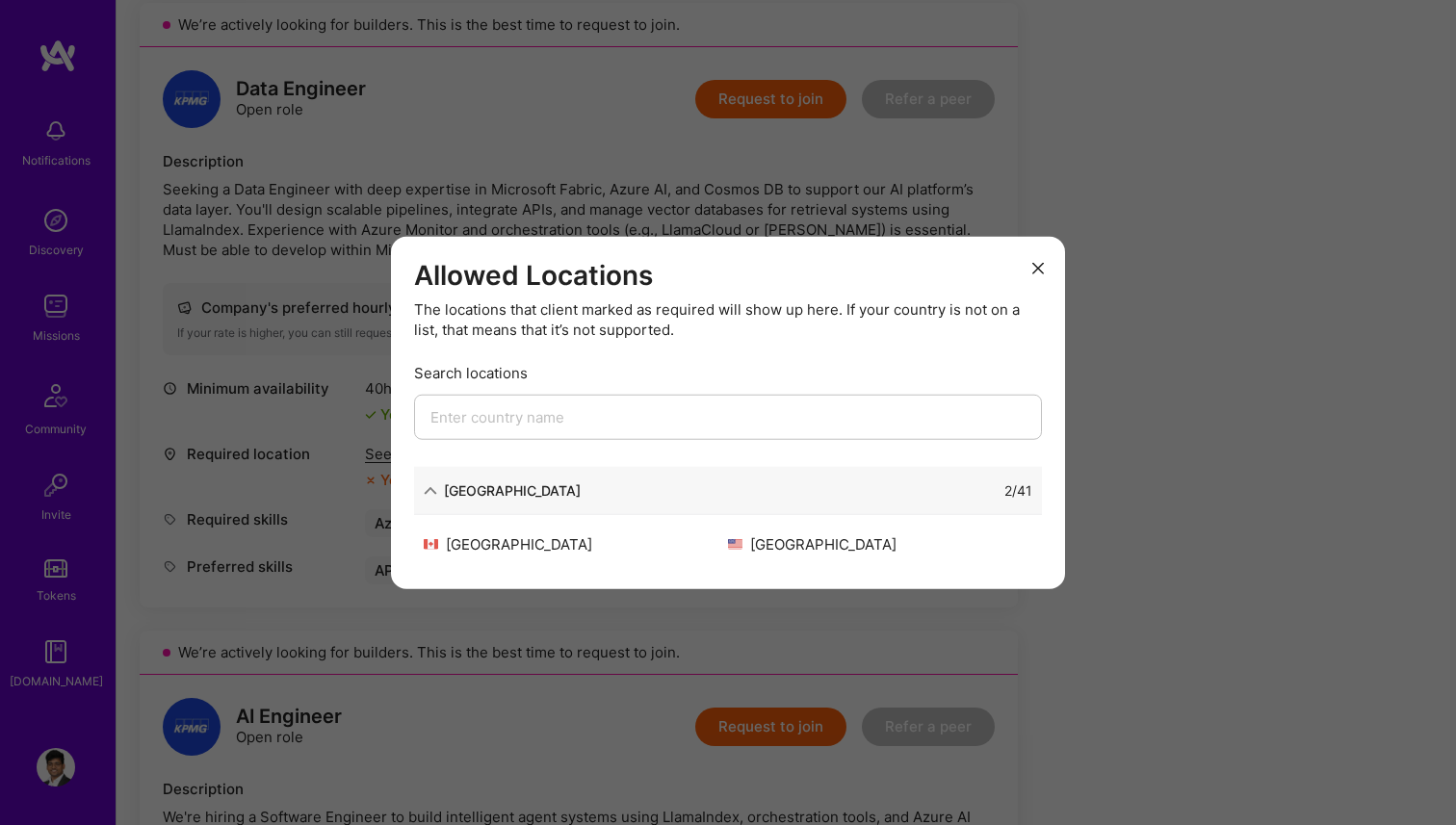
click at [290, 475] on div "Allowed Locations The locations that client marked as required will show up her…" at bounding box center [728, 412] width 1456 height 825
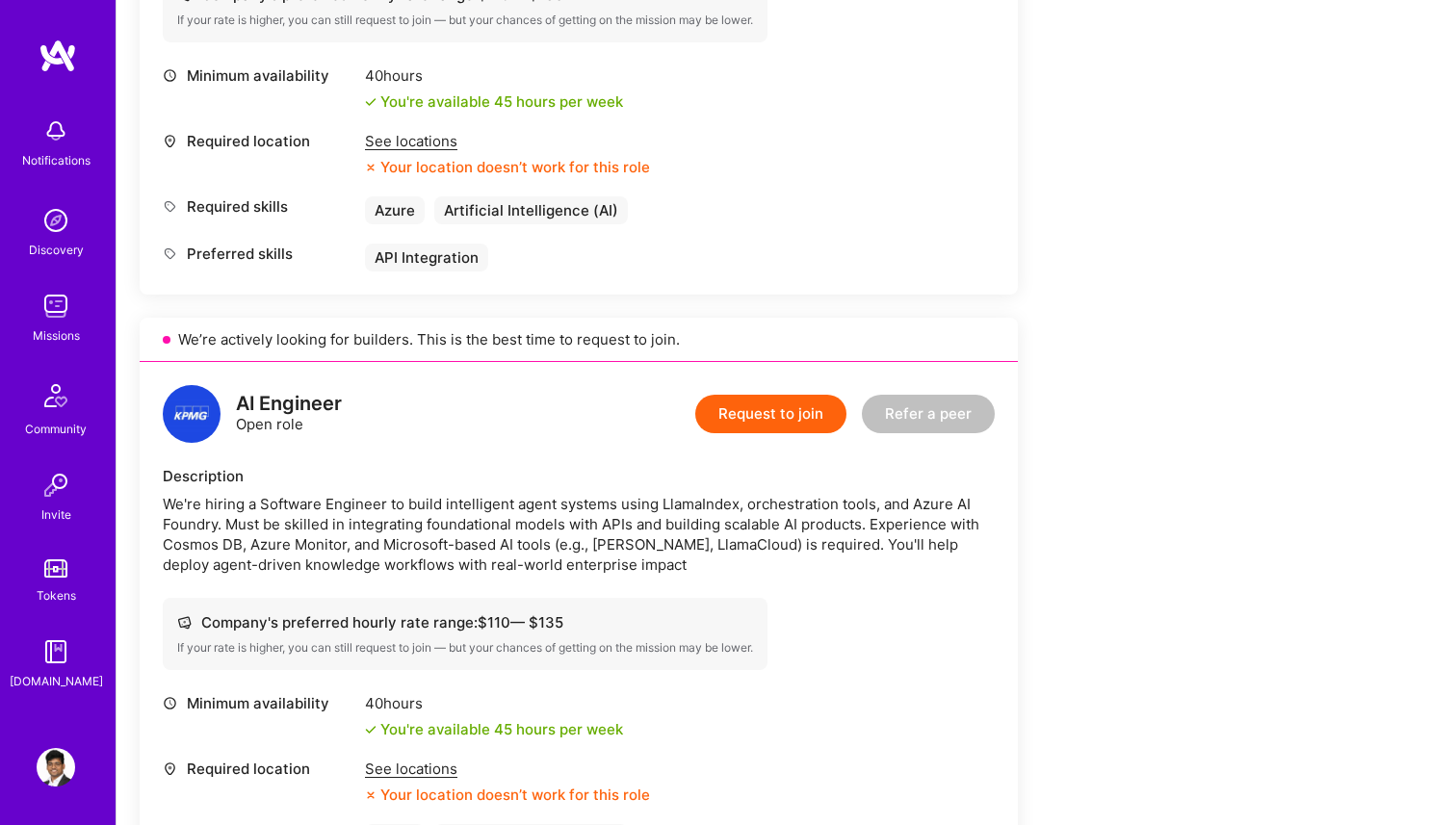
scroll to position [1627, 0]
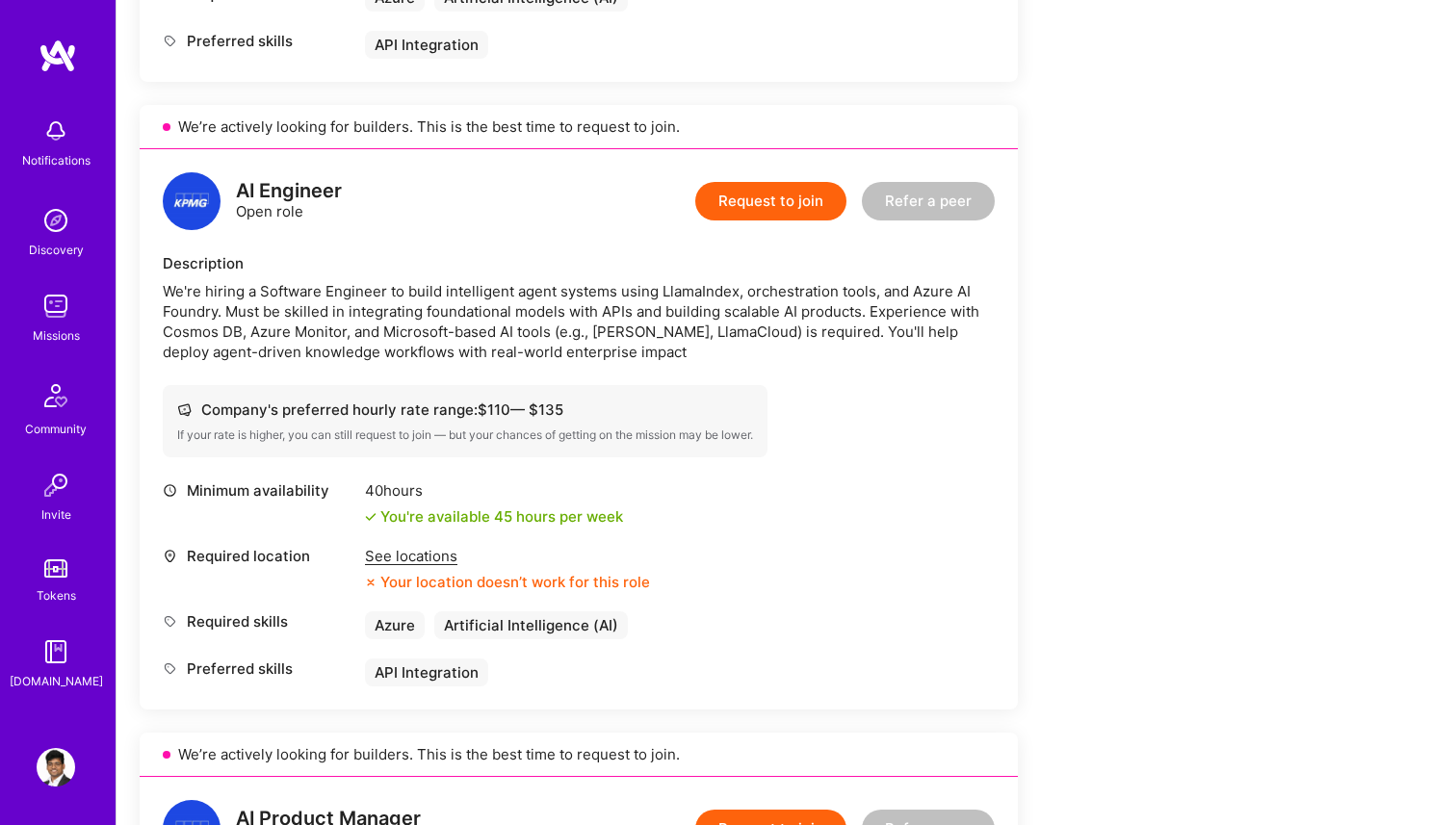
click at [424, 555] on div "See locations" at bounding box center [507, 555] width 286 height 21
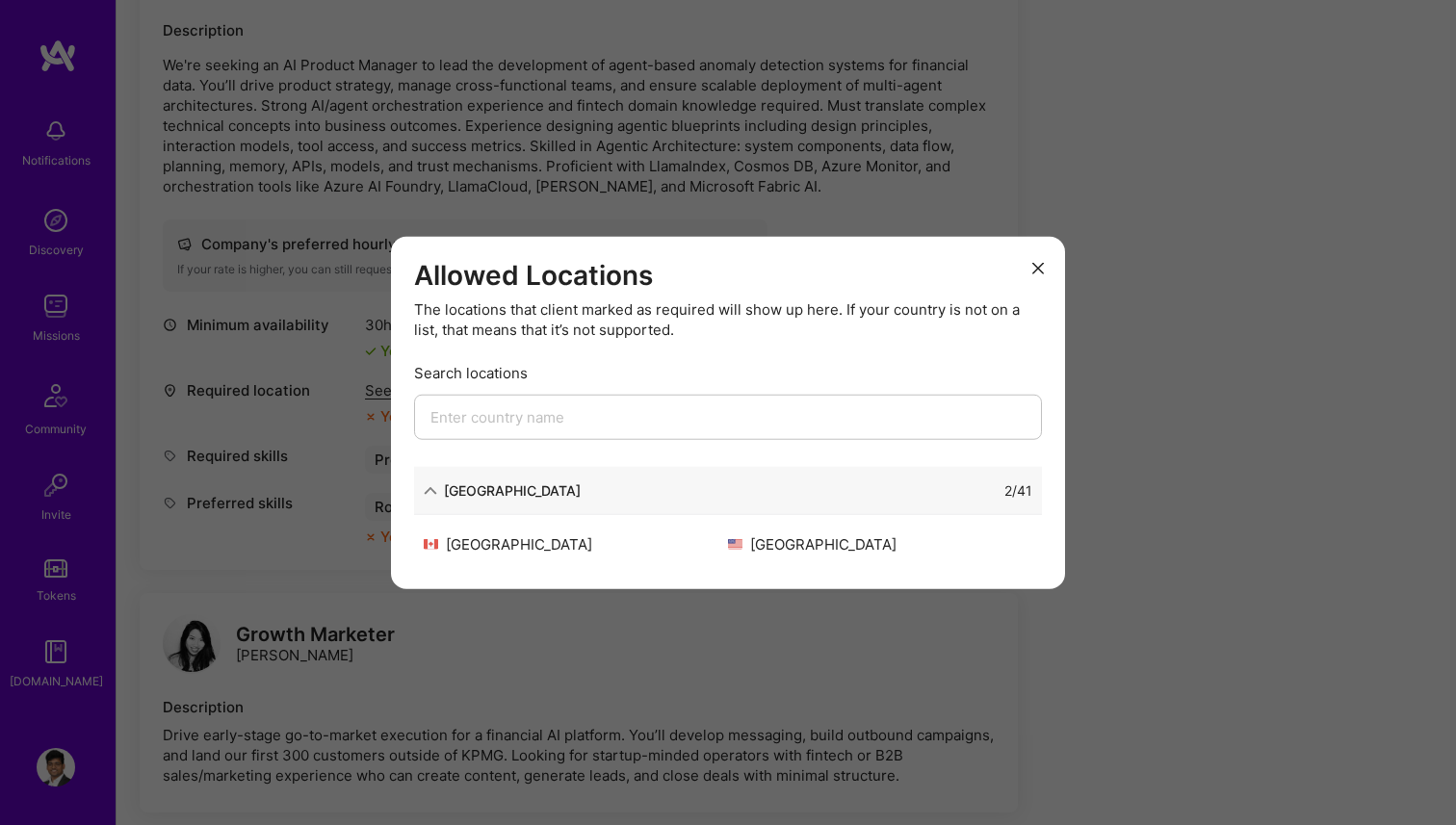
scroll to position [2548, 0]
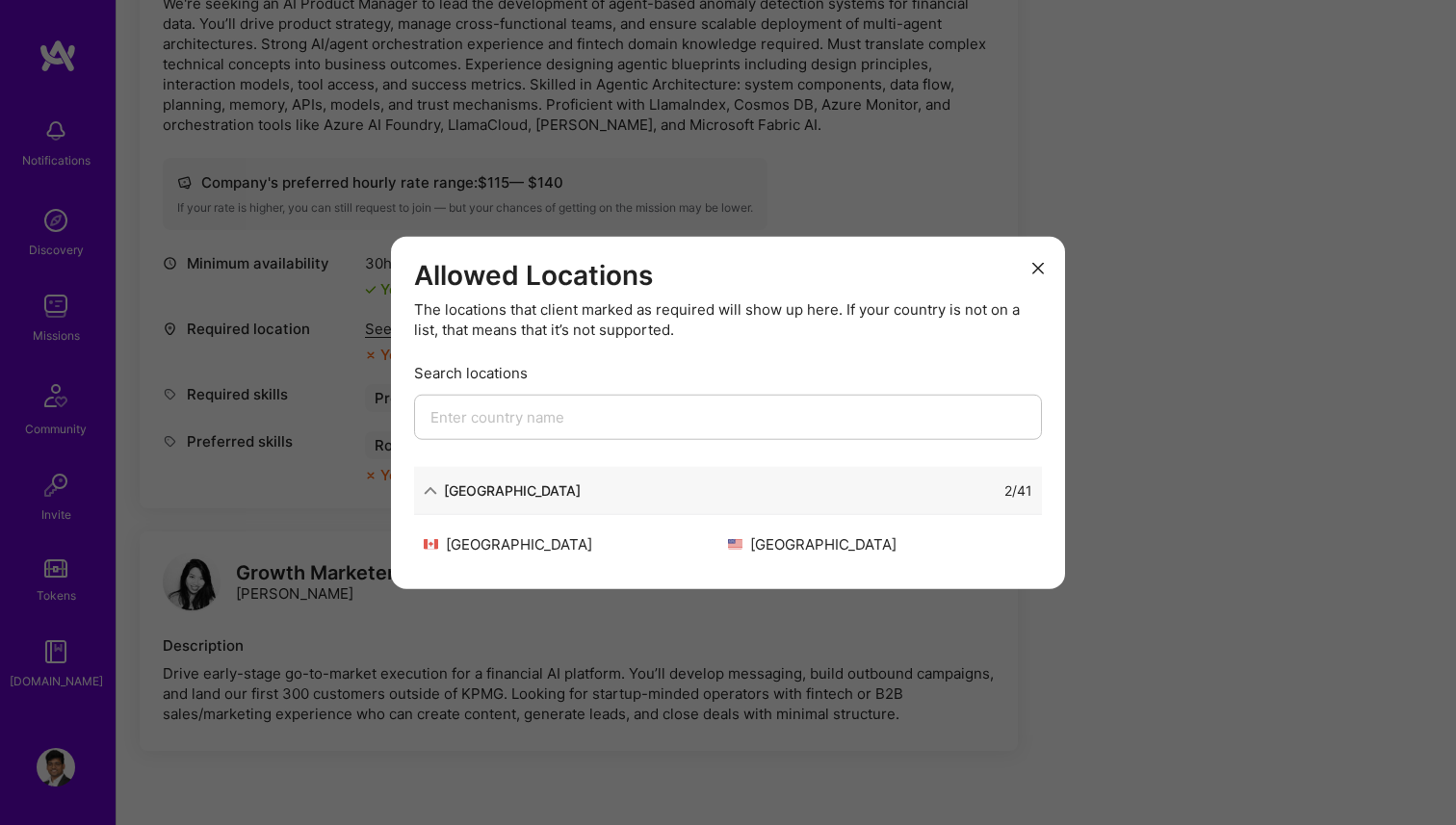
click at [312, 519] on div "Allowed Locations The locations that client marked as required will show up her…" at bounding box center [728, 412] width 1456 height 825
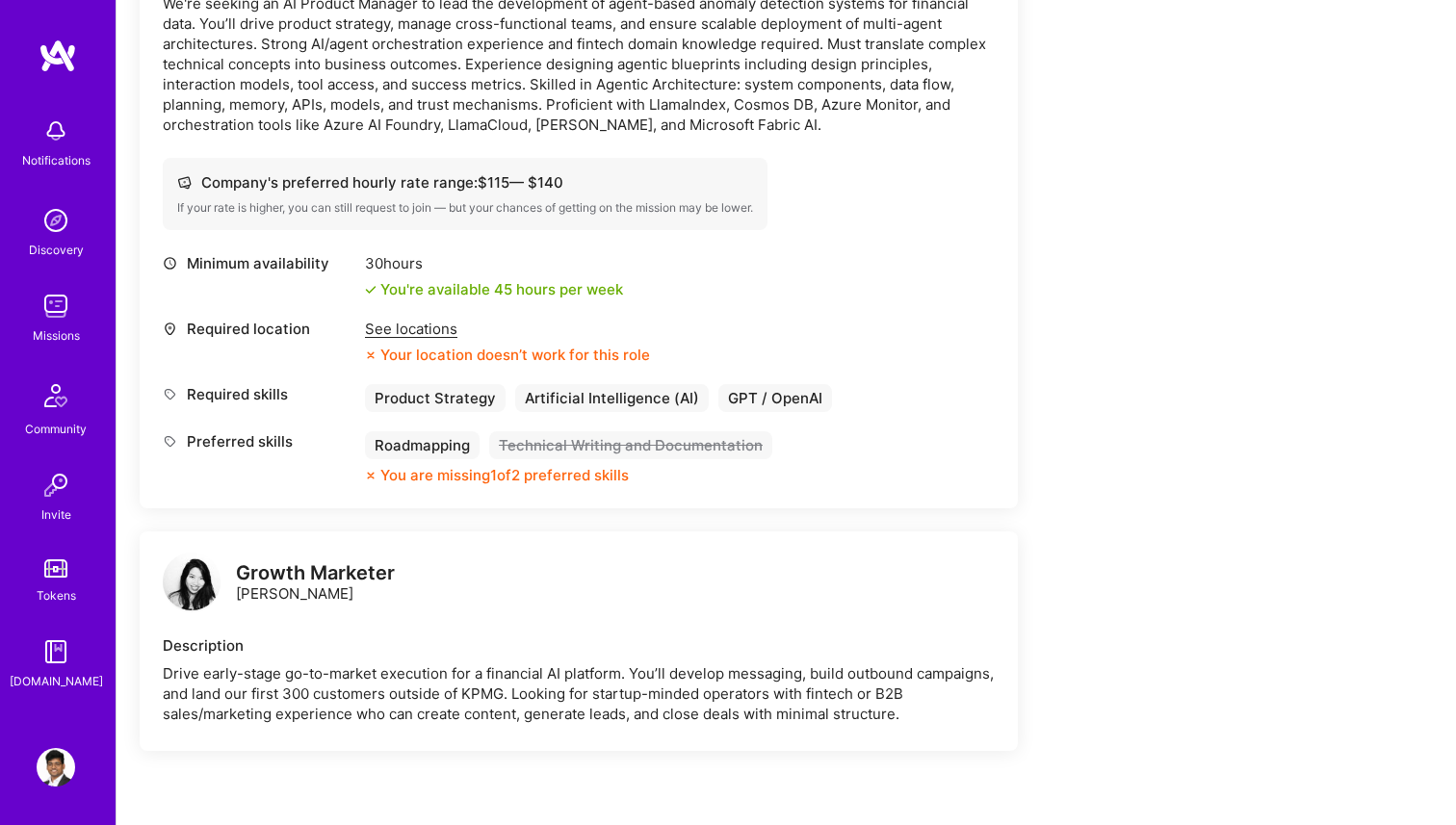
click at [385, 323] on div "See locations" at bounding box center [507, 328] width 286 height 21
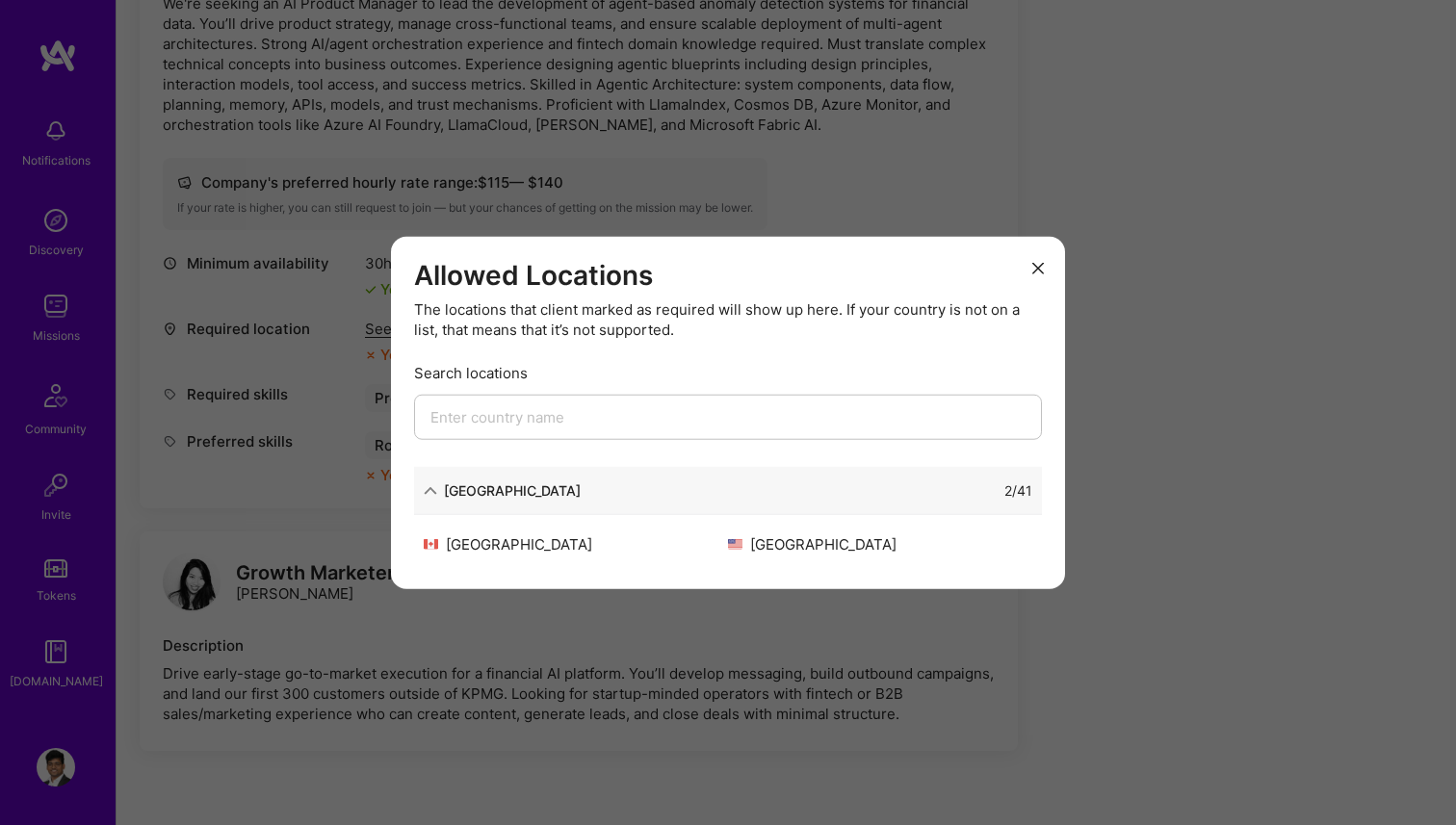
click at [308, 374] on div "Allowed Locations The locations that client marked as required will show up her…" at bounding box center [728, 412] width 1456 height 825
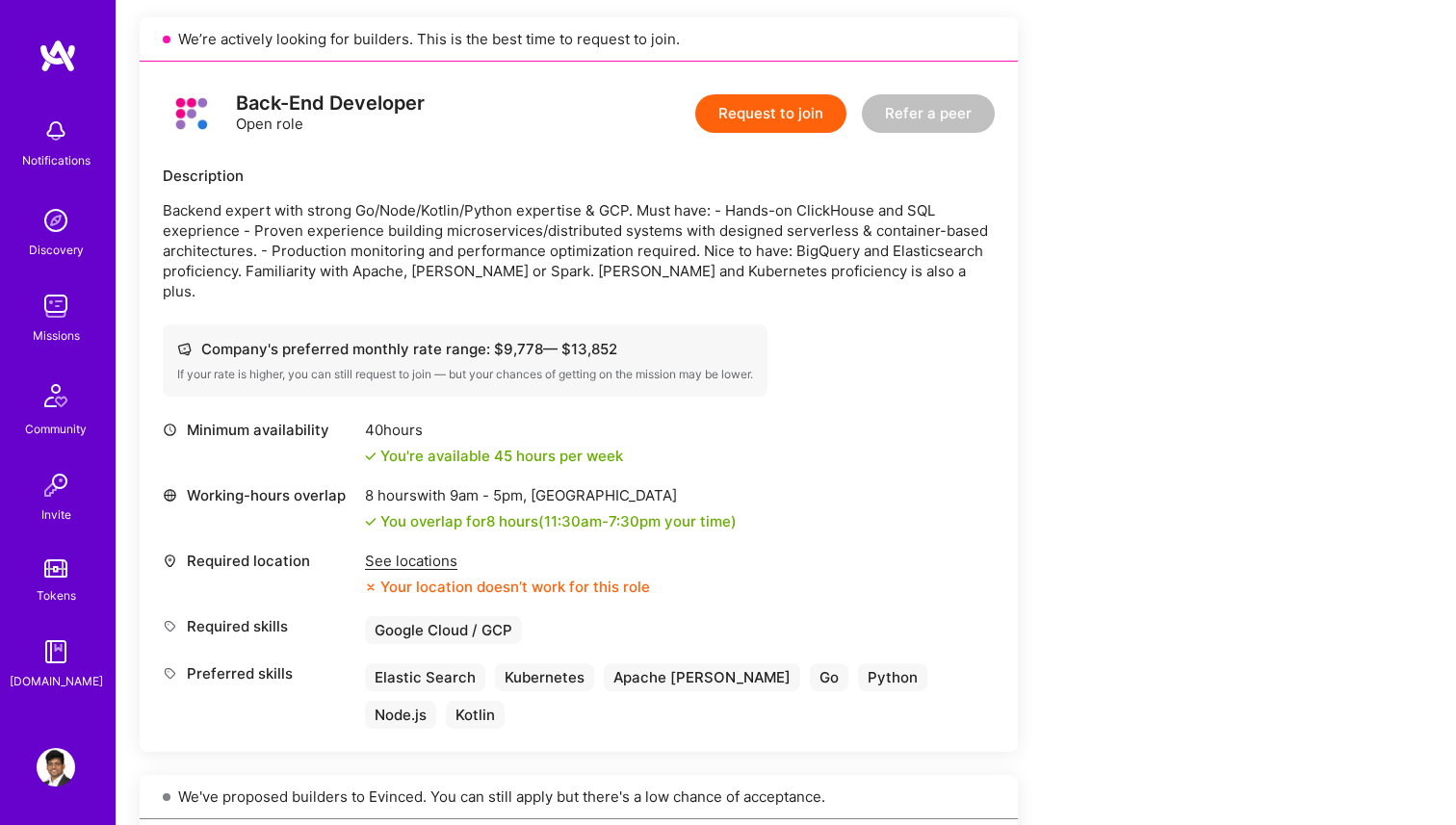
scroll to position [447, 0]
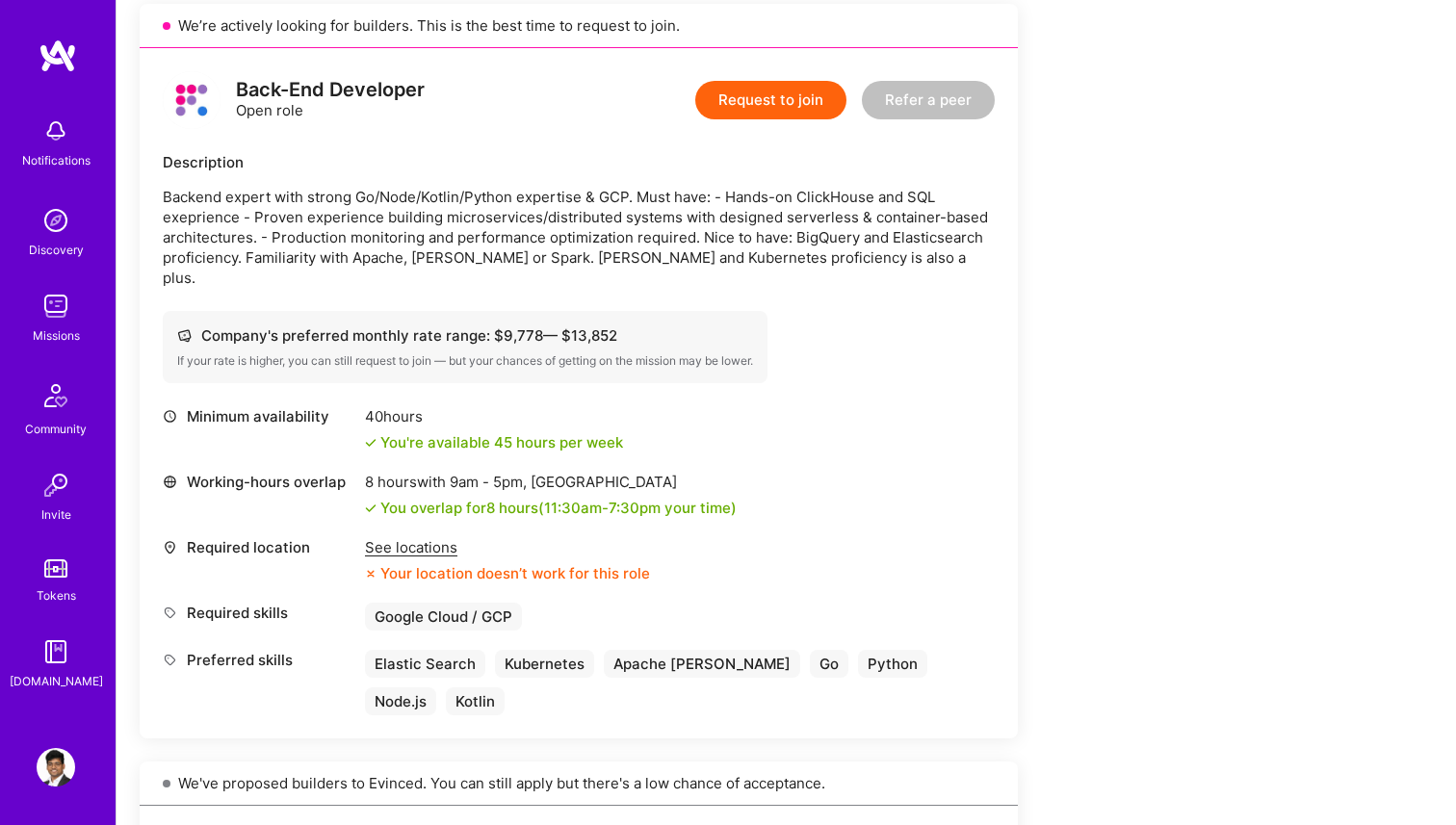
click at [403, 538] on div "See locations" at bounding box center [507, 547] width 286 height 21
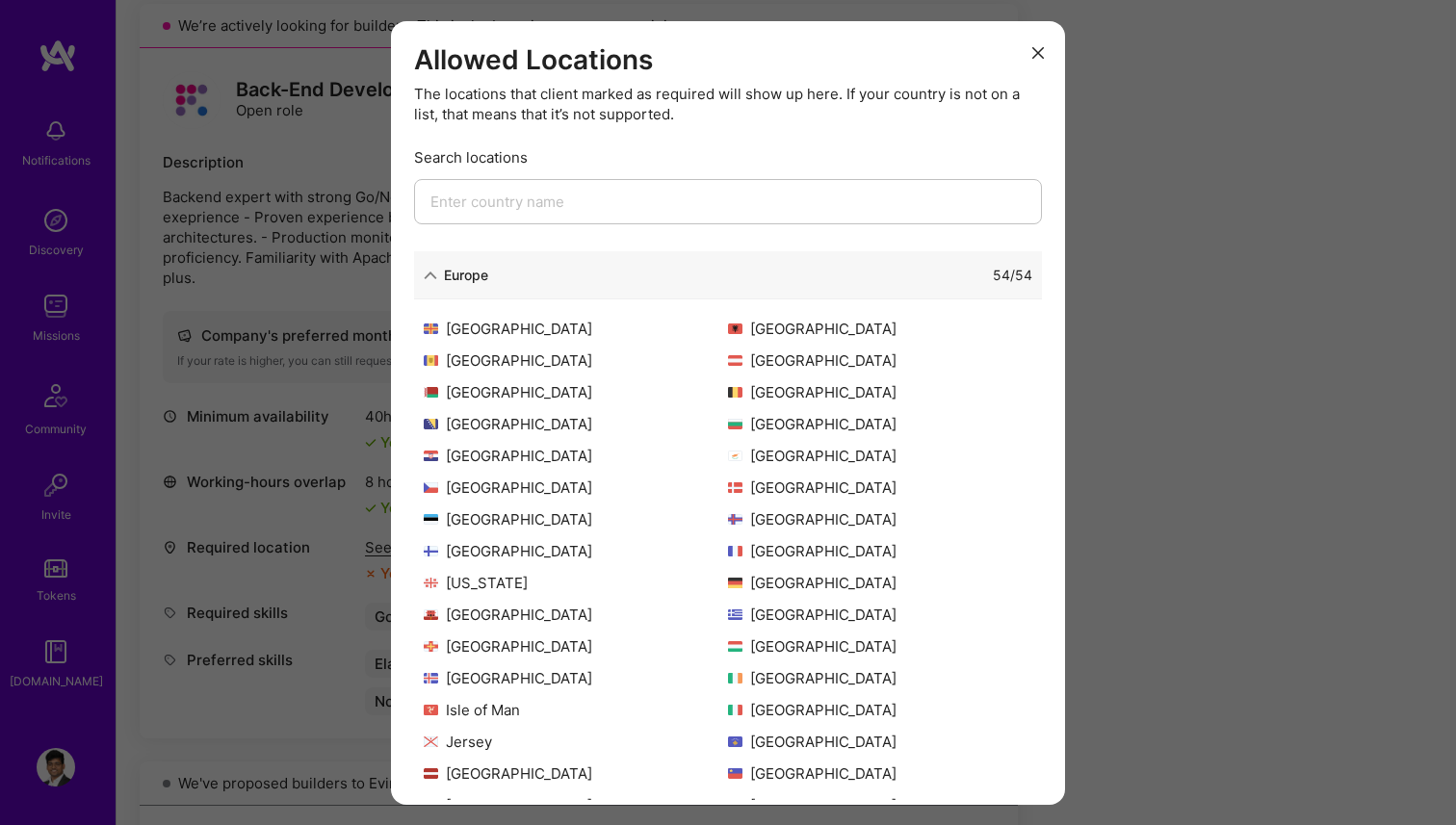
click at [526, 264] on div "Europe 54 / 54" at bounding box center [728, 275] width 628 height 48
click at [450, 275] on div "Europe" at bounding box center [465, 275] width 44 height 21
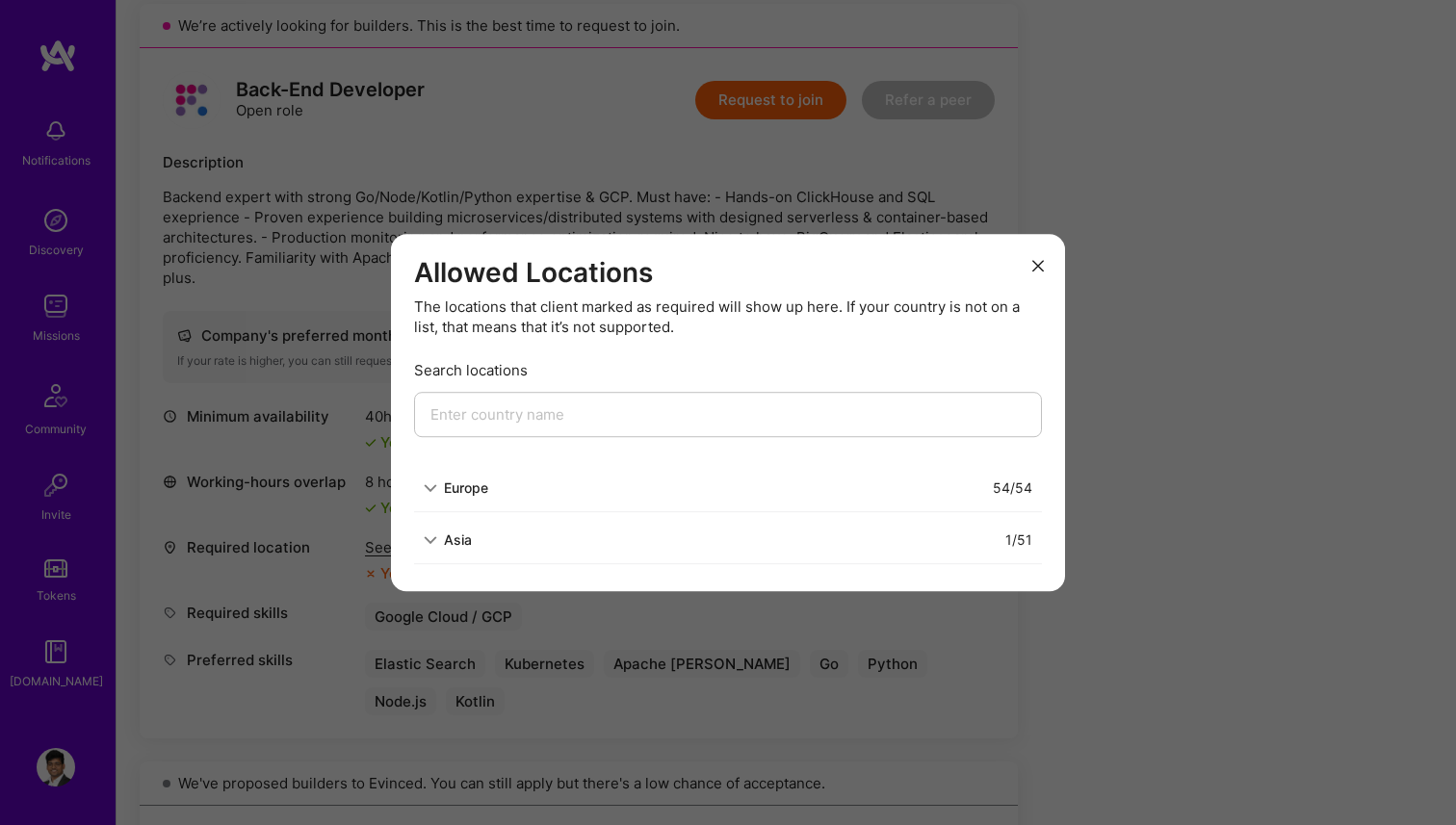
click at [311, 608] on div "Allowed Locations The locations that client marked as required will show up her…" at bounding box center [728, 412] width 1456 height 825
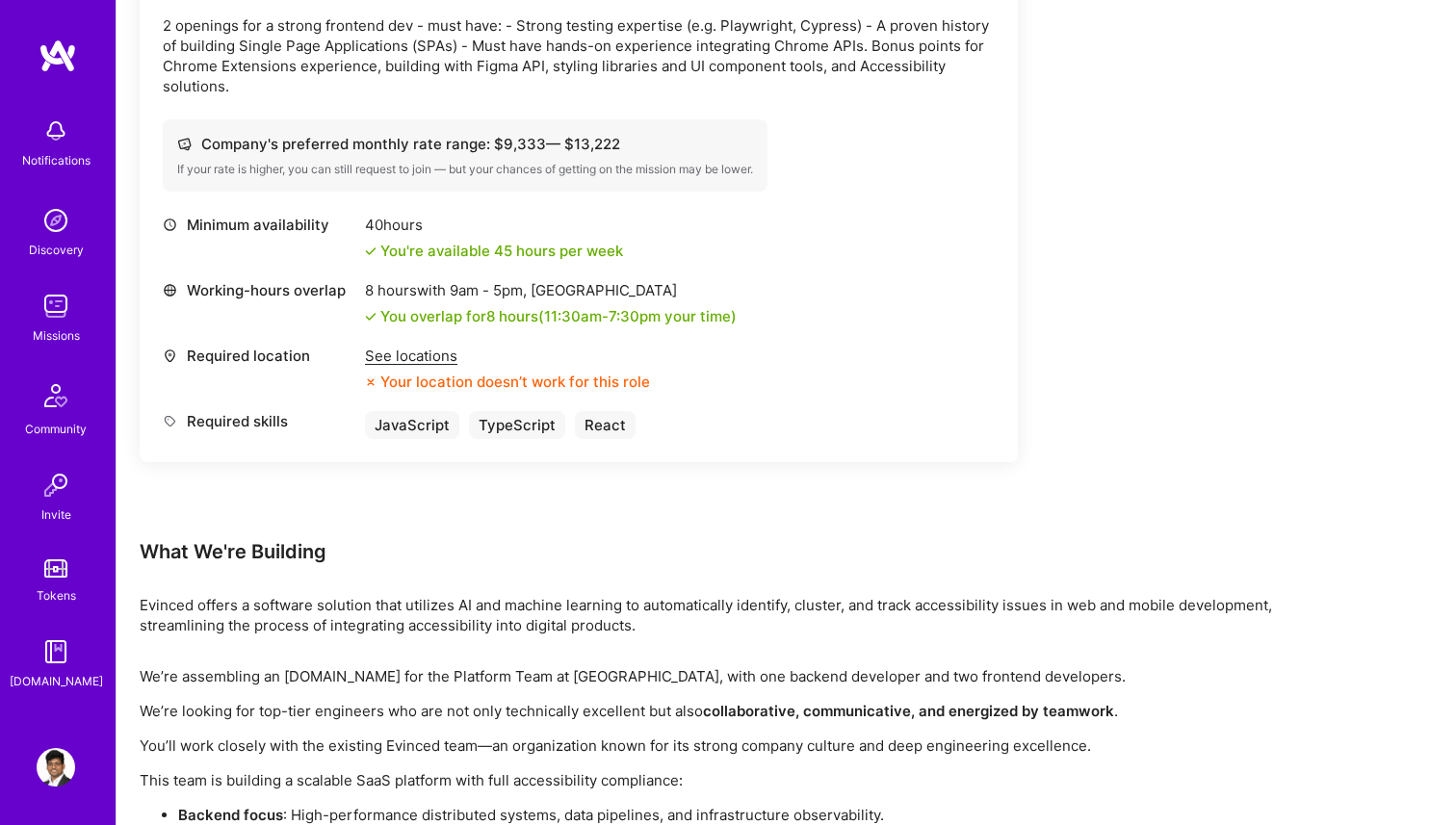
scroll to position [1622, 0]
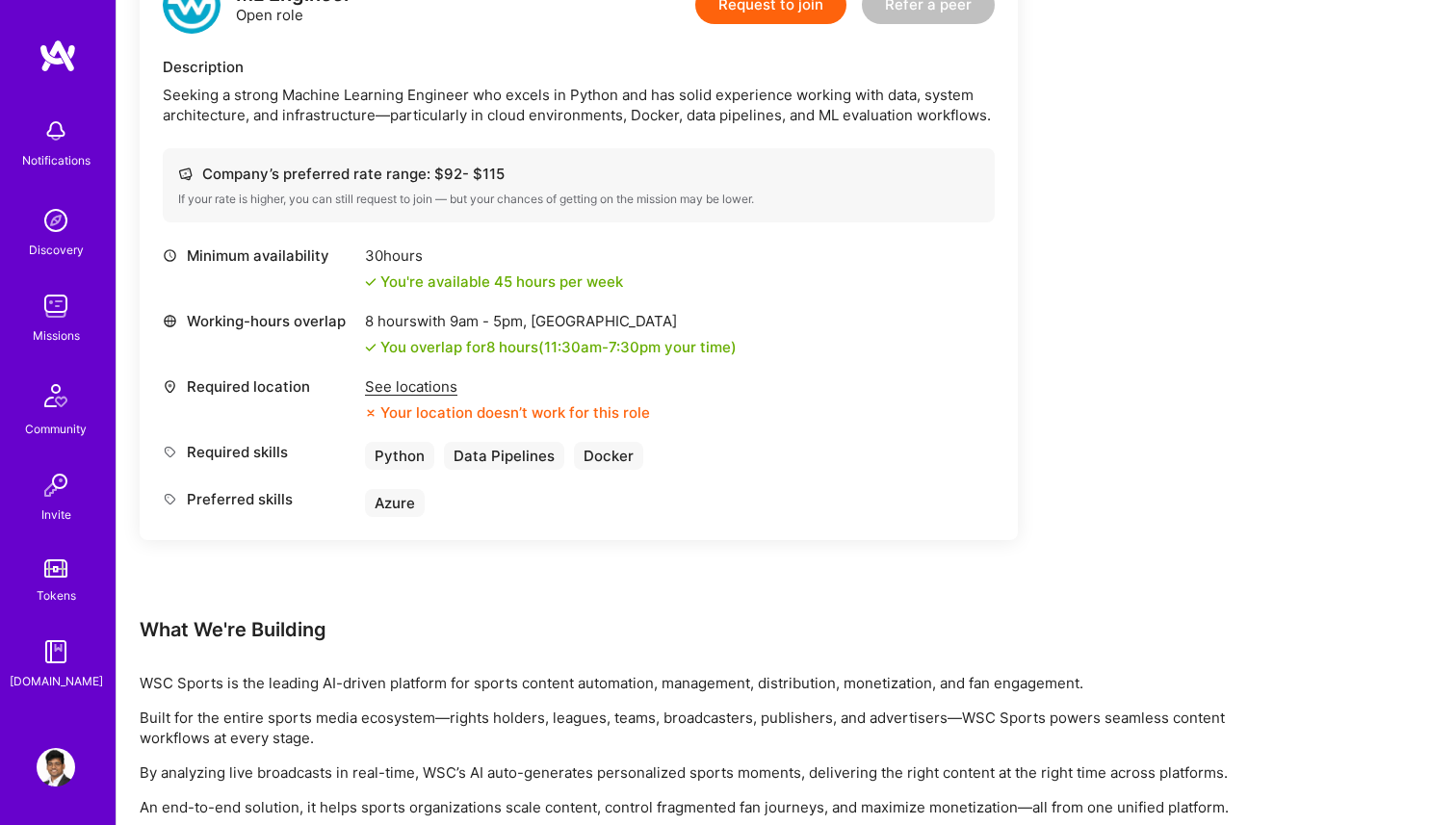
scroll to position [685, 0]
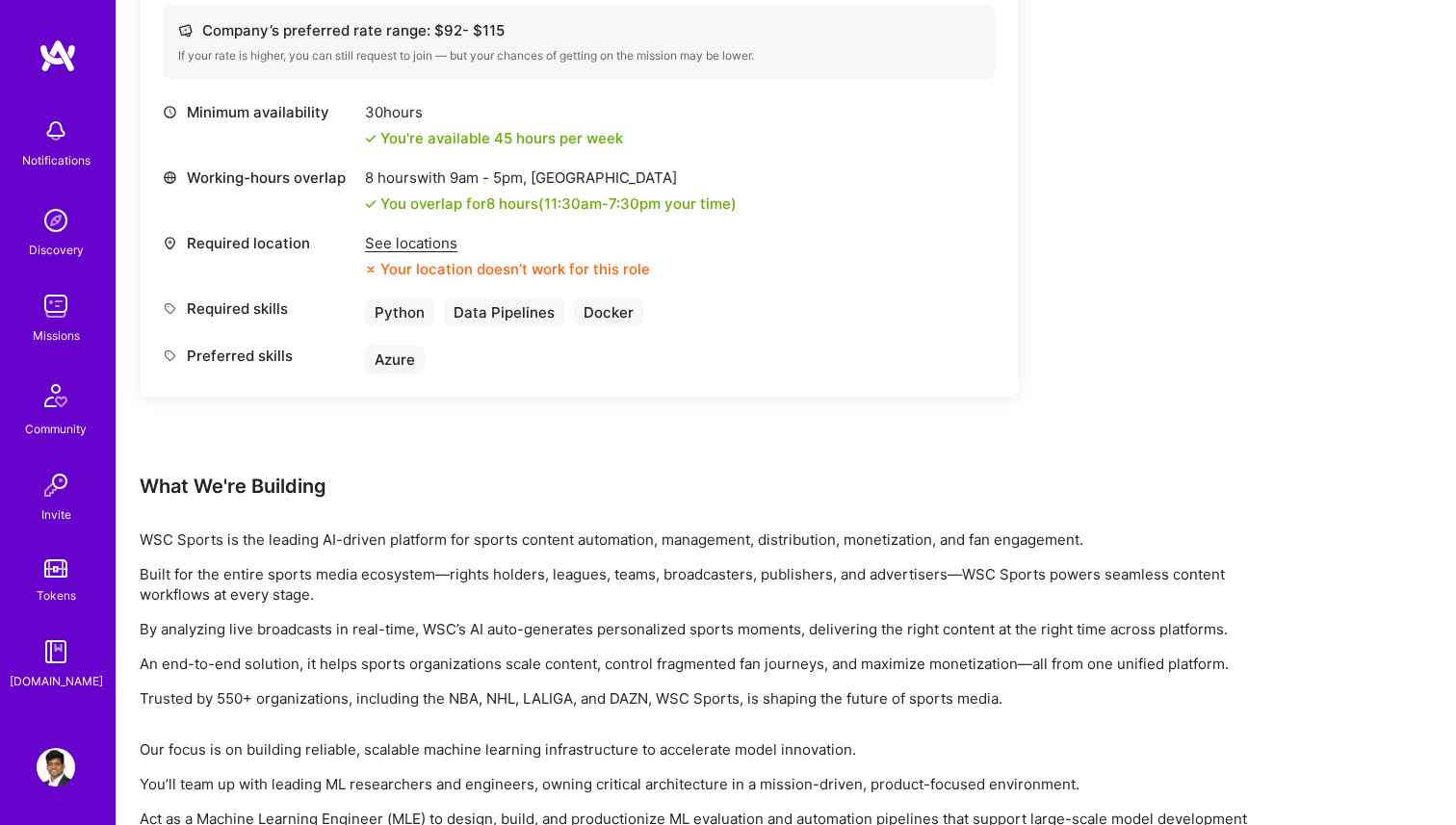
click at [410, 241] on div "See locations" at bounding box center [507, 242] width 286 height 21
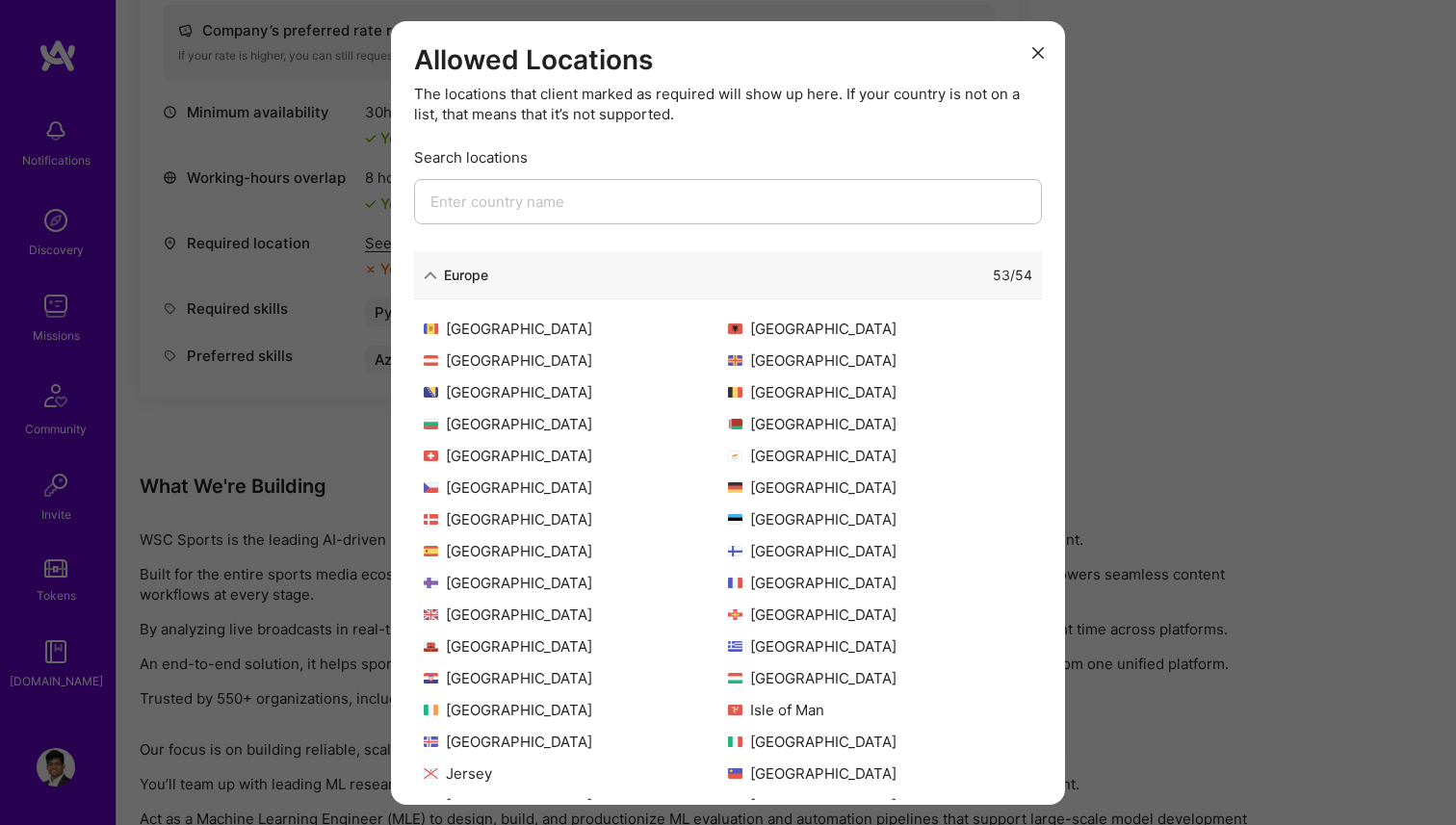
click at [434, 269] on icon "modal" at bounding box center [430, 276] width 14 height 14
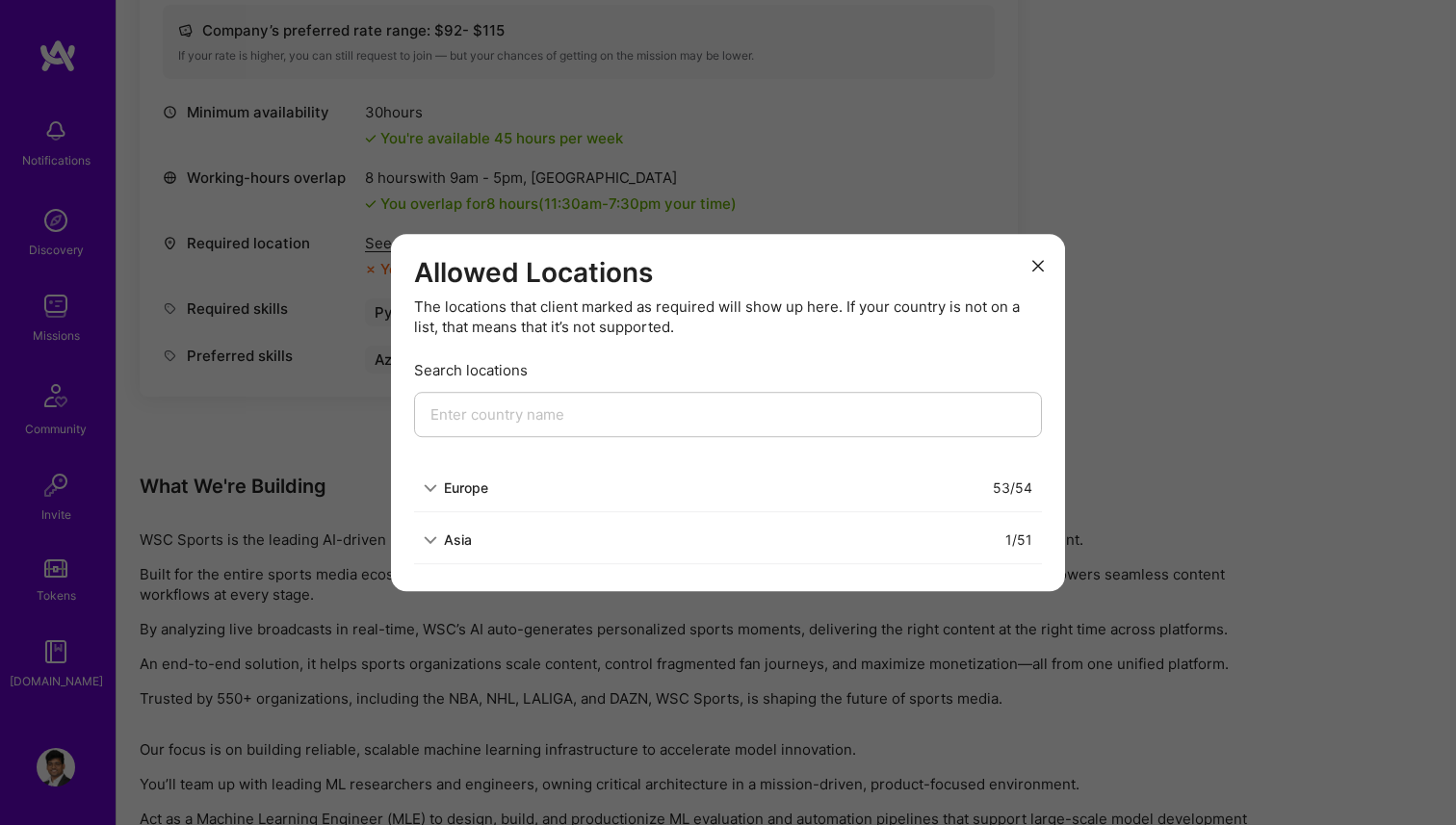
click at [272, 503] on div "Allowed Locations The locations that client marked as required will show up her…" at bounding box center [728, 412] width 1456 height 825
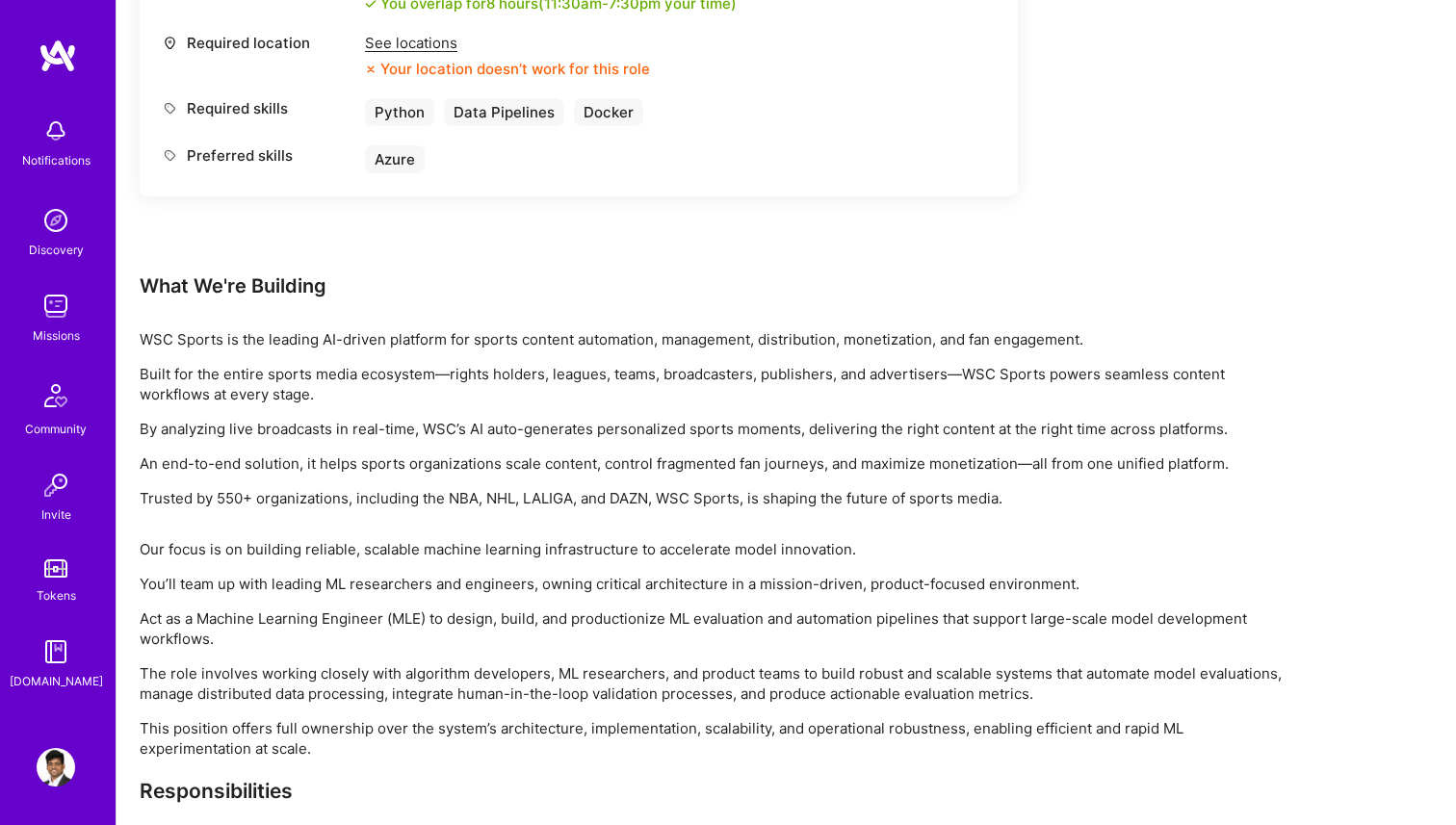
scroll to position [0, 0]
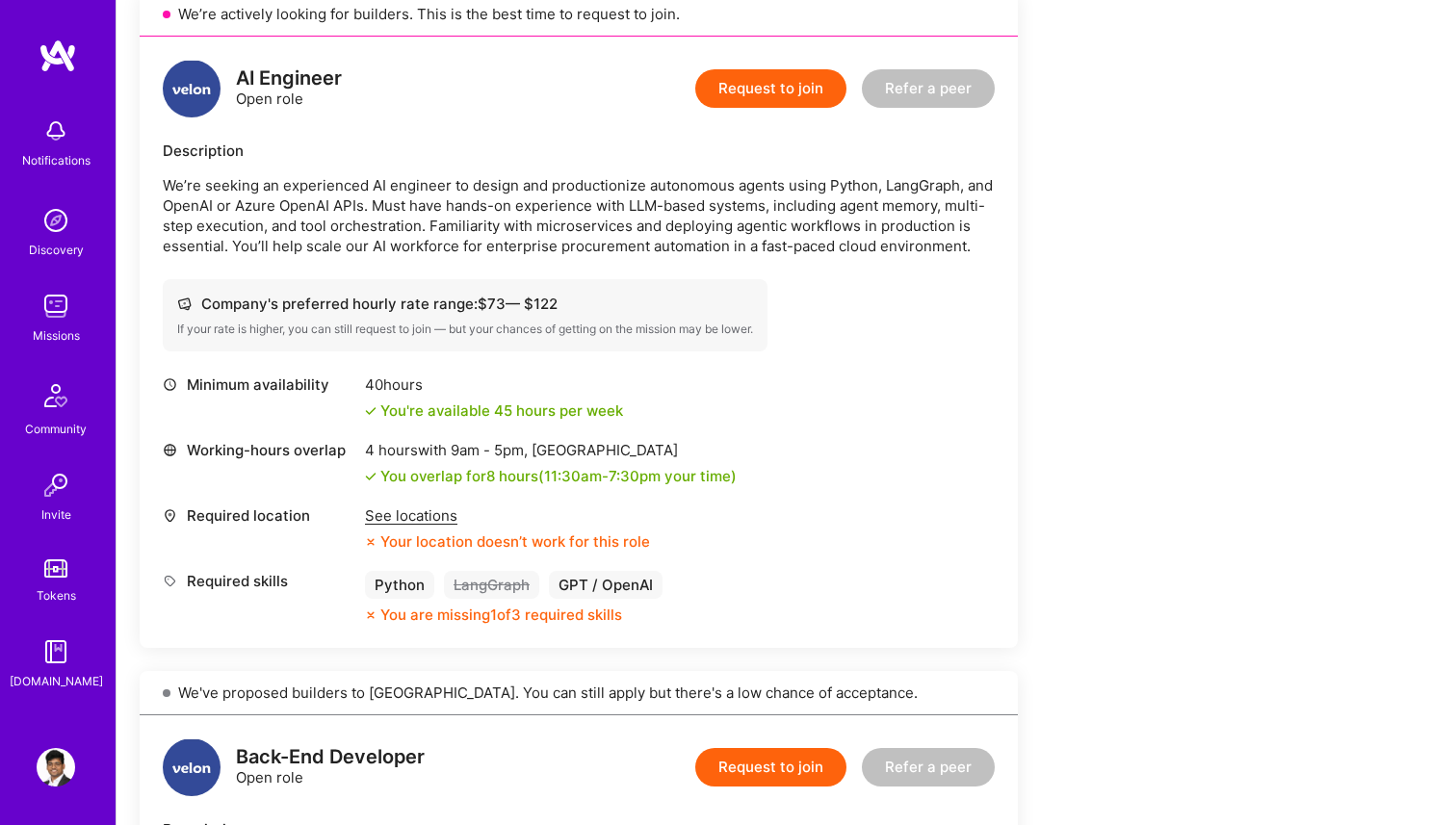
scroll to position [1293, 0]
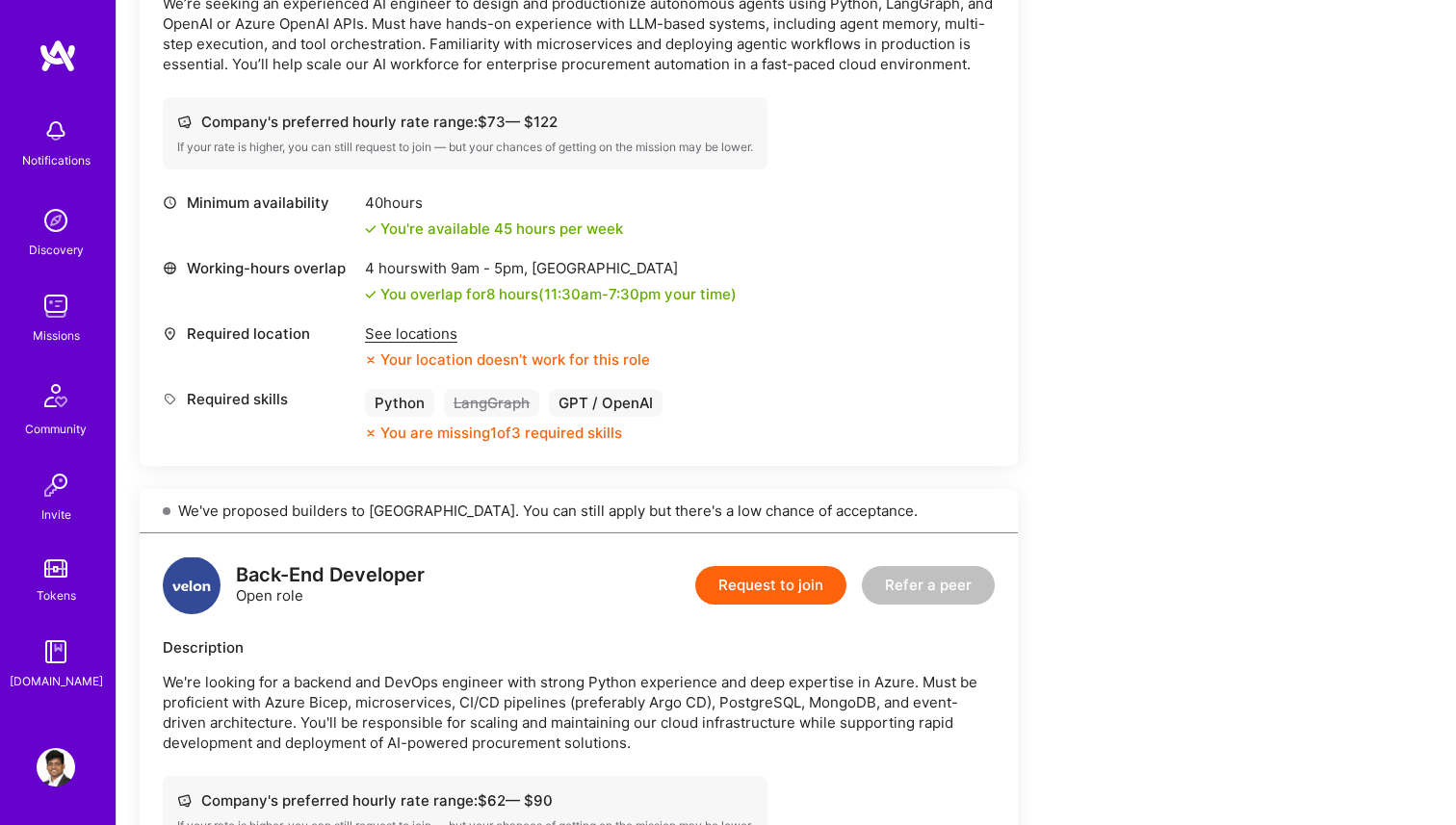
click at [388, 338] on div "See locations" at bounding box center [507, 333] width 286 height 21
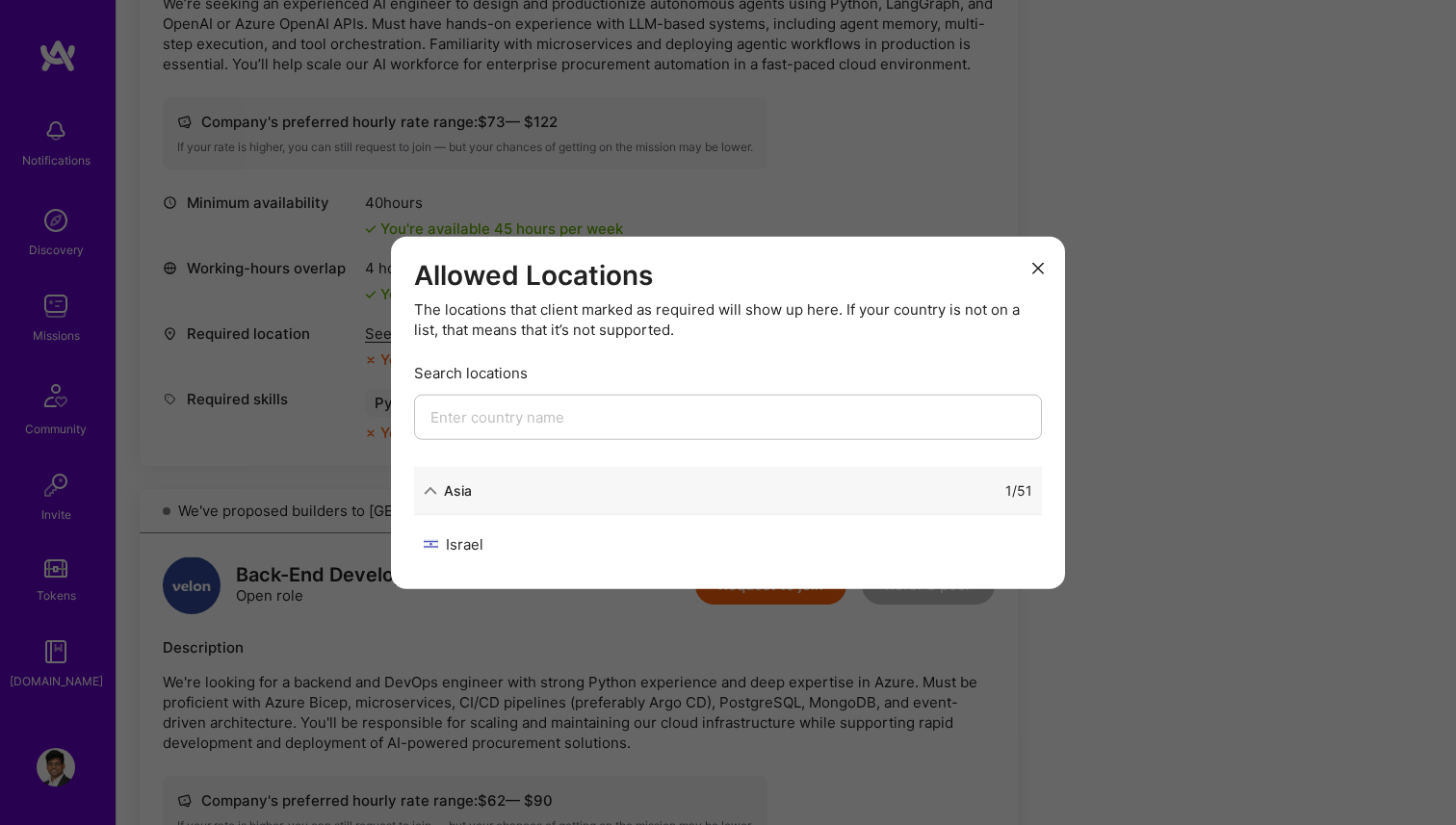
click at [300, 361] on div "Allowed Locations The locations that client marked as required will show up her…" at bounding box center [728, 412] width 1456 height 825
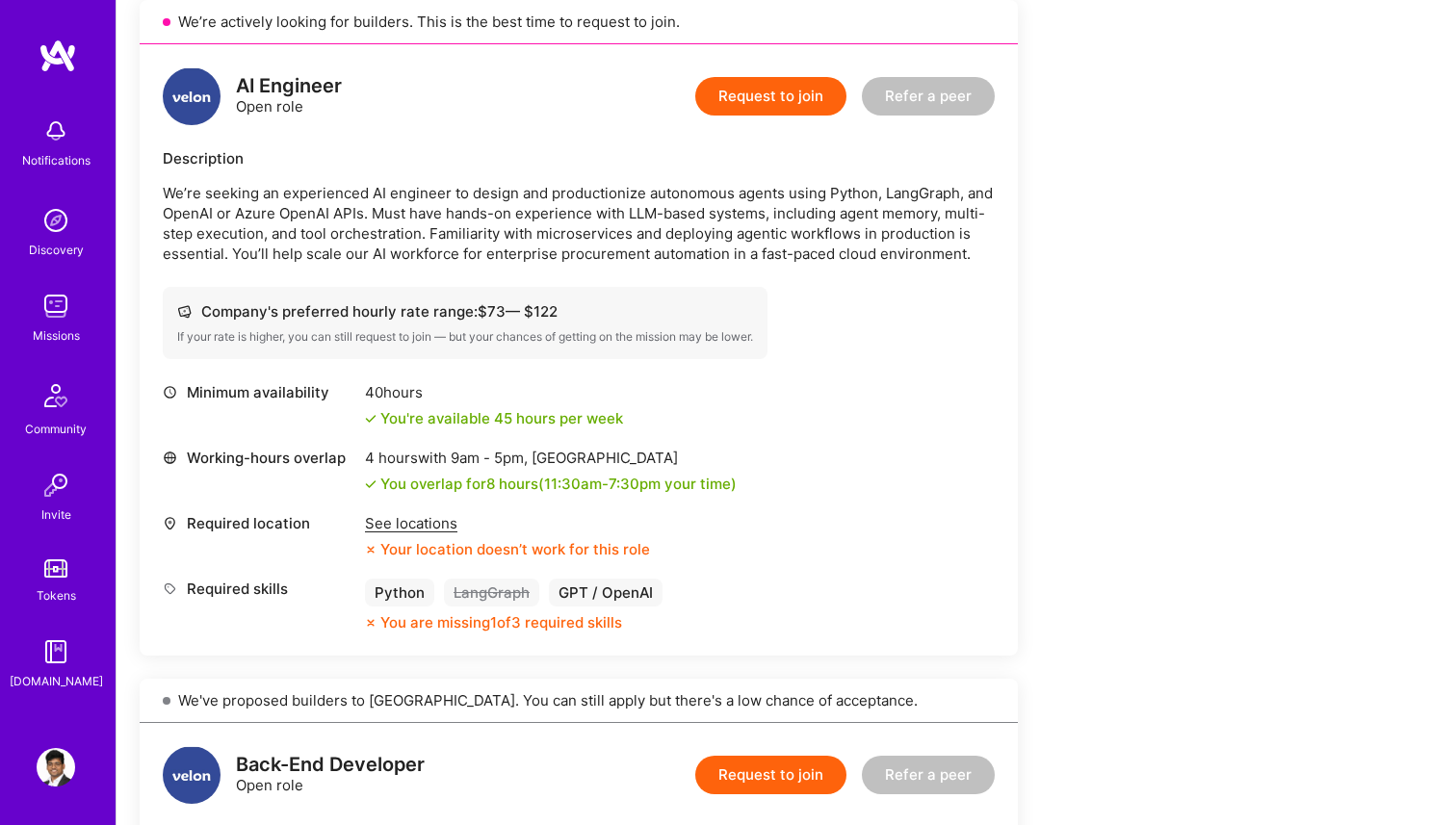
scroll to position [874, 0]
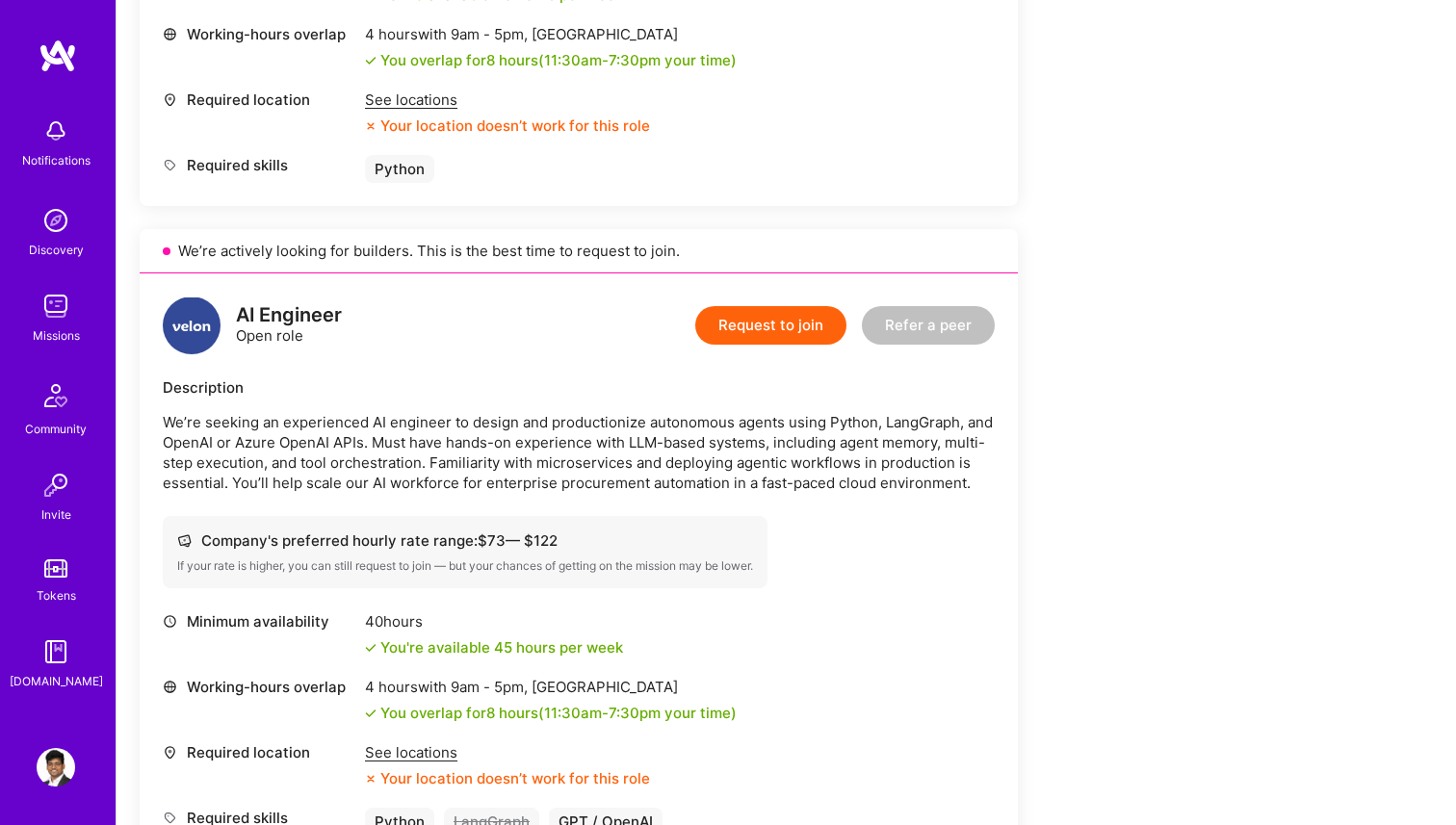
click at [407, 111] on div "See locations Your location doesn’t work for this role" at bounding box center [507, 112] width 286 height 46
click at [407, 105] on div "See locations" at bounding box center [507, 100] width 286 height 21
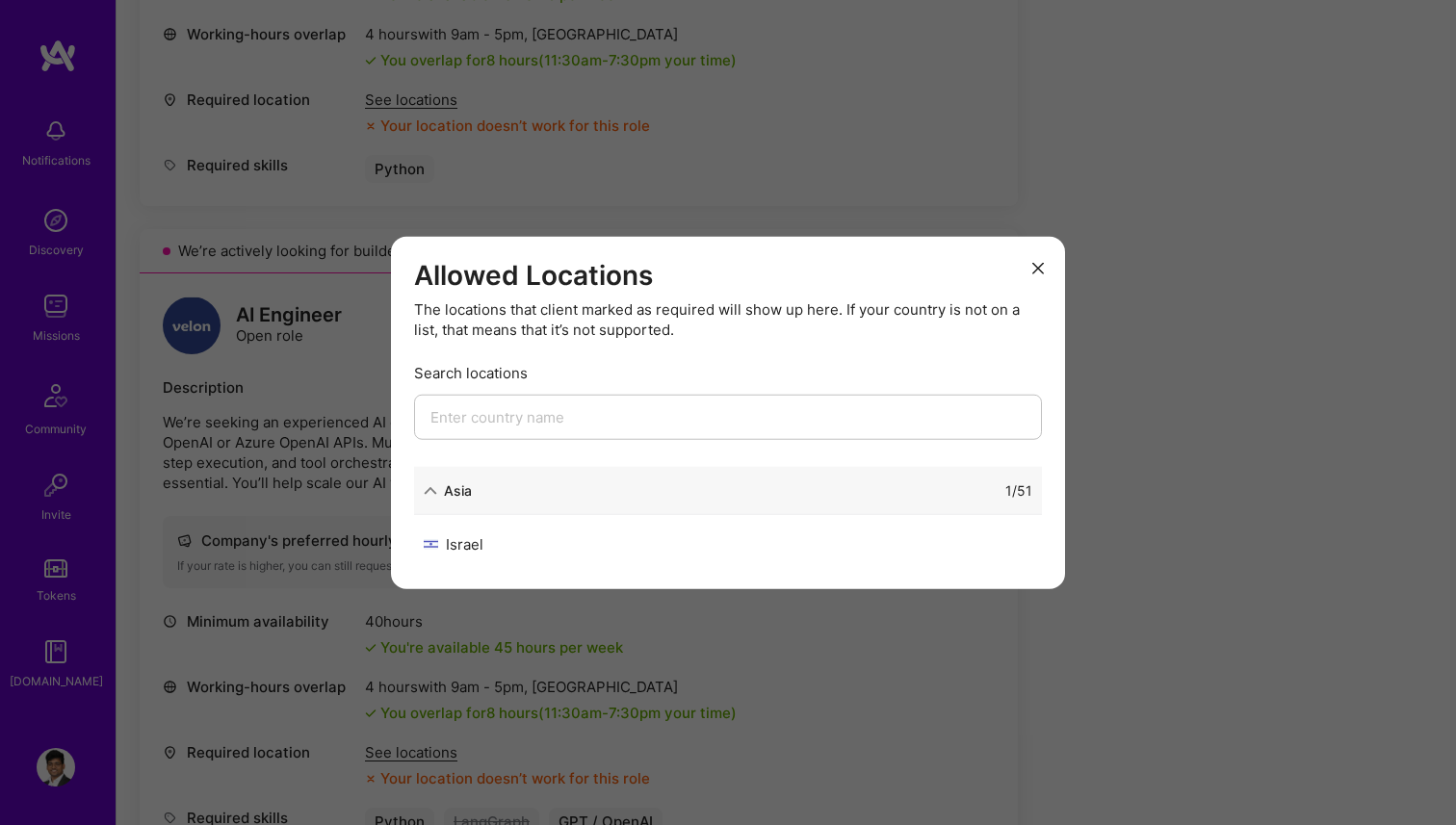
click at [292, 205] on div "Allowed Locations The locations that client marked as required will show up her…" at bounding box center [728, 412] width 1456 height 825
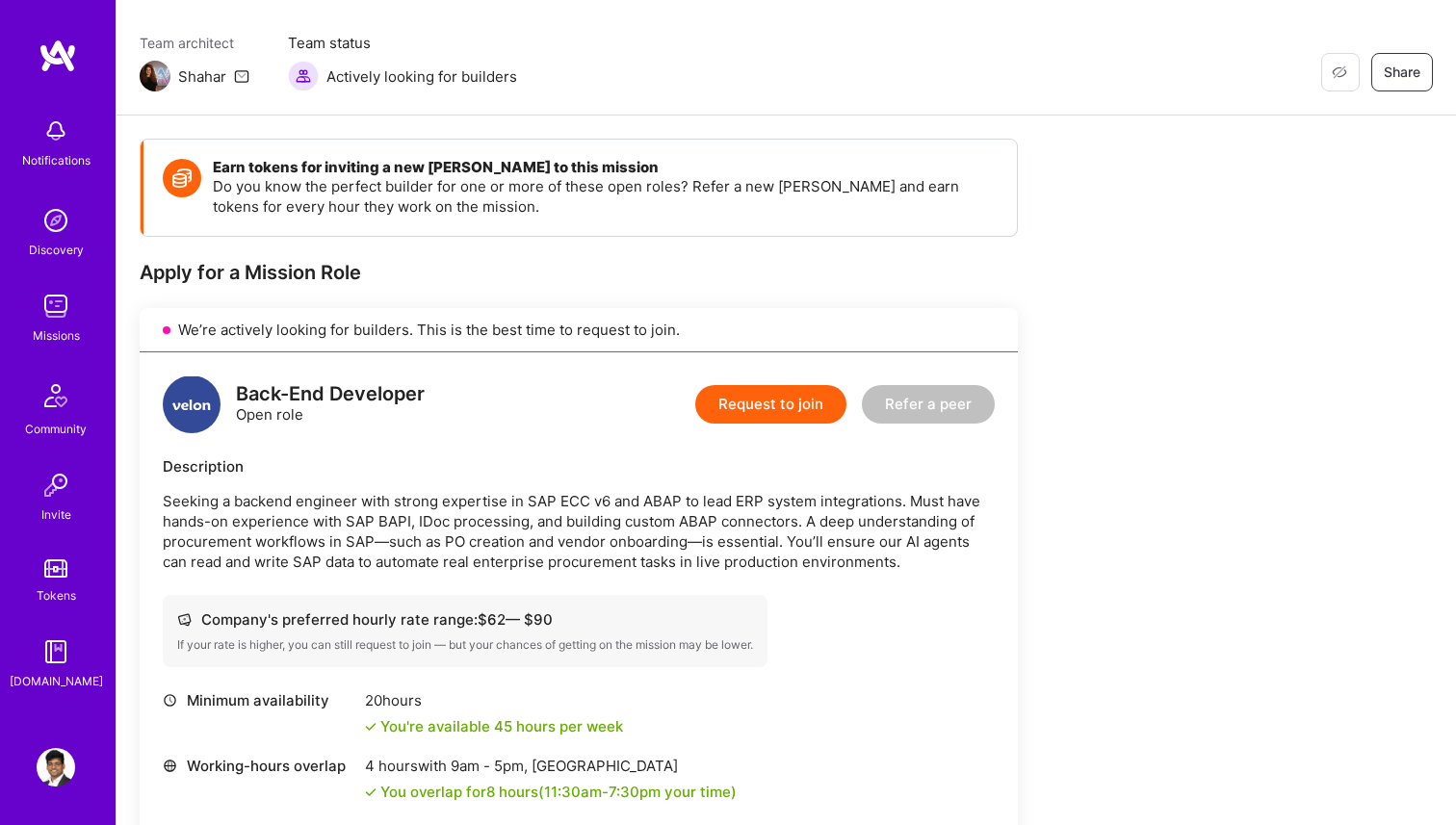
scroll to position [0, 0]
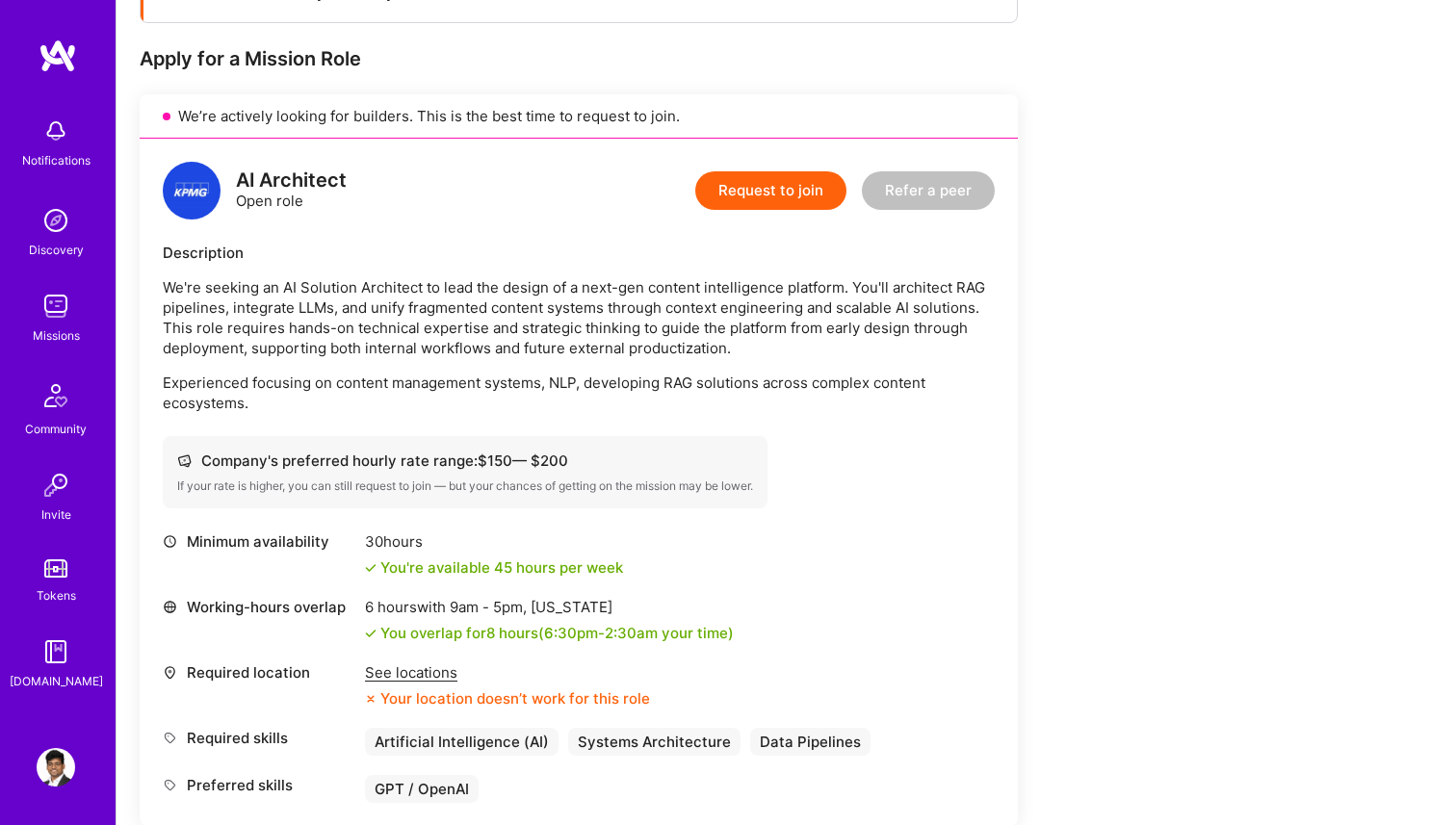
scroll to position [496, 0]
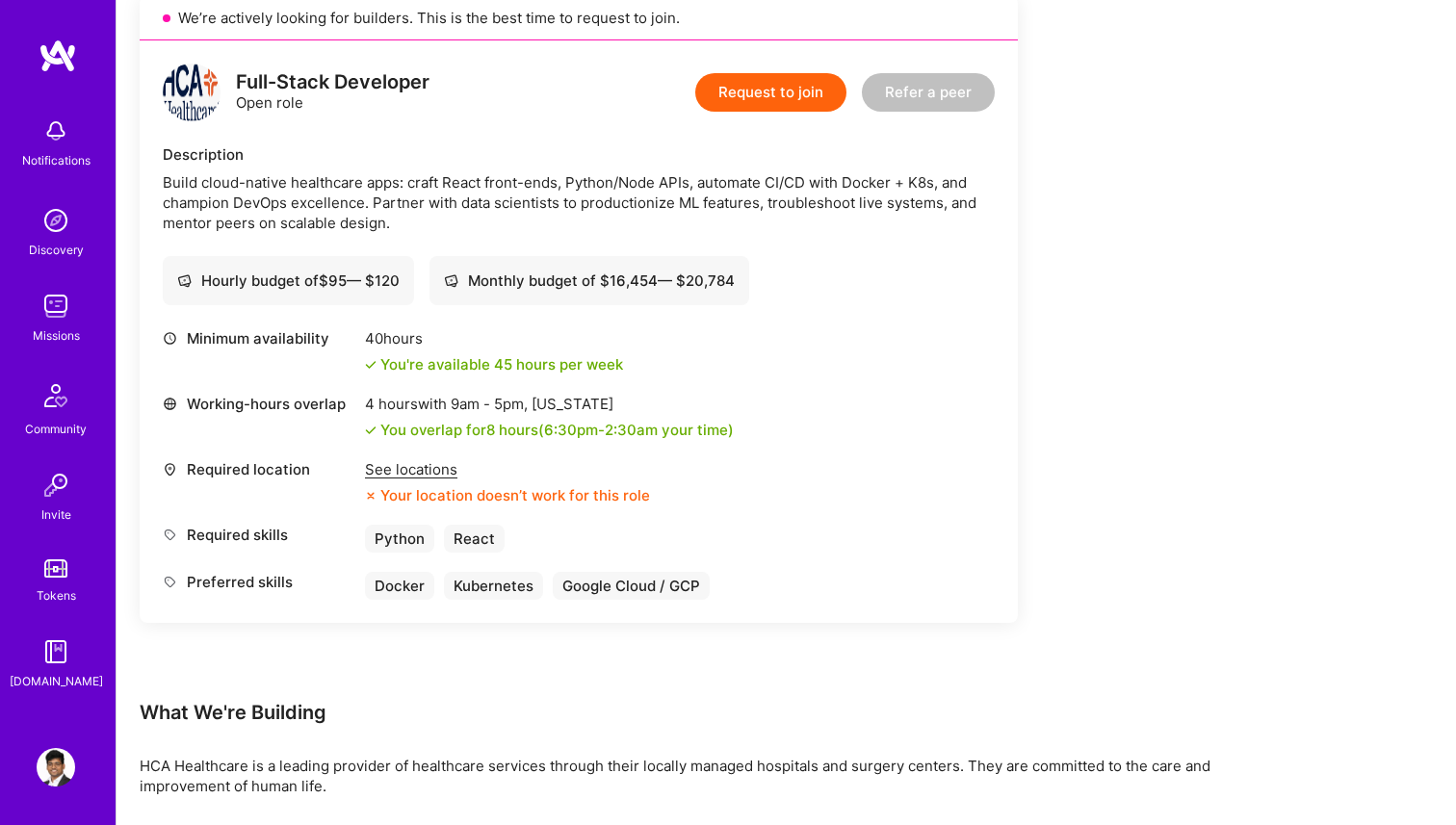
scroll to position [471, 0]
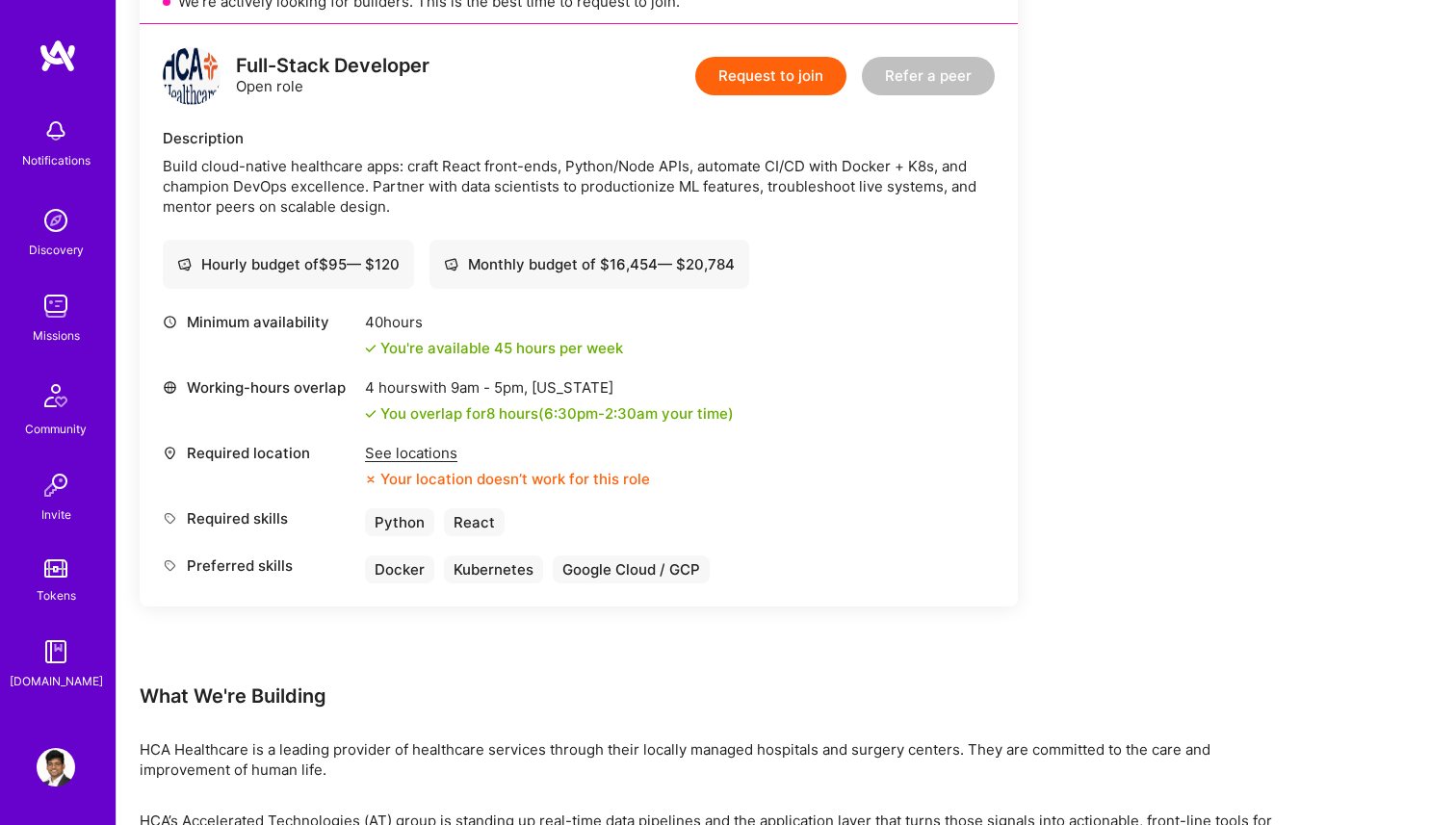
click at [415, 451] on div "See locations" at bounding box center [507, 453] width 286 height 21
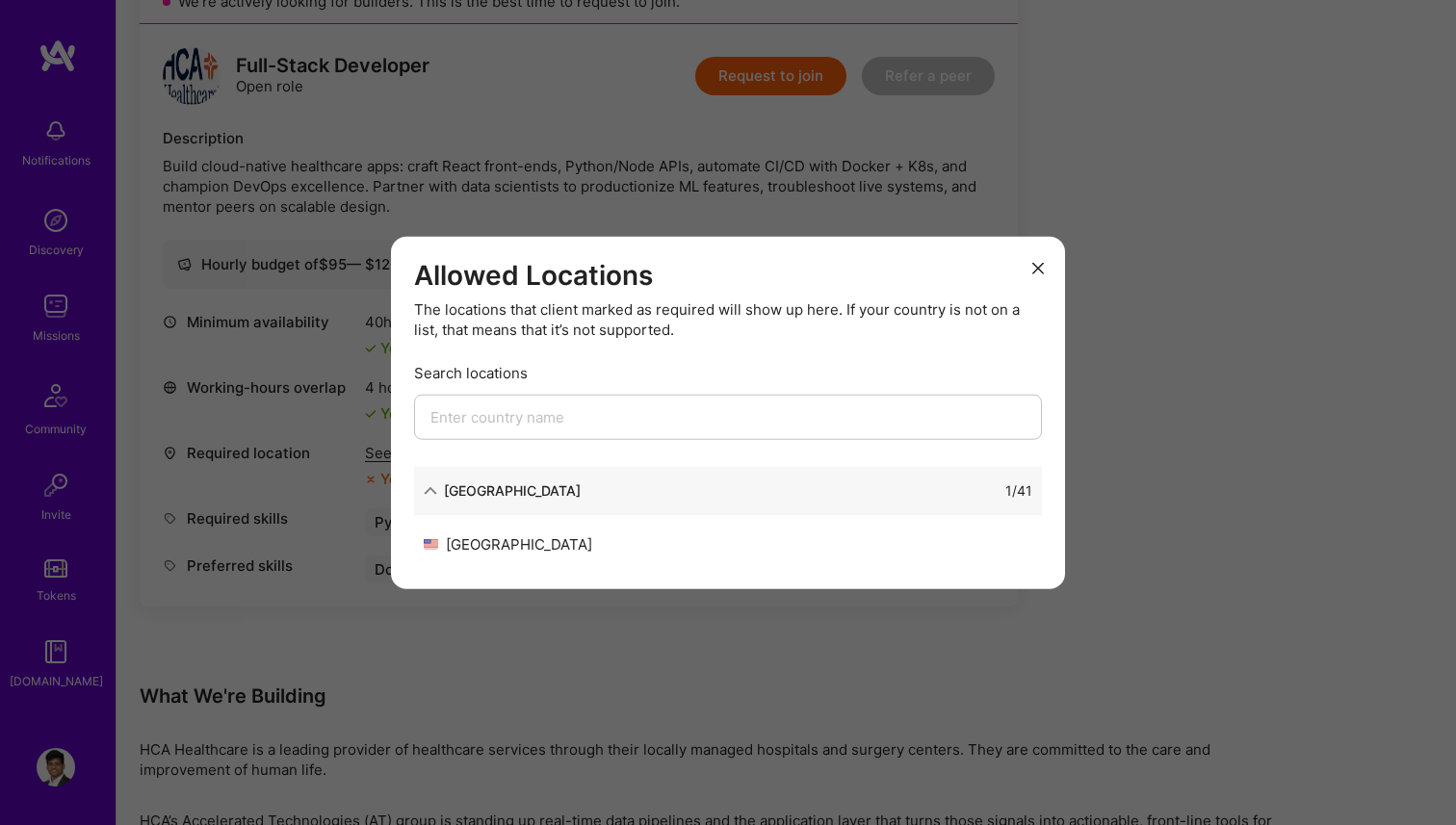
click at [315, 457] on div "Allowed Locations The locations that client marked as required will show up her…" at bounding box center [728, 412] width 1456 height 825
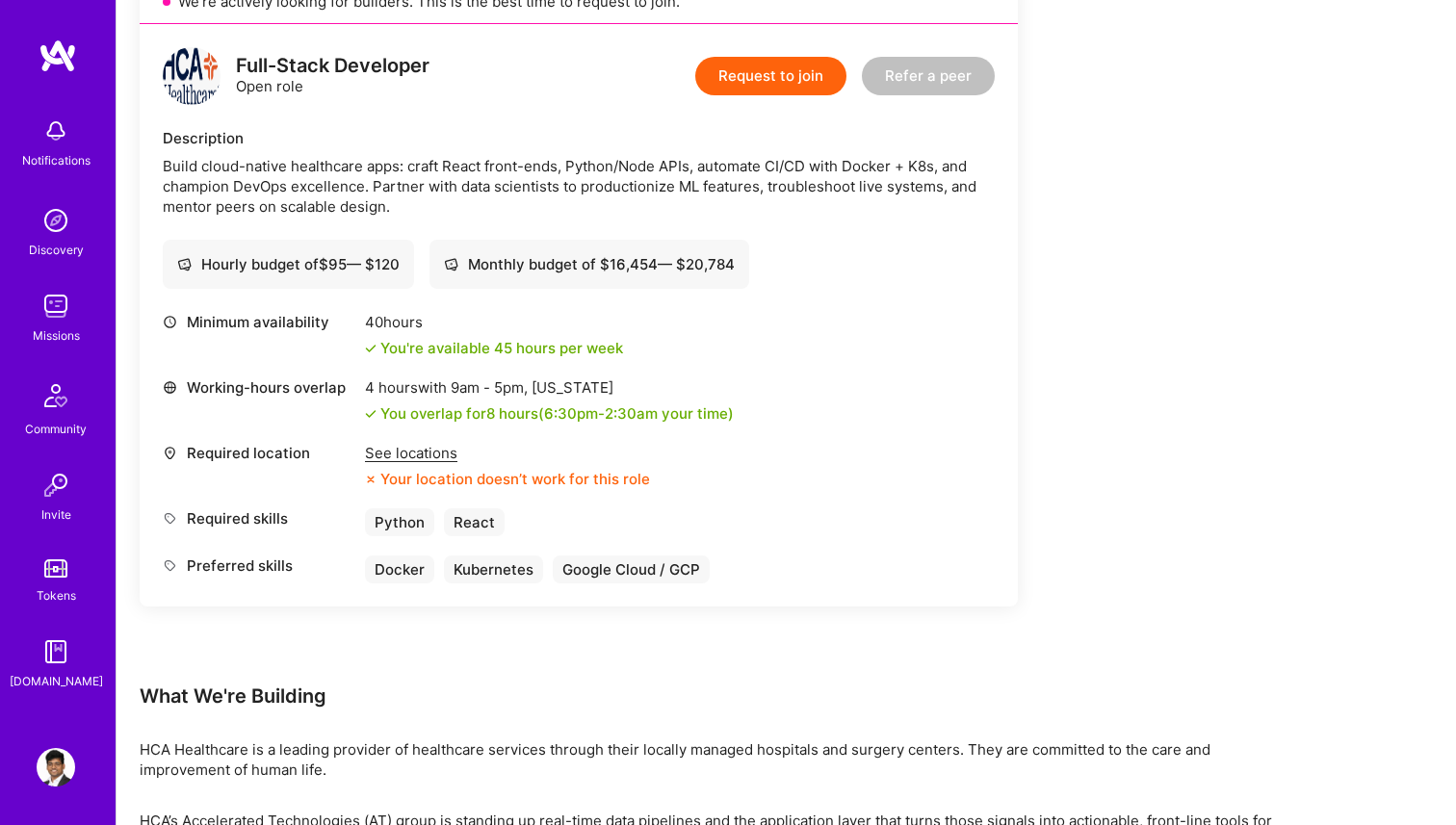
scroll to position [696, 0]
